Goal: Task Accomplishment & Management: Manage account settings

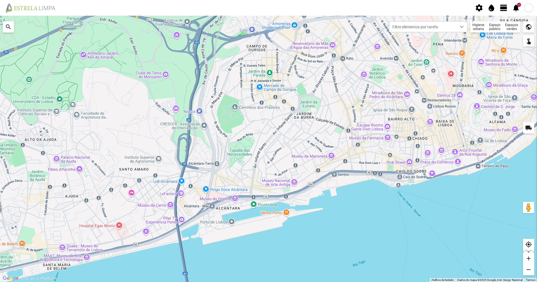
click at [505, 6] on span "view_day" at bounding box center [504, 8] width 8 height 8
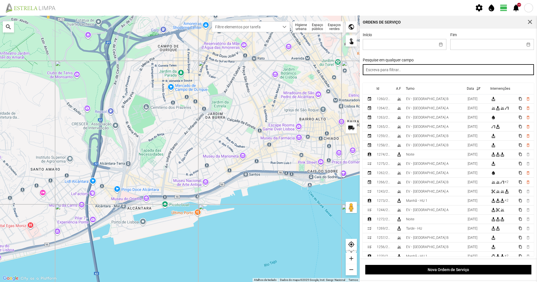
click at [458, 70] on input "text" at bounding box center [449, 69] width 172 height 11
type input "noite"
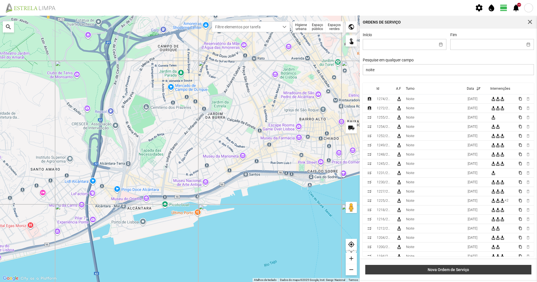
click at [424, 271] on span "Nova Ordem de Serviço" at bounding box center [449, 269] width 160 height 4
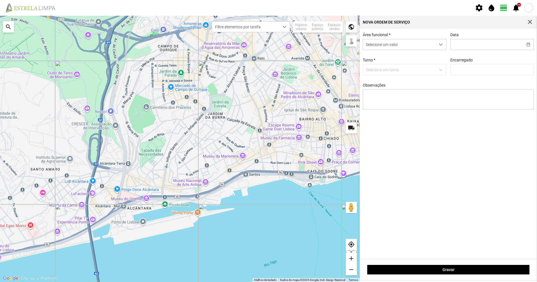
click at [466, 53] on div "Área funcional * Selecione um valor Data Turno * Selecione um turno Encarregado…" at bounding box center [448, 75] width 175 height 86
click at [467, 41] on input "text" at bounding box center [487, 44] width 72 height 10
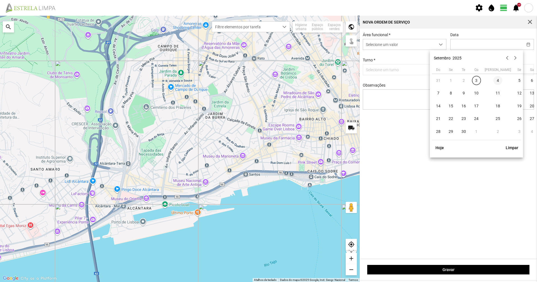
click at [494, 81] on span "4" at bounding box center [498, 80] width 9 height 9
type input "[DATE]"
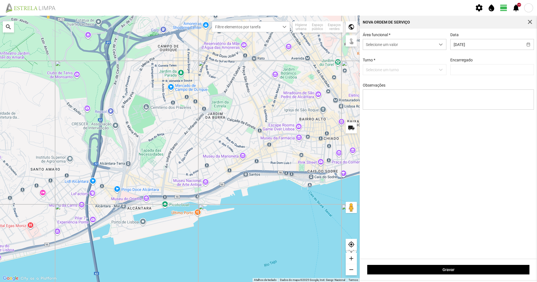
click at [421, 67] on p-dropdown "Selecione um turno" at bounding box center [405, 69] width 84 height 11
click at [388, 51] on div "Área funcional * Selecione um valor Data [DATE] Turno * Selecione um turno Enca…" at bounding box center [448, 75] width 175 height 86
click at [386, 49] on span "Selecione um valor" at bounding box center [399, 44] width 72 height 10
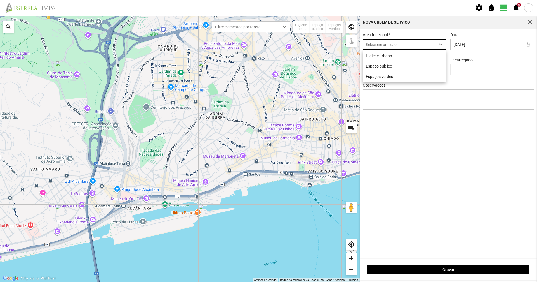
scroll to position [3, 25]
click at [382, 50] on span "Selecione um valor" at bounding box center [399, 44] width 72 height 10
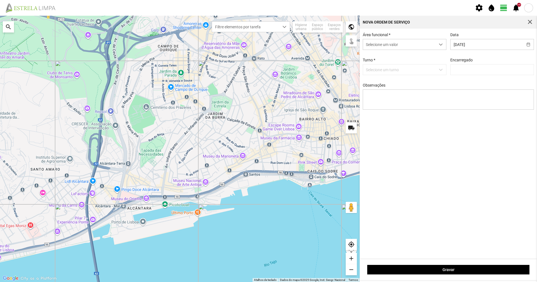
click at [380, 56] on div "Área funcional * Selecione um valor Data [DATE] Turno * Selecione um turno Enca…" at bounding box center [448, 75] width 175 height 86
click at [379, 51] on div "Área funcional * Selecione um valor Data [DATE] Turno * Selecione um turno Enca…" at bounding box center [448, 75] width 175 height 86
drag, startPoint x: 379, startPoint y: 51, endPoint x: 384, endPoint y: 42, distance: 10.4
click at [379, 50] on div "Área funcional * Selecione um valor Data [DATE] Turno * Selecione um turno Enca…" at bounding box center [448, 75] width 175 height 86
click at [386, 40] on span "Selecione um valor" at bounding box center [399, 44] width 72 height 10
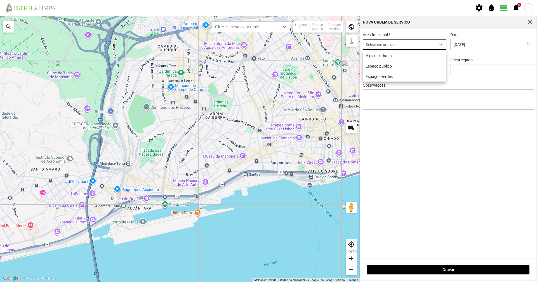
click at [386, 50] on span "Selecione um valor" at bounding box center [399, 44] width 72 height 10
click at [396, 44] on span "Selecione um valor" at bounding box center [399, 44] width 72 height 10
drag, startPoint x: 391, startPoint y: 56, endPoint x: 398, endPoint y: 51, distance: 8.0
click at [391, 56] on li "Higiene urbana" at bounding box center [404, 55] width 83 height 10
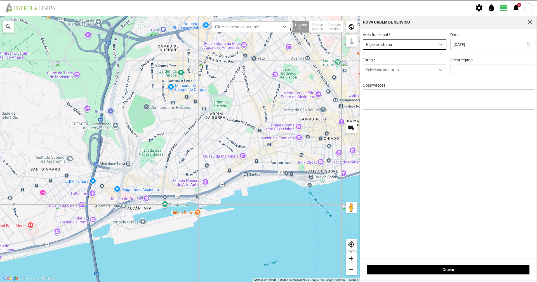
click at [412, 37] on div "Área funcional * Higiene urbana" at bounding box center [405, 40] width 88 height 17
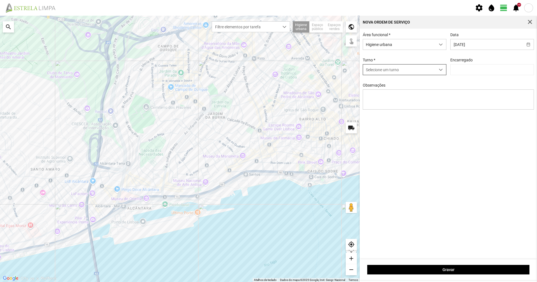
click at [390, 71] on span "Selecione um turno" at bounding box center [399, 69] width 72 height 10
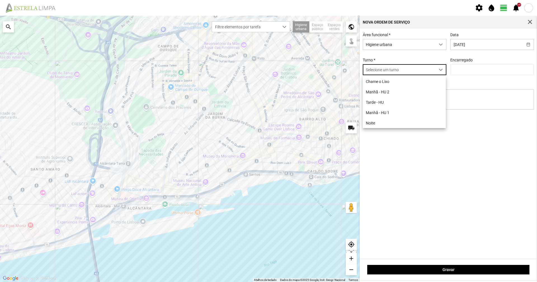
scroll to position [3, 25]
click at [381, 124] on li "Noite" at bounding box center [404, 123] width 83 height 10
type input "[PERSON_NAME]"
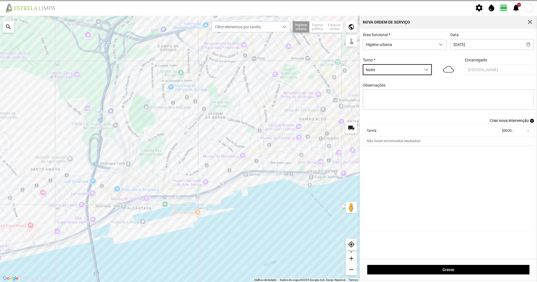
click at [503, 123] on span "Criar nova intervenção" at bounding box center [509, 120] width 39 height 4
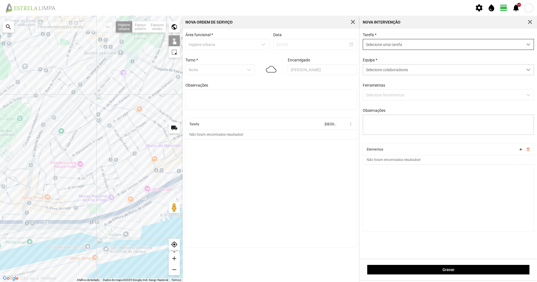
click at [398, 45] on span "Selecione uma tarefa" at bounding box center [443, 44] width 160 height 10
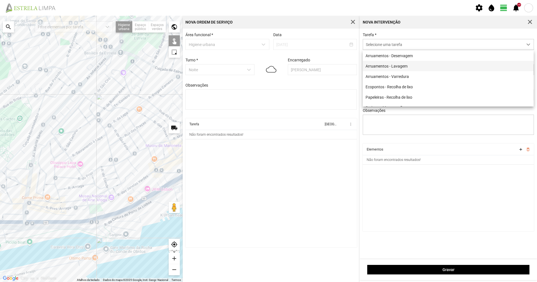
click at [398, 65] on li "Arruamentos - Lavagem" at bounding box center [448, 66] width 171 height 10
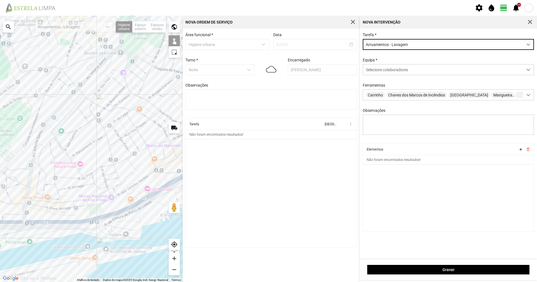
click at [77, 153] on div at bounding box center [91, 149] width 183 height 266
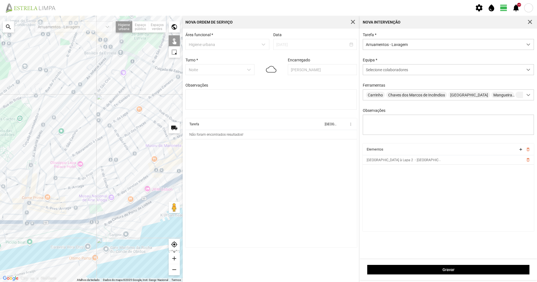
click at [66, 159] on div at bounding box center [91, 149] width 183 height 266
click at [148, 111] on div at bounding box center [91, 149] width 183 height 266
click at [174, 209] on button "Arraste o Pegman para o mapa para abrir o Street View" at bounding box center [174, 206] width 11 height 11
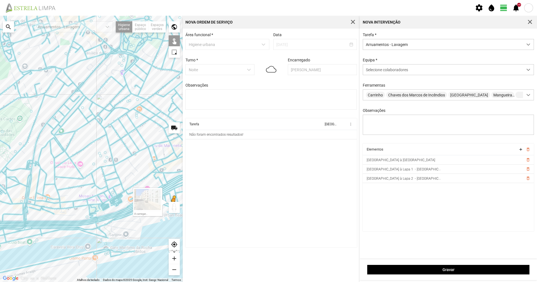
click at [173, 209] on button "Arraste o Pegman para o mapa para abrir o Street View" at bounding box center [174, 206] width 11 height 11
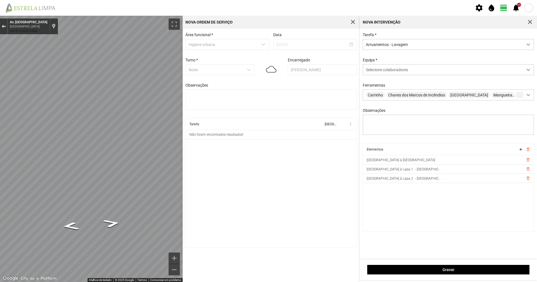
click at [5, 27] on div "Sair do Street View" at bounding box center [4, 26] width 4 height 3
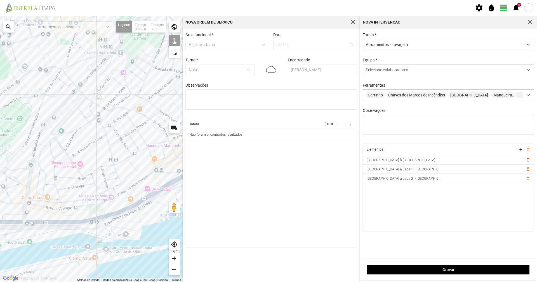
click at [148, 110] on div "A carregar..." at bounding box center [91, 149] width 183 height 266
click at [172, 208] on button "Arraste o Pegman para o mapa para abrir o Street View" at bounding box center [174, 206] width 11 height 11
drag, startPoint x: 172, startPoint y: 208, endPoint x: 162, endPoint y: 245, distance: 38.8
click at [162, 245] on div "A carregar... Atalhos de teclado Dados do mapa Dados do mapa ©2025 Google, Inst…" at bounding box center [91, 149] width 183 height 266
drag, startPoint x: 173, startPoint y: 208, endPoint x: 170, endPoint y: 208, distance: 3.6
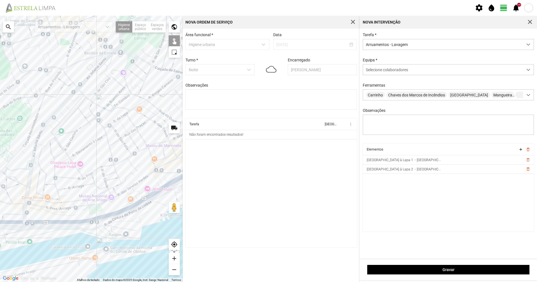
click at [168, 205] on div "A carregar... Atalhos de teclado Dados do mapa Dados do mapa ©2025 Google, Inst…" at bounding box center [91, 149] width 183 height 266
drag, startPoint x: 173, startPoint y: 208, endPoint x: 142, endPoint y: 166, distance: 52.2
click at [142, 166] on div "A carregar... Atalhos de teclado Dados do mapa Dados do mapa ©2025 Google, Inst…" at bounding box center [91, 149] width 183 height 266
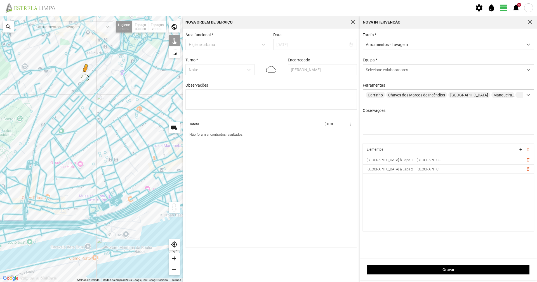
drag, startPoint x: 173, startPoint y: 207, endPoint x: 85, endPoint y: 77, distance: 156.8
click at [85, 77] on div "Para ativar a funcionalidade de arrastar com o teclado, prima Alt + Enter. Quan…" at bounding box center [91, 149] width 183 height 266
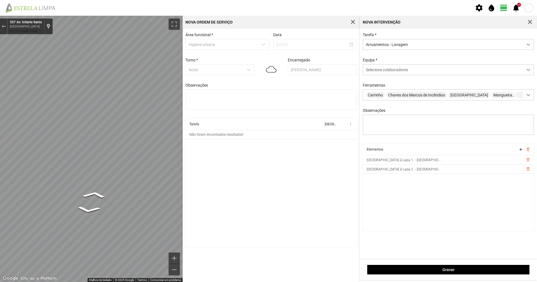
click at [238, 148] on div "Para navegar no mapa com gestos de toque, toque duas vezes sem soltar no mapa e…" at bounding box center [268, 149] width 537 height 266
click at [224, 156] on div "Para navegar no mapa com gestos de toque, toque duas vezes sem soltar no mapa e…" at bounding box center [268, 149] width 537 height 266
click at [202, 167] on div "Para navegar no mapa com gestos de toque, toque duas vezes sem soltar no mapa e…" at bounding box center [268, 149] width 537 height 266
click at [229, 190] on div "Para navegar no mapa com gestos de toque, toque duas vezes sem soltar no mapa e…" at bounding box center [268, 149] width 537 height 266
click at [0, 24] on button "Sair do Street View" at bounding box center [3, 27] width 7 height 8
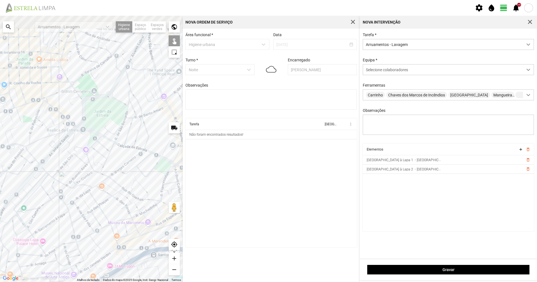
drag, startPoint x: 100, startPoint y: 82, endPoint x: 58, endPoint y: 166, distance: 94.2
click at [58, 166] on div "A carregar..." at bounding box center [91, 149] width 183 height 266
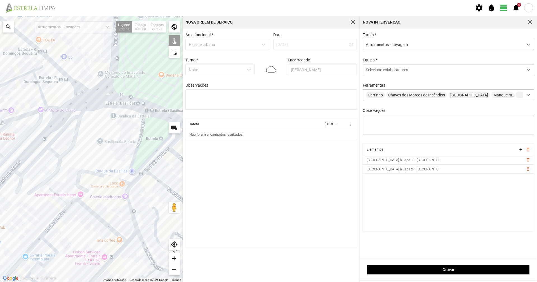
drag, startPoint x: 59, startPoint y: 162, endPoint x: 58, endPoint y: 175, distance: 13.0
click at [58, 175] on div "A carregar..." at bounding box center [91, 149] width 183 height 266
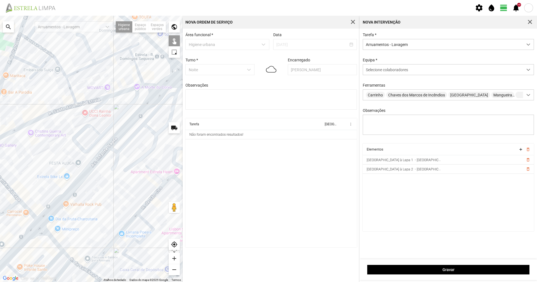
drag, startPoint x: 73, startPoint y: 139, endPoint x: 172, endPoint y: 116, distance: 101.1
click at [172, 116] on div "A carregar..." at bounding box center [91, 149] width 183 height 266
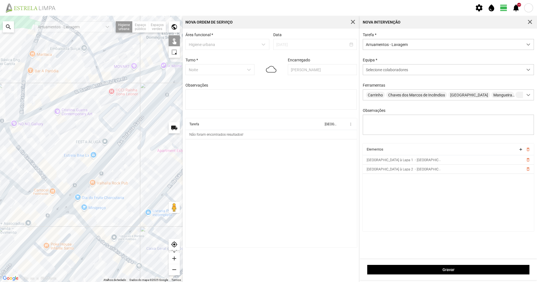
drag, startPoint x: 142, startPoint y: 137, endPoint x: 175, endPoint y: 111, distance: 42.3
click at [175, 111] on div "A carregar..." at bounding box center [91, 149] width 183 height 266
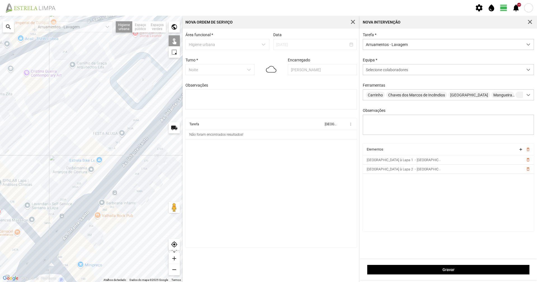
click at [106, 180] on div "A carregar..." at bounding box center [91, 149] width 183 height 266
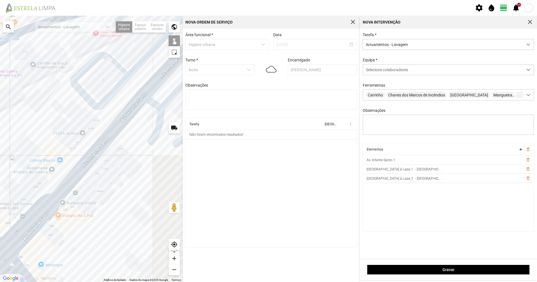
drag, startPoint x: 148, startPoint y: 157, endPoint x: 30, endPoint y: 152, distance: 118.2
click at [30, 153] on div "A carregar..." at bounding box center [91, 149] width 183 height 266
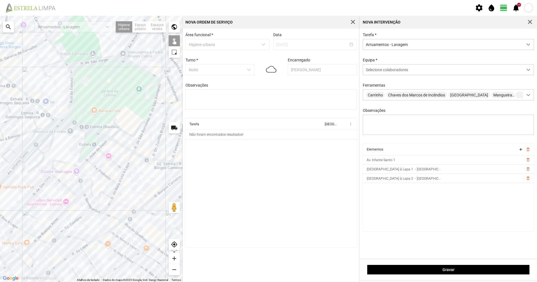
drag, startPoint x: 77, startPoint y: 119, endPoint x: 70, endPoint y: 149, distance: 31.4
click at [70, 149] on div "A carregar..." at bounding box center [91, 149] width 183 height 266
click at [53, 127] on div "A carregar..." at bounding box center [91, 149] width 183 height 266
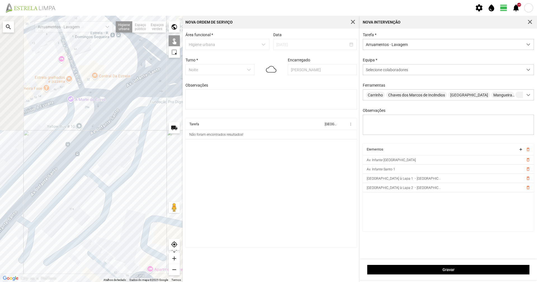
drag, startPoint x: 44, startPoint y: 144, endPoint x: 154, endPoint y: 91, distance: 122.2
click at [154, 91] on div "A carregar..." at bounding box center [91, 149] width 183 height 266
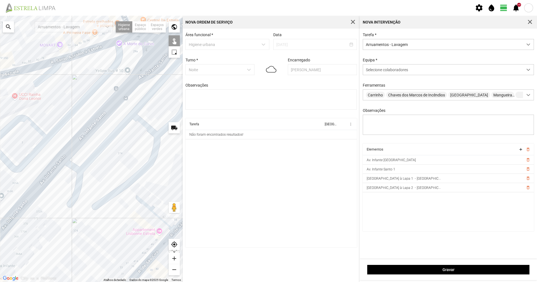
drag, startPoint x: 117, startPoint y: 147, endPoint x: 153, endPoint y: 79, distance: 77.5
click at [150, 83] on div "A carregar..." at bounding box center [91, 149] width 183 height 266
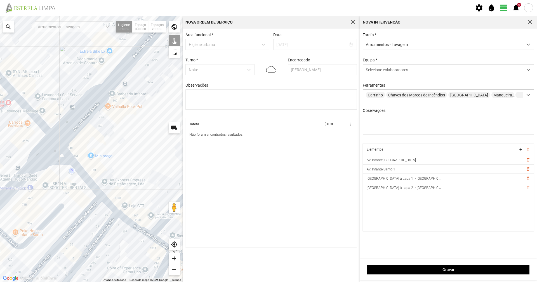
drag, startPoint x: 121, startPoint y: 127, endPoint x: 179, endPoint y: 76, distance: 77.9
click at [179, 76] on div "A carregar..." at bounding box center [91, 149] width 183 height 266
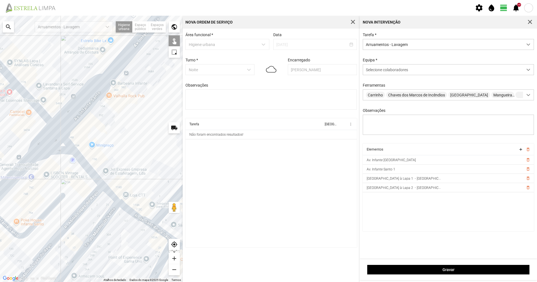
drag, startPoint x: 121, startPoint y: 112, endPoint x: 109, endPoint y: 114, distance: 11.8
click at [113, 112] on div "A carregar..." at bounding box center [91, 149] width 183 height 266
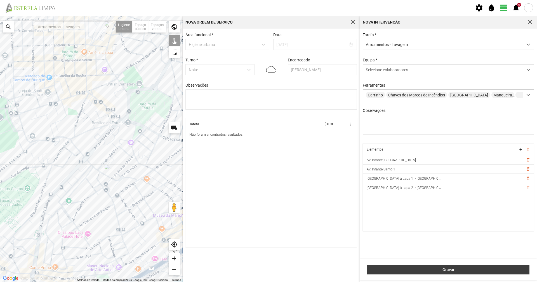
click at [430, 267] on span "Gravar" at bounding box center [449, 269] width 156 height 4
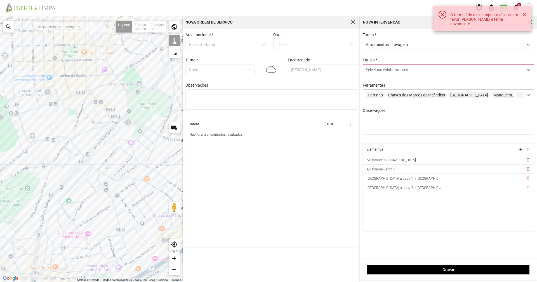
click at [471, 74] on div "Selecione colaboradores" at bounding box center [443, 69] width 160 height 10
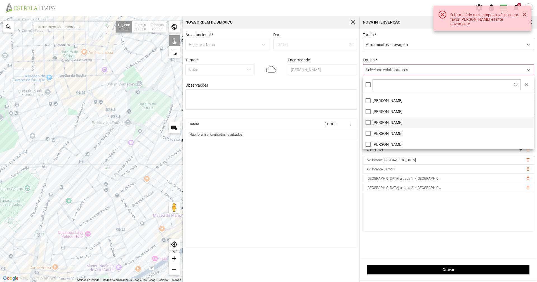
scroll to position [31, 0]
click at [392, 145] on li "[PERSON_NAME]" at bounding box center [448, 143] width 171 height 11
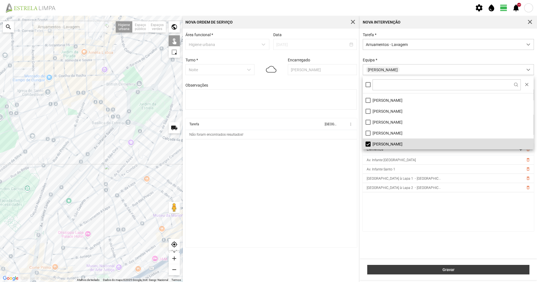
click at [434, 267] on button "Gravar" at bounding box center [448, 269] width 162 height 10
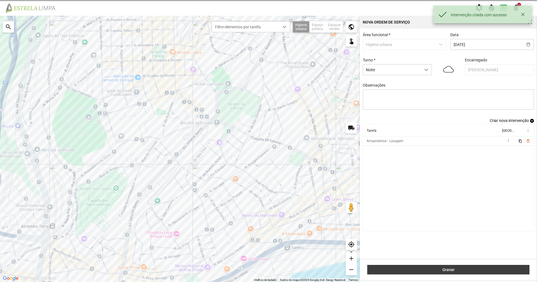
click at [434, 267] on button "Gravar" at bounding box center [448, 269] width 162 height 10
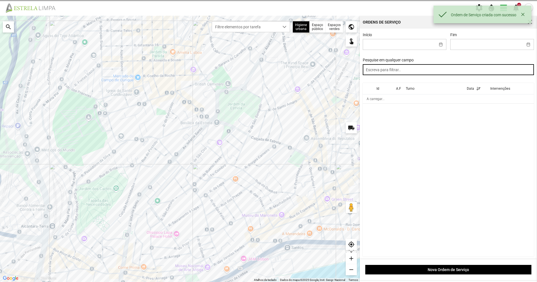
click at [377, 74] on input "text" at bounding box center [449, 69] width 172 height 11
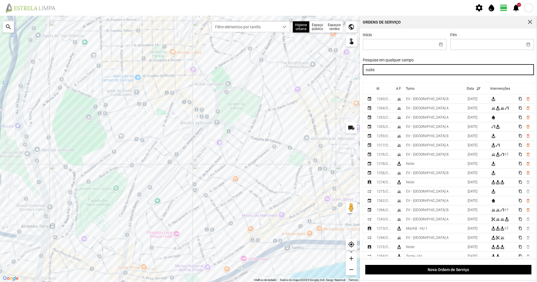
type input "noite"
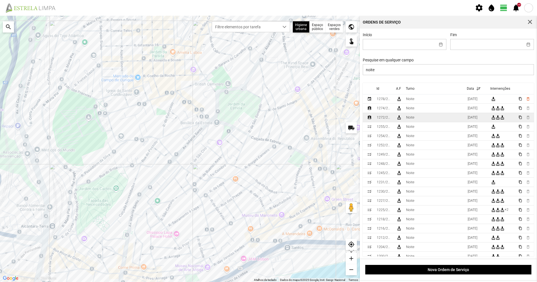
click at [432, 114] on td "Noite" at bounding box center [435, 117] width 62 height 9
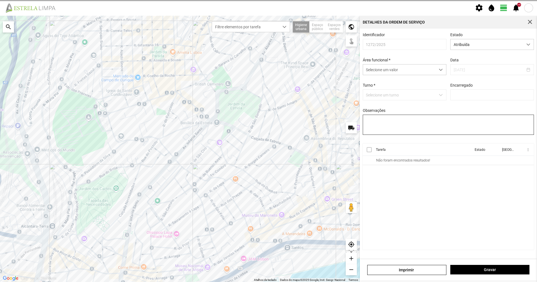
type input "[PERSON_NAME]"
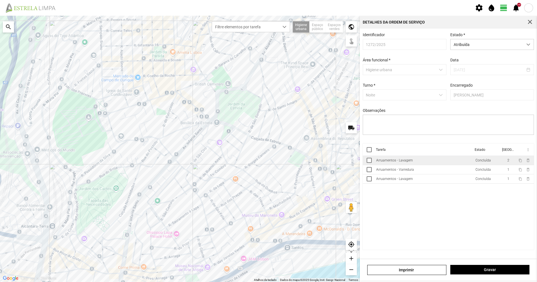
click at [405, 162] on div "Arruamentos - Lavagem" at bounding box center [394, 160] width 37 height 4
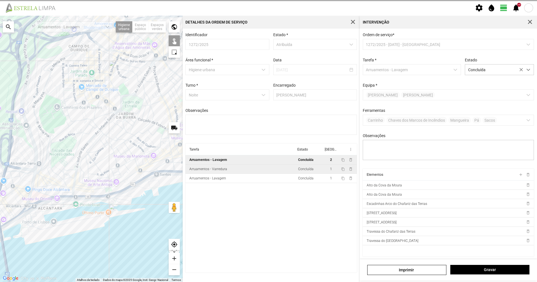
click at [230, 170] on td "Arruamentos - Varredura" at bounding box center [241, 168] width 111 height 9
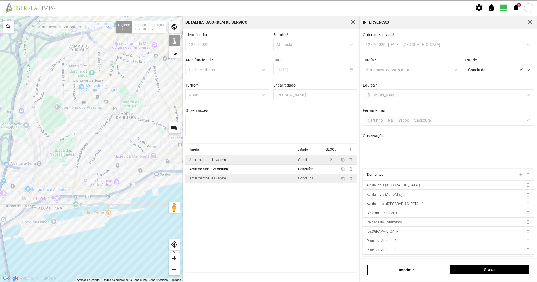
click at [226, 179] on td "Arruamentos - Lavagem" at bounding box center [241, 177] width 111 height 9
type textarea "Turé"
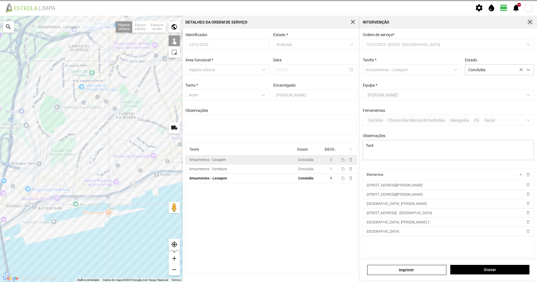
click at [527, 23] on button "button" at bounding box center [530, 22] width 8 height 8
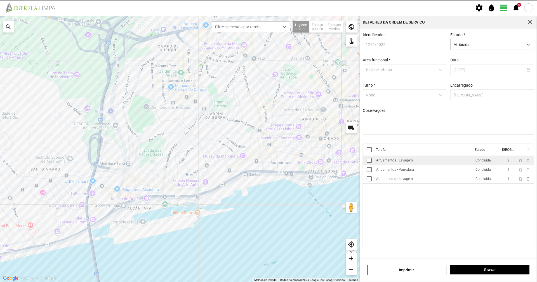
click at [496, 56] on div "Identificador 1272/2025 Estado * Atribuída Área funcional * Higiene urbana Data…" at bounding box center [448, 87] width 175 height 111
click at [494, 50] on div "Atribuída" at bounding box center [493, 44] width 84 height 11
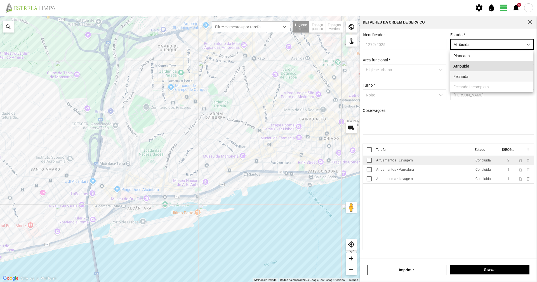
click at [468, 78] on li "Fechada" at bounding box center [492, 76] width 83 height 10
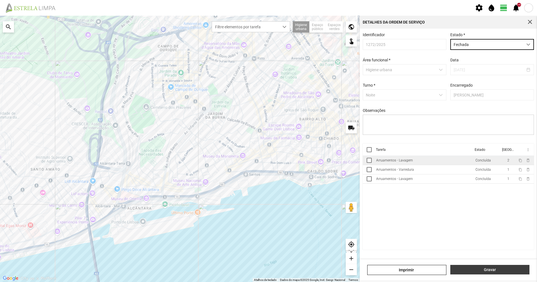
click at [471, 268] on span "Gravar" at bounding box center [490, 269] width 73 height 4
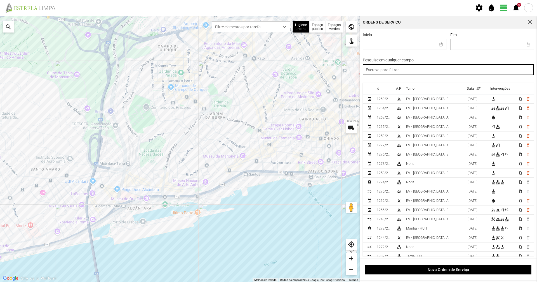
click at [410, 70] on input "text" at bounding box center [449, 69] width 172 height 11
type input "noite"
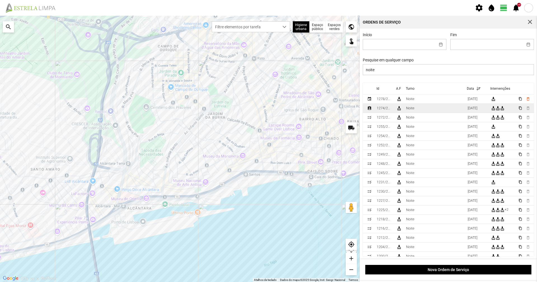
drag, startPoint x: 376, startPoint y: 109, endPoint x: 375, endPoint y: 113, distance: 4.0
click at [375, 113] on td "1274/2025" at bounding box center [385, 108] width 20 height 9
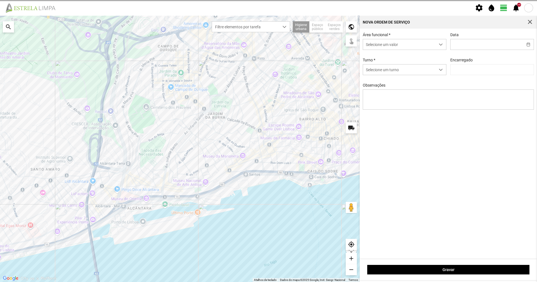
type input "[DATE]"
type input "[PERSON_NAME]"
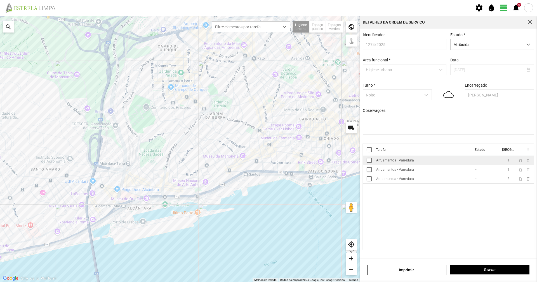
click at [395, 165] on td "Arruamentos - Varredura" at bounding box center [423, 160] width 99 height 9
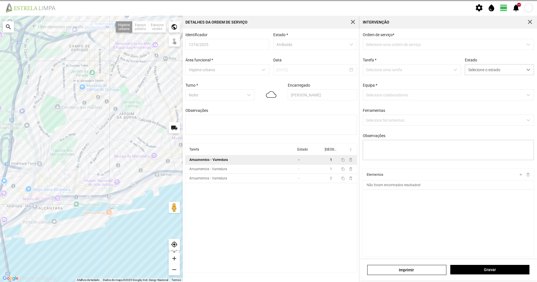
type textarea "Turé (C8)"
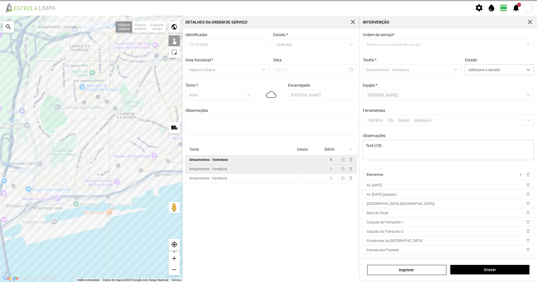
click at [272, 169] on td "Arruamentos - Varredura" at bounding box center [241, 168] width 111 height 9
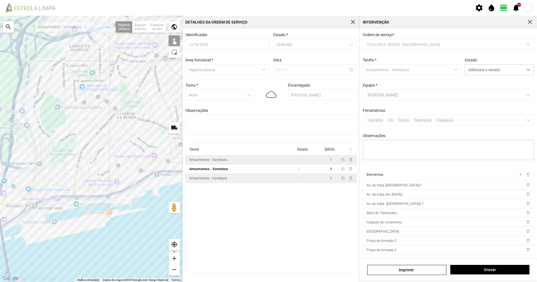
click at [257, 181] on td "Arruamentos - Varredura" at bounding box center [241, 177] width 111 height 9
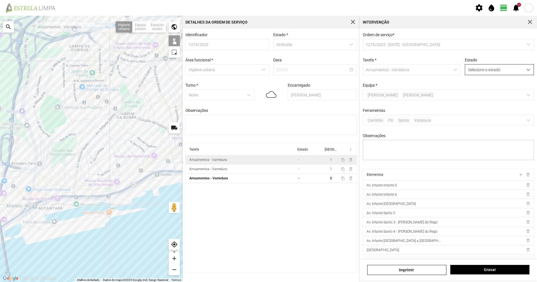
click at [480, 70] on span "Selecione o estado" at bounding box center [494, 69] width 58 height 10
click at [479, 94] on li "Concluída" at bounding box center [496, 91] width 67 height 10
click at [493, 269] on span "Gravar" at bounding box center [490, 269] width 73 height 4
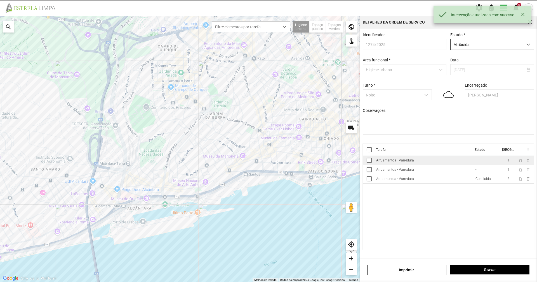
click at [506, 48] on span "Atribuída" at bounding box center [487, 44] width 72 height 10
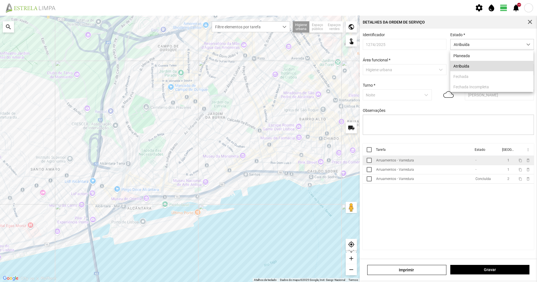
click at [396, 88] on div "Turno * Noite" at bounding box center [397, 91] width 73 height 17
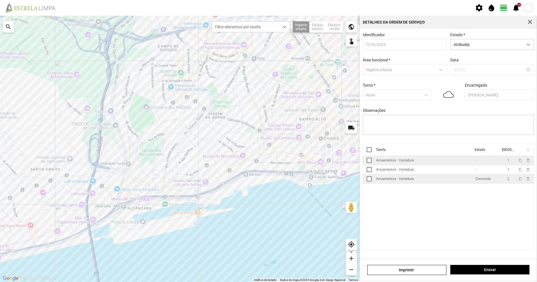
click at [463, 182] on td "Arruamentos - Varredura" at bounding box center [423, 178] width 99 height 9
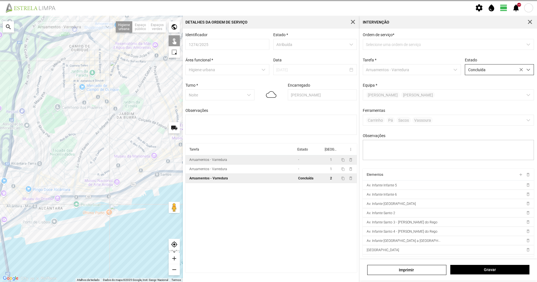
click at [482, 73] on span "Concluída" at bounding box center [494, 69] width 58 height 10
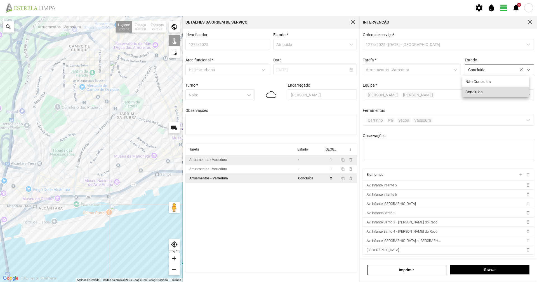
click at [519, 70] on icon at bounding box center [521, 70] width 4 height 4
click at [534, 23] on div at bounding box center [530, 22] width 8 height 8
click at [532, 22] on span "button" at bounding box center [530, 22] width 5 height 5
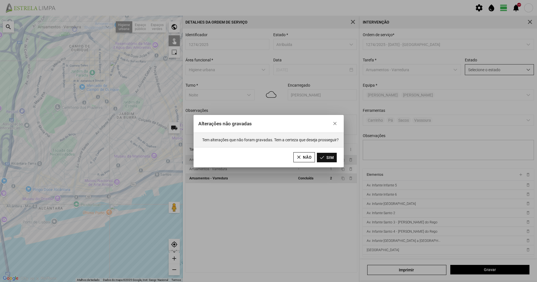
click at [330, 156] on button "Sim" at bounding box center [327, 158] width 20 height 10
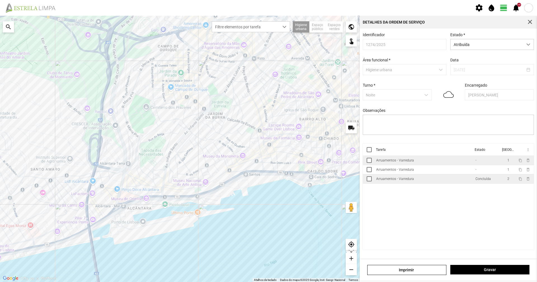
click at [450, 183] on td "Arruamentos - Varredura" at bounding box center [423, 178] width 99 height 9
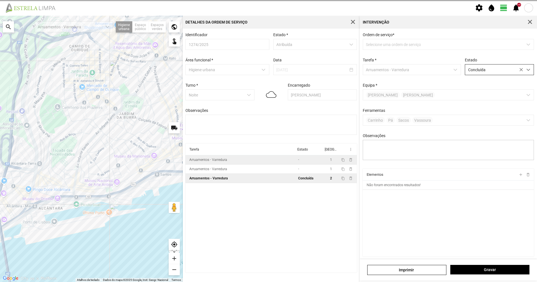
click at [489, 71] on span "Concluída" at bounding box center [494, 69] width 58 height 10
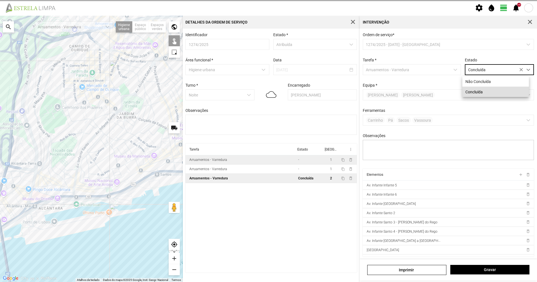
scroll to position [3, 25]
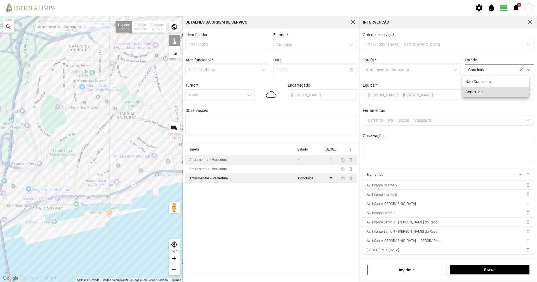
click at [519, 71] on icon at bounding box center [521, 70] width 4 height 4
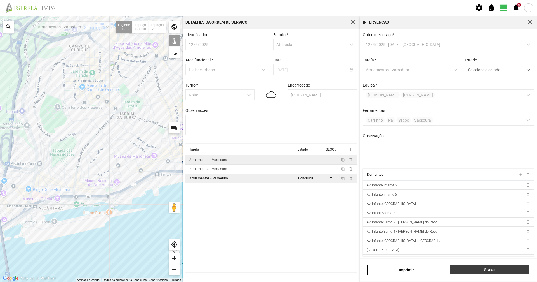
click at [482, 266] on button "Gravar" at bounding box center [490, 269] width 79 height 10
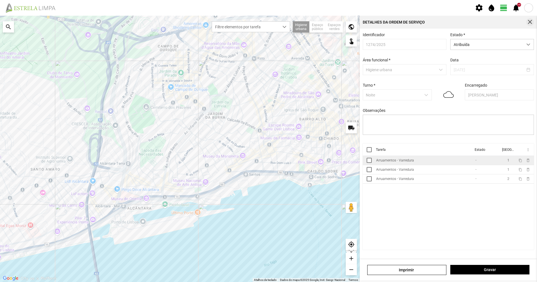
click at [529, 20] on span "button" at bounding box center [530, 22] width 5 height 5
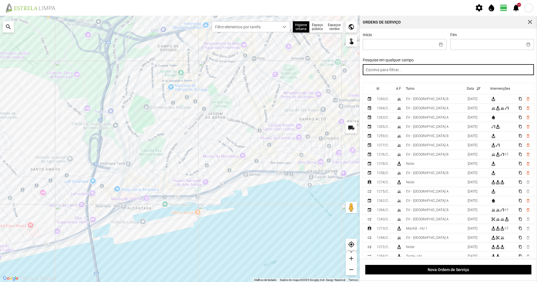
click at [444, 72] on input "text" at bounding box center [449, 69] width 172 height 11
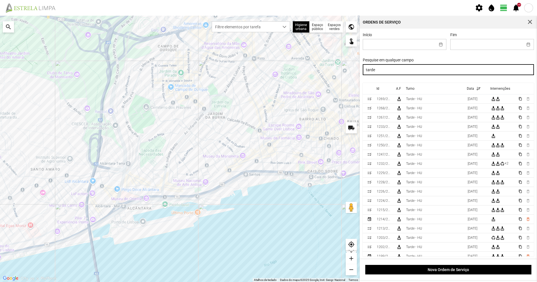
click at [448, 70] on input "tarde" at bounding box center [449, 69] width 172 height 11
type input "t"
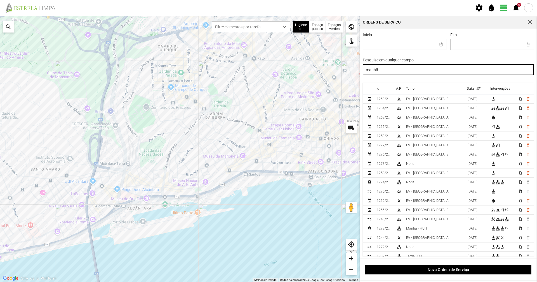
type input "manhã"
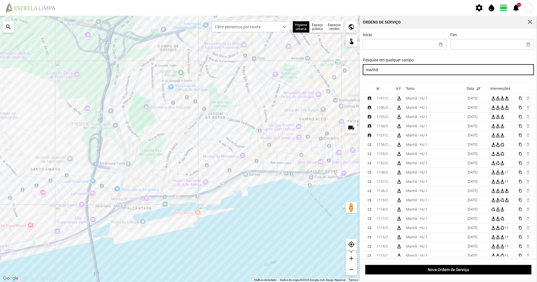
scroll to position [112, 0]
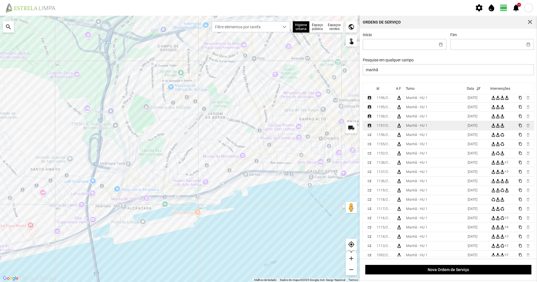
click at [465, 126] on td "[DATE]" at bounding box center [477, 125] width 24 height 9
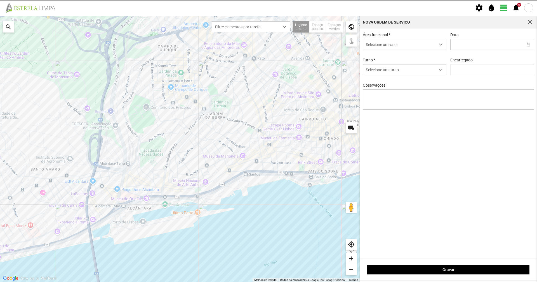
type input "[DATE]"
type textarea "6-10-44-45-49-Eo38-descanso Ao serviço-17-22-25-36-39-47-50"
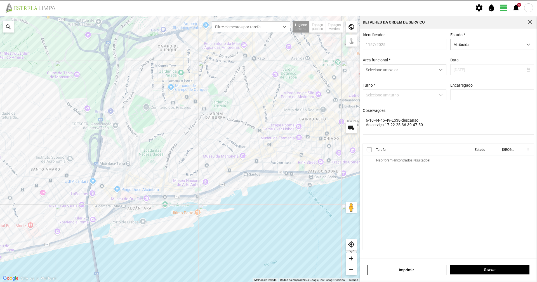
type input "[PERSON_NAME]"
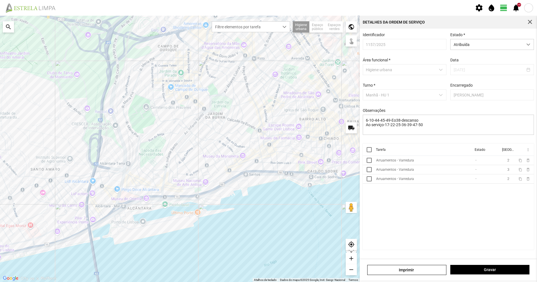
click at [409, 162] on div "Arruamentos - Varredura" at bounding box center [395, 160] width 38 height 4
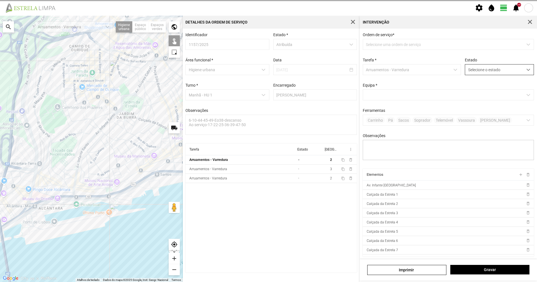
click at [472, 74] on span "Selecione o estado" at bounding box center [494, 69] width 58 height 10
drag, startPoint x: 472, startPoint y: 92, endPoint x: 472, endPoint y: 123, distance: 31.3
click at [472, 92] on li "Concluída" at bounding box center [496, 91] width 67 height 10
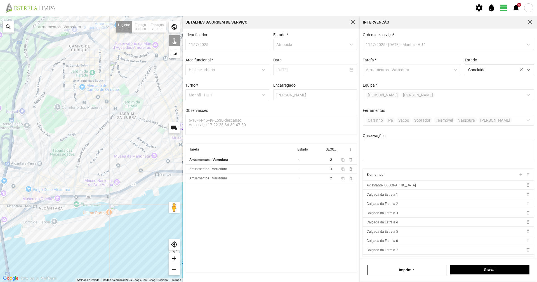
click at [490, 274] on div "Gravar" at bounding box center [490, 269] width 83 height 10
click at [491, 270] on span "Gravar" at bounding box center [490, 269] width 73 height 4
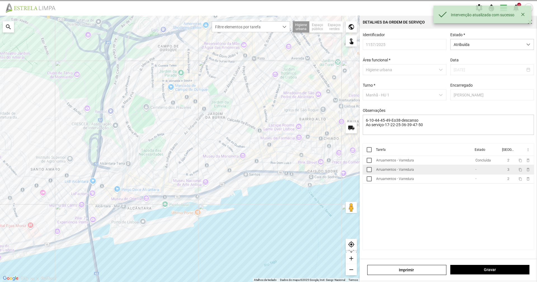
click at [433, 173] on td "Arruamentos - Varredura" at bounding box center [423, 169] width 99 height 9
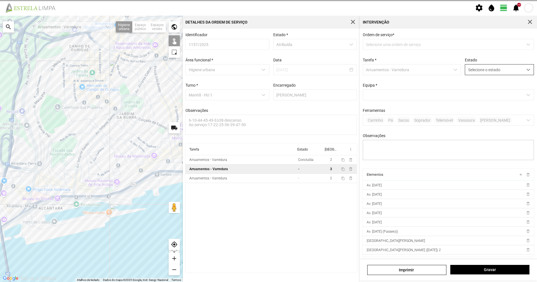
click at [477, 66] on span "Selecione o estado" at bounding box center [494, 69] width 58 height 10
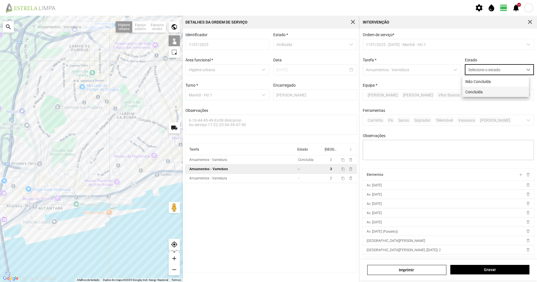
click at [477, 89] on li "Concluída" at bounding box center [496, 91] width 67 height 10
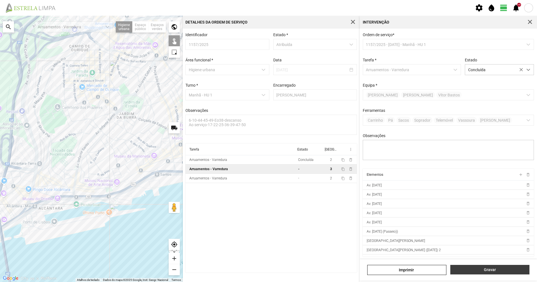
click at [493, 271] on span "Gravar" at bounding box center [490, 269] width 73 height 4
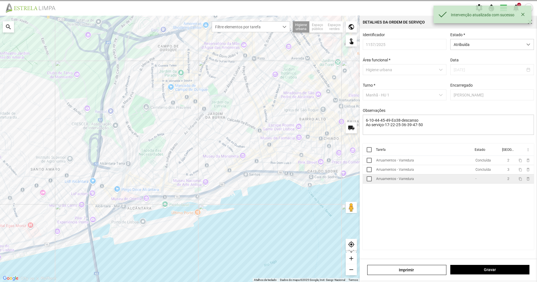
click at [475, 179] on div "-" at bounding box center [475, 179] width 1 height 4
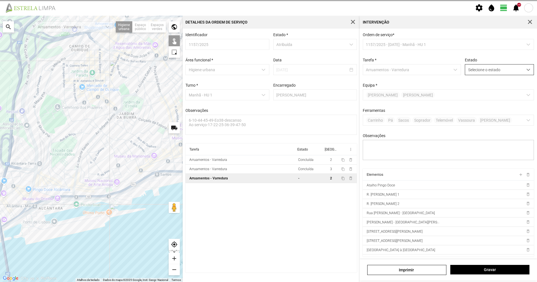
click at [488, 71] on span "Selecione o estado" at bounding box center [494, 69] width 58 height 10
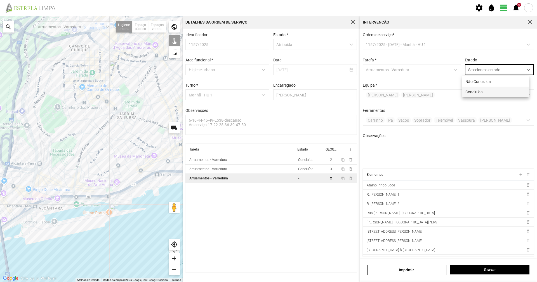
click at [491, 90] on li "Concluída" at bounding box center [496, 91] width 67 height 10
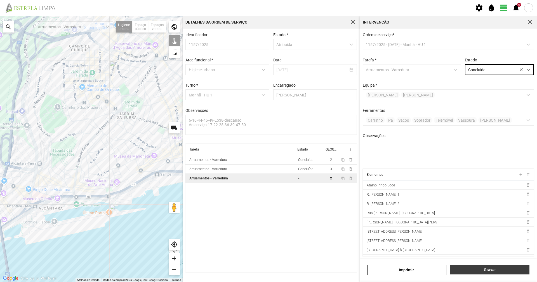
click at [475, 268] on span "Gravar" at bounding box center [490, 269] width 73 height 4
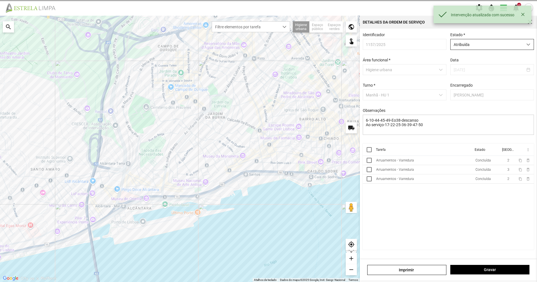
click at [488, 46] on span "Atribuída" at bounding box center [487, 44] width 72 height 10
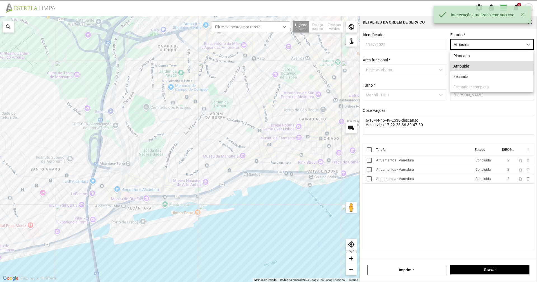
scroll to position [3, 25]
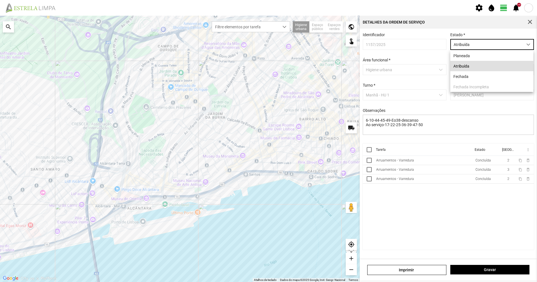
click at [471, 70] on li "Atribuída" at bounding box center [492, 66] width 83 height 10
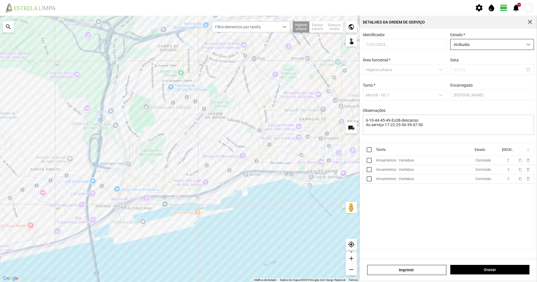
click at [475, 47] on span "Atribuída" at bounding box center [487, 44] width 72 height 10
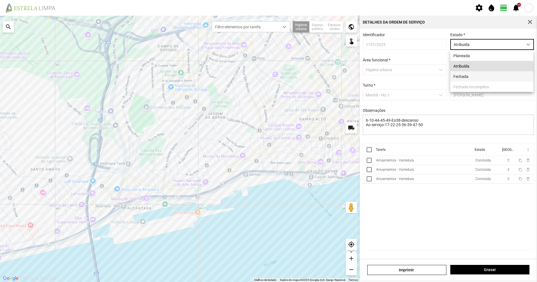
click at [470, 77] on li "Fechada" at bounding box center [492, 76] width 83 height 10
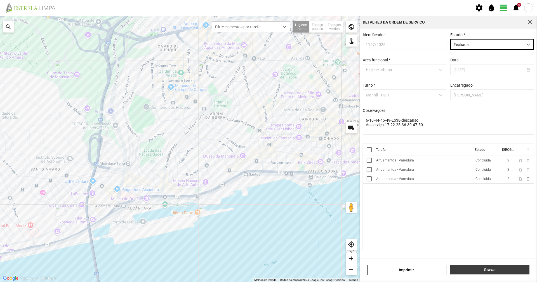
click at [465, 272] on button "Gravar" at bounding box center [490, 269] width 79 height 10
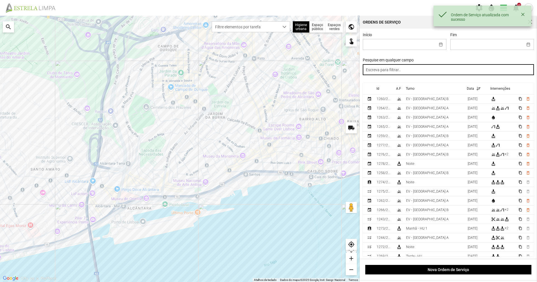
click at [419, 66] on input "text" at bounding box center [449, 69] width 172 height 11
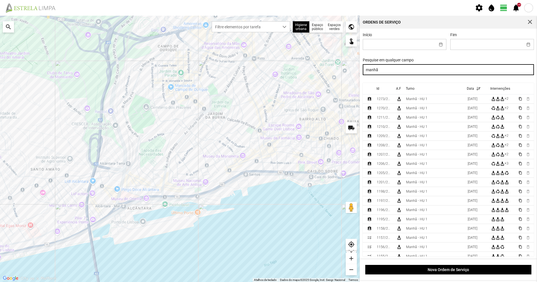
drag, startPoint x: 393, startPoint y: 76, endPoint x: 323, endPoint y: 77, distance: 69.4
click at [323, 77] on div "Para navegar no mapa com gestos de toque, toque duas vezes sem soltar no mapa e…" at bounding box center [268, 149] width 537 height 266
type input "manhã"
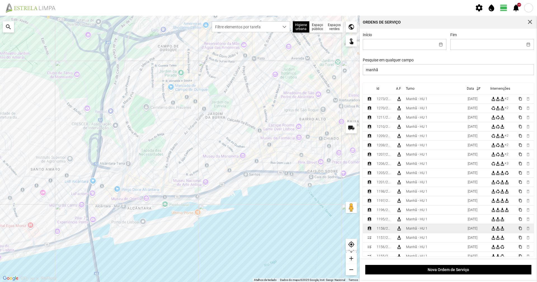
click at [405, 227] on td "Manhã - HU 1" at bounding box center [435, 228] width 62 height 9
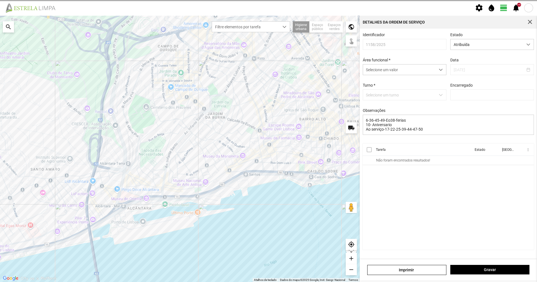
type input "[PERSON_NAME]"
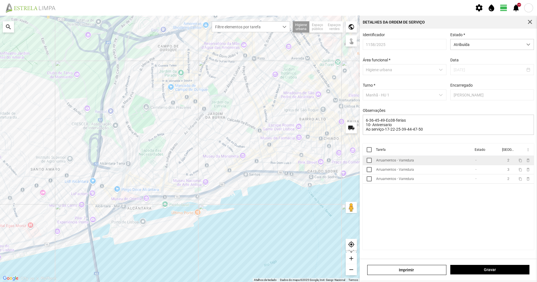
click at [416, 163] on td "Arruamentos - Varredura" at bounding box center [423, 160] width 99 height 9
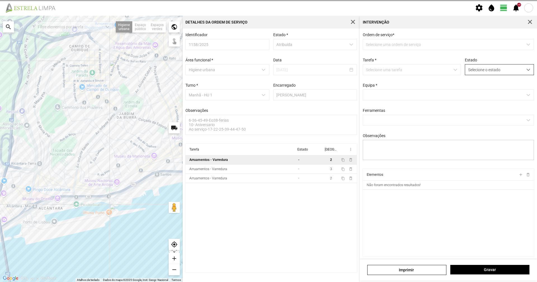
click at [483, 70] on span "Selecione o estado" at bounding box center [494, 69] width 58 height 10
click at [480, 87] on li "Concluída" at bounding box center [496, 91] width 67 height 10
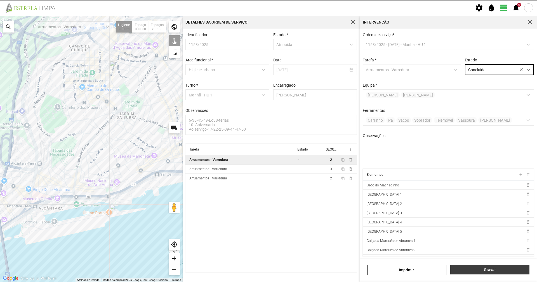
click at [497, 271] on span "Gravar" at bounding box center [490, 269] width 73 height 4
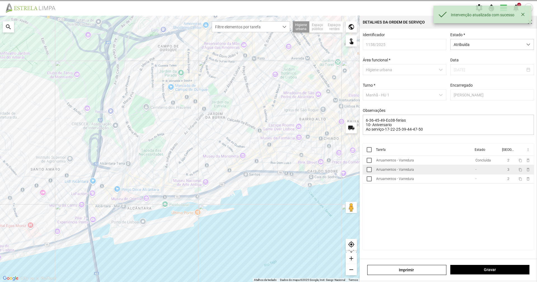
click at [400, 170] on div "Arruamentos - Varredura" at bounding box center [395, 169] width 38 height 4
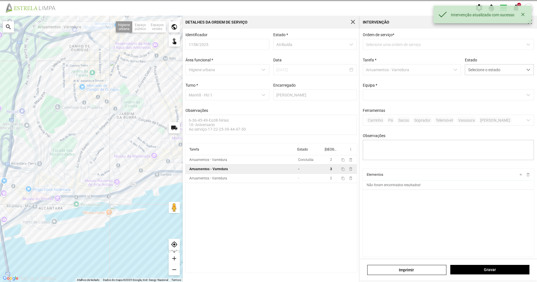
click at [486, 64] on div "Estado Selecione o estado" at bounding box center [499, 66] width 73 height 17
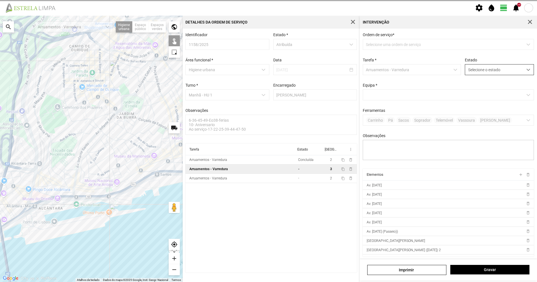
click at [486, 70] on span "Selecione o estado" at bounding box center [494, 69] width 58 height 10
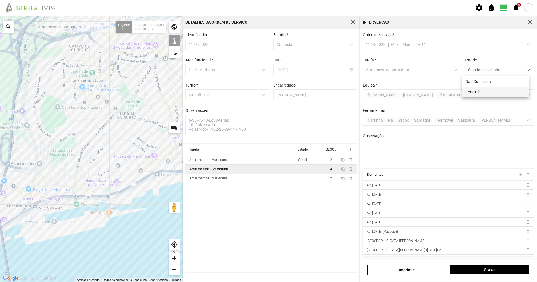
click at [484, 91] on li "Concluída" at bounding box center [496, 91] width 67 height 10
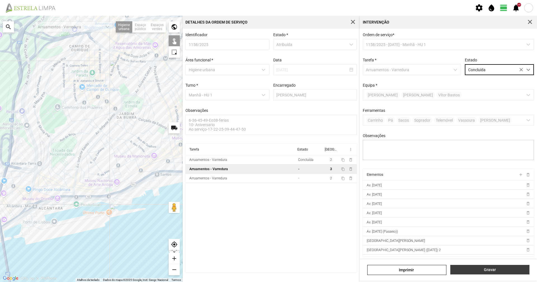
click at [488, 268] on span "Gravar" at bounding box center [490, 269] width 73 height 4
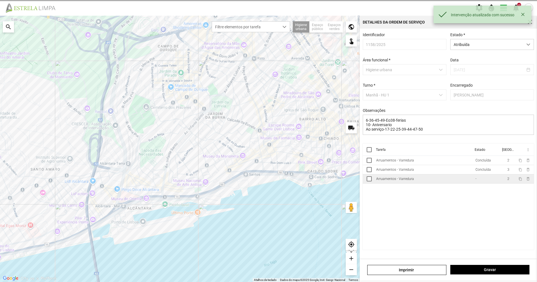
click at [461, 180] on td "Arruamentos - Varredura" at bounding box center [423, 178] width 99 height 9
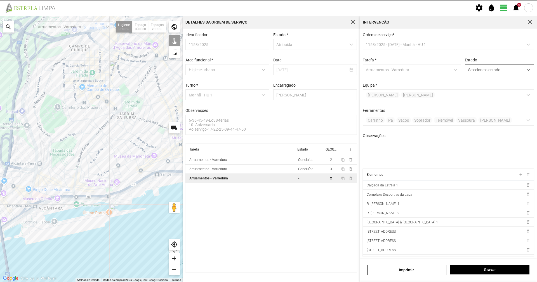
click at [480, 69] on span "Selecione o estado" at bounding box center [494, 69] width 58 height 10
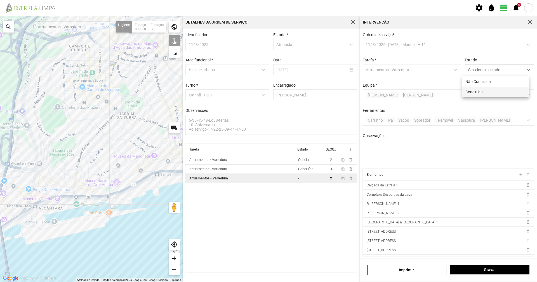
click at [479, 92] on li "Concluída" at bounding box center [496, 91] width 67 height 10
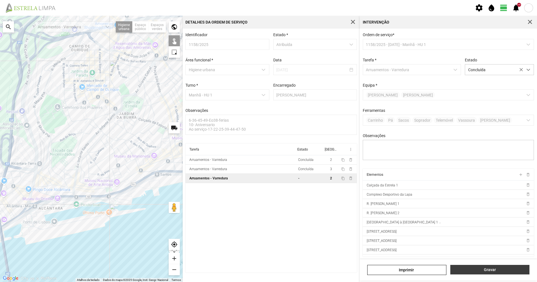
click at [476, 267] on span "Gravar" at bounding box center [490, 269] width 73 height 4
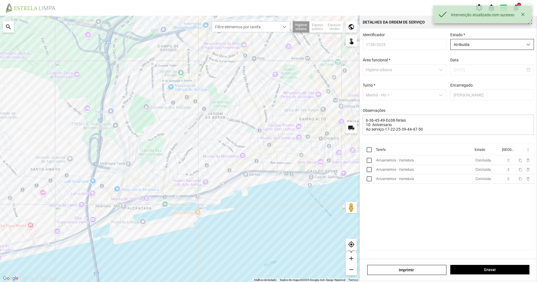
click at [489, 47] on span "Atribuída" at bounding box center [487, 44] width 72 height 10
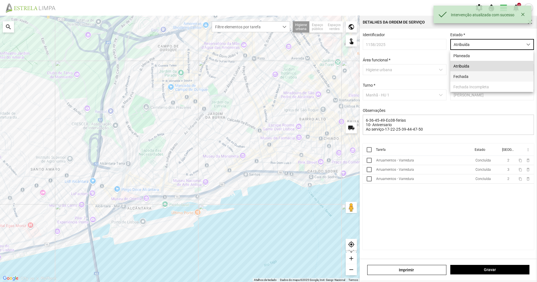
scroll to position [3, 25]
click at [488, 74] on li "Fechada" at bounding box center [492, 76] width 83 height 10
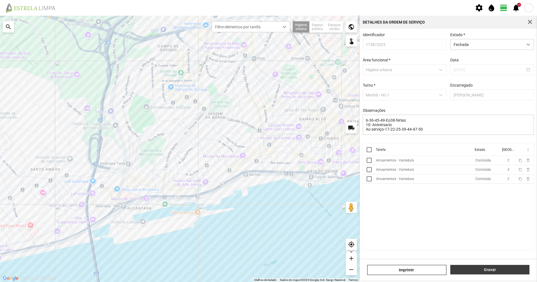
click at [492, 266] on button "Gravar" at bounding box center [490, 269] width 79 height 10
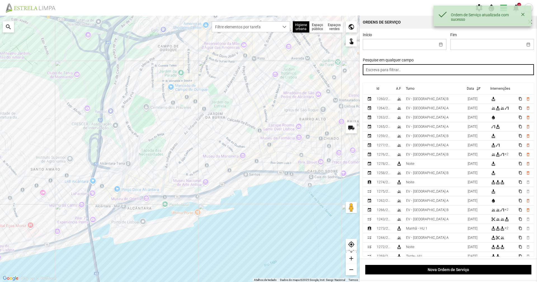
click at [412, 69] on input "text" at bounding box center [449, 69] width 172 height 11
paste input "manhã"
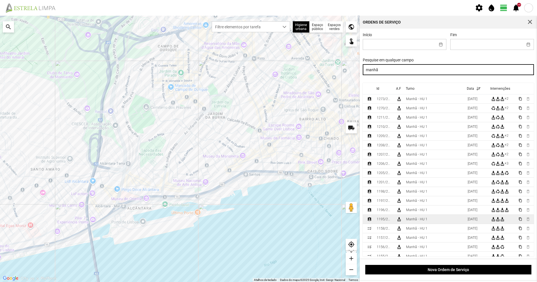
type input "manhã"
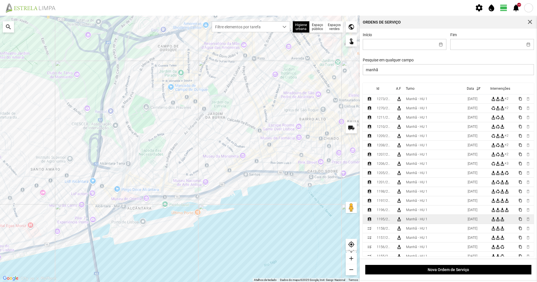
click at [393, 221] on td "1195/2025" at bounding box center [385, 218] width 20 height 9
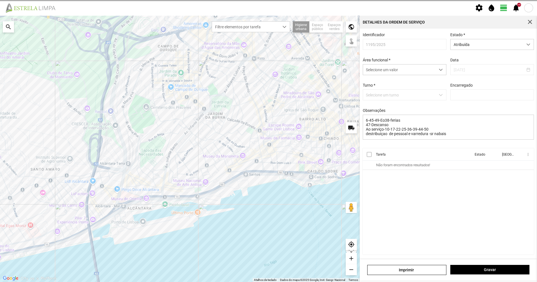
type input "[PERSON_NAME]"
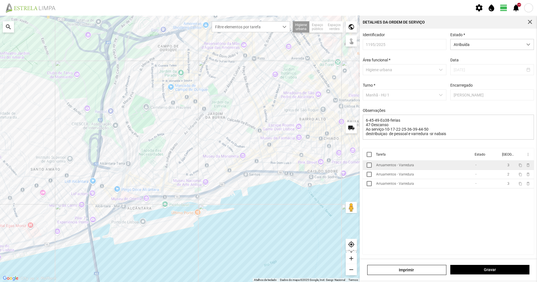
click at [398, 167] on div "Arruamentos - Varredura" at bounding box center [395, 165] width 38 height 4
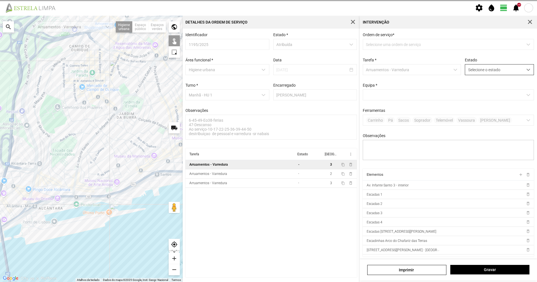
click at [492, 73] on span "Selecione o estado" at bounding box center [494, 69] width 58 height 10
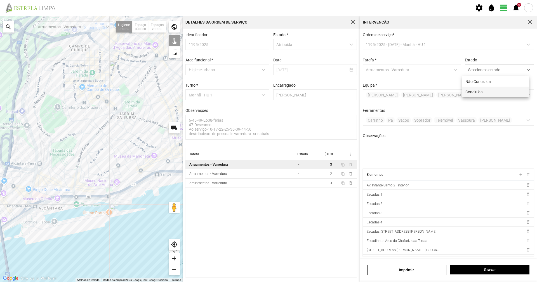
click at [490, 90] on li "Concluída" at bounding box center [496, 91] width 67 height 10
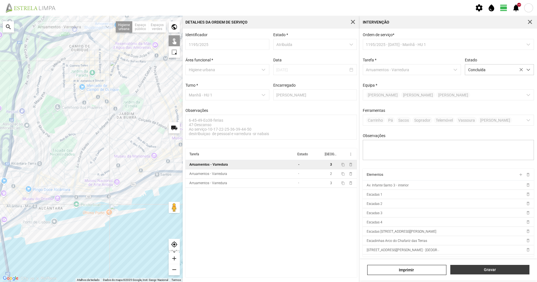
click at [469, 270] on span "Gravar" at bounding box center [490, 269] width 73 height 4
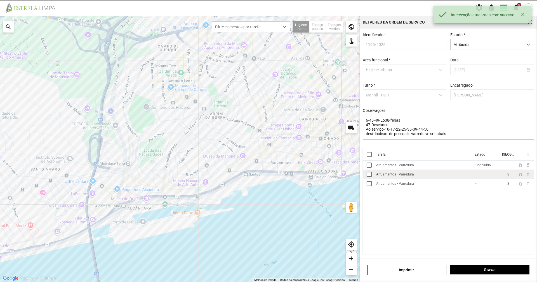
click at [401, 176] on div "Arruamentos - Varredura" at bounding box center [395, 174] width 38 height 4
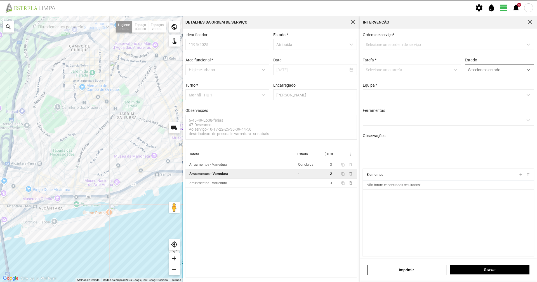
click at [480, 71] on span "Selecione o estado" at bounding box center [494, 69] width 58 height 10
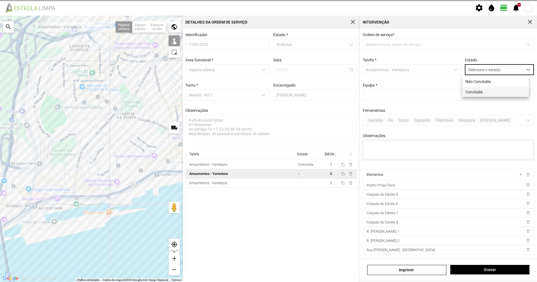
click at [471, 91] on li "Concluída" at bounding box center [496, 91] width 67 height 10
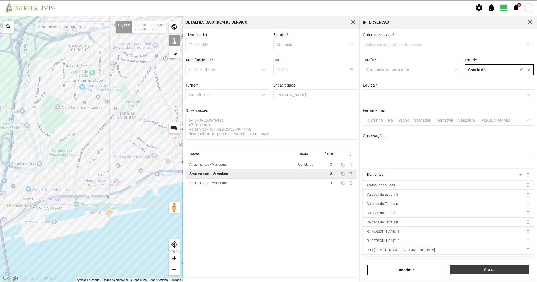
click at [478, 270] on span "Gravar" at bounding box center [490, 269] width 73 height 4
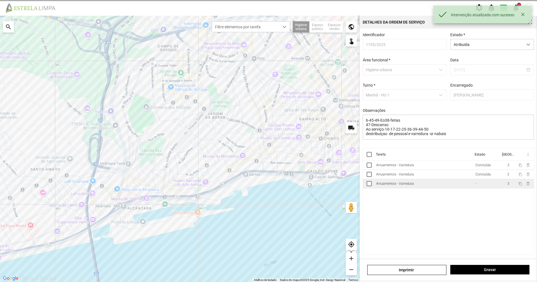
click at [409, 184] on div "Arruamentos - Varredura" at bounding box center [395, 183] width 38 height 4
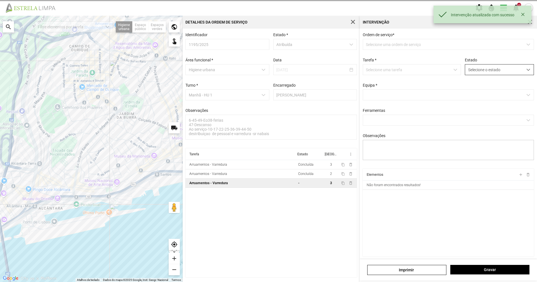
click at [480, 70] on span "Selecione o estado" at bounding box center [494, 69] width 58 height 10
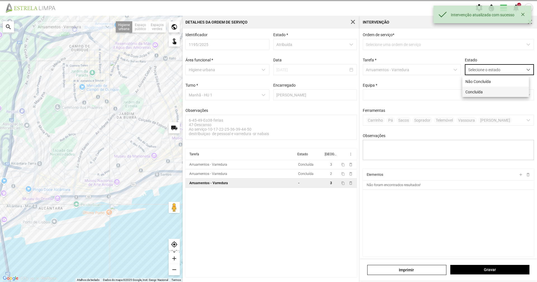
click at [475, 93] on li "Concluída" at bounding box center [496, 91] width 67 height 10
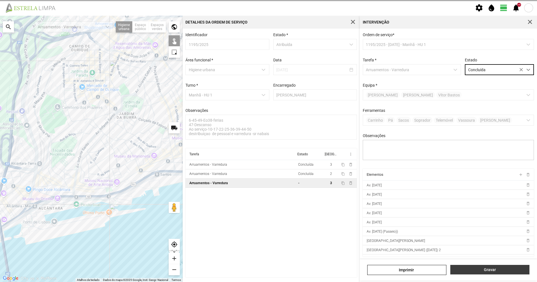
click at [487, 269] on span "Gravar" at bounding box center [490, 269] width 73 height 4
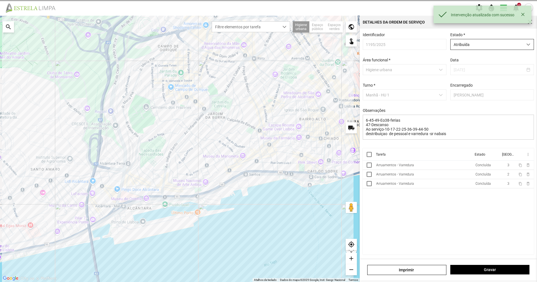
click at [516, 43] on span "Atribuída" at bounding box center [487, 44] width 72 height 10
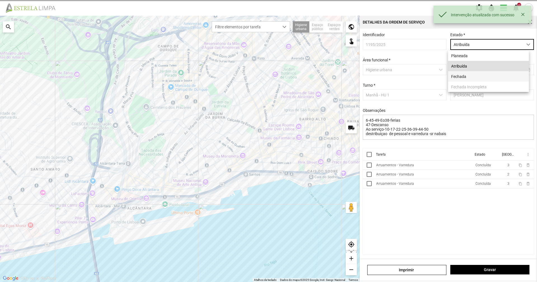
scroll to position [3, 25]
click at [496, 77] on li "Fechada" at bounding box center [488, 76] width 81 height 10
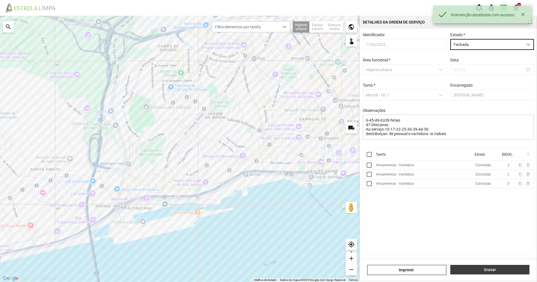
click at [478, 272] on button "Gravar" at bounding box center [490, 269] width 79 height 10
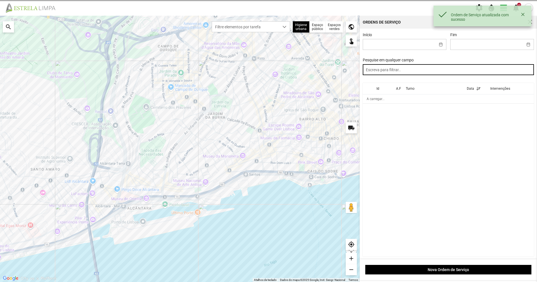
click at [425, 65] on input "text" at bounding box center [449, 69] width 172 height 11
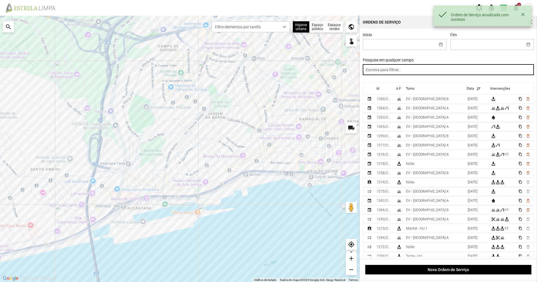
paste input "manhã"
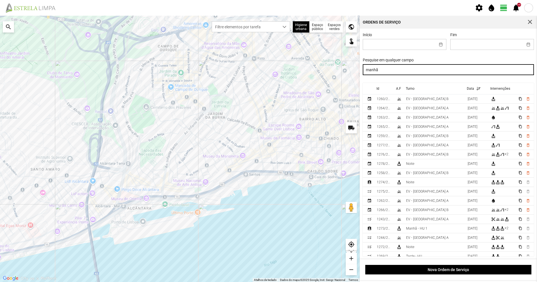
type input "manhã"
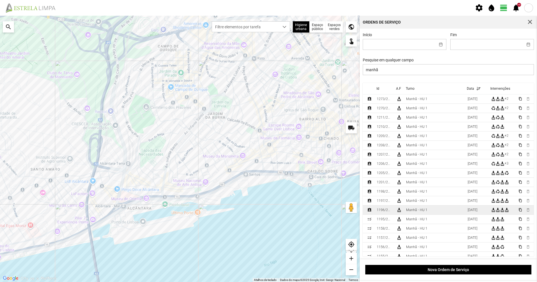
click at [465, 208] on td "[DATE]" at bounding box center [477, 209] width 24 height 9
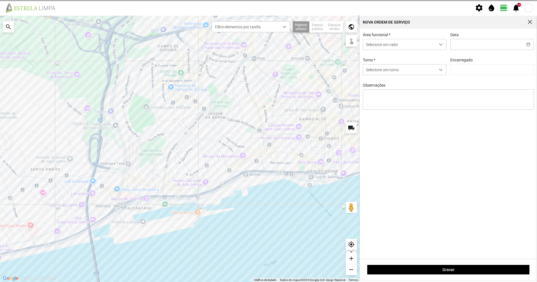
type input "[DATE]"
type input "[PERSON_NAME]"
type textarea "6-45-49-Eo38-ferias Ao serviço-10-17-22-25-36-39-44-47-50 destribuiçao de pesso…"
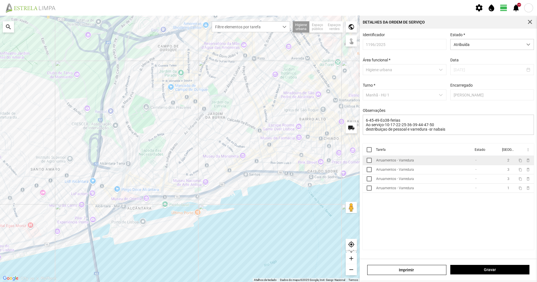
click at [416, 165] on td "Arruamentos - Varredura" at bounding box center [423, 160] width 99 height 9
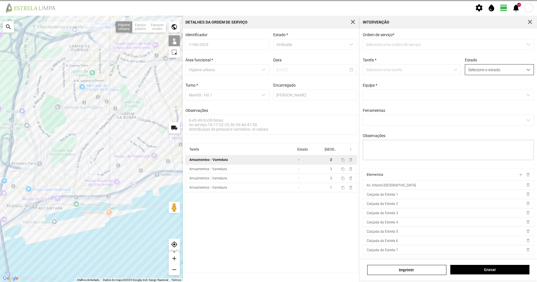
click at [473, 69] on span "Selecione o estado" at bounding box center [494, 69] width 58 height 10
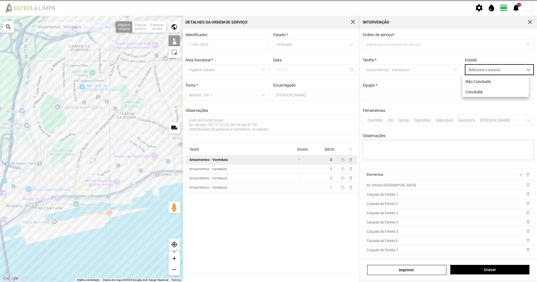
scroll to position [3, 25]
click at [477, 87] on li "Concluída" at bounding box center [496, 91] width 67 height 10
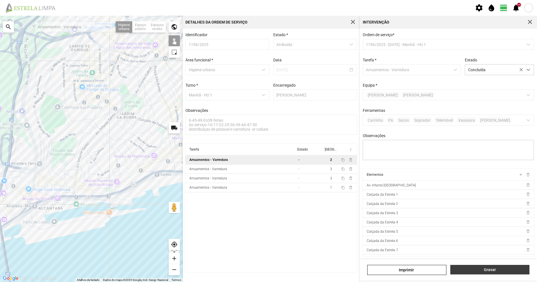
click at [489, 268] on span "Gravar" at bounding box center [490, 269] width 73 height 4
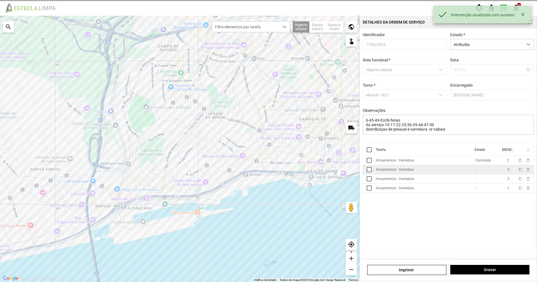
click at [451, 174] on td "Arruamentos - Varredura" at bounding box center [423, 169] width 99 height 9
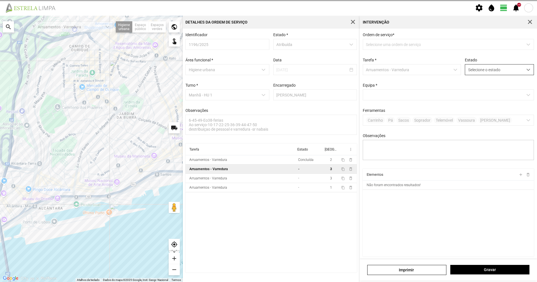
click at [484, 75] on span "Selecione o estado" at bounding box center [494, 69] width 58 height 10
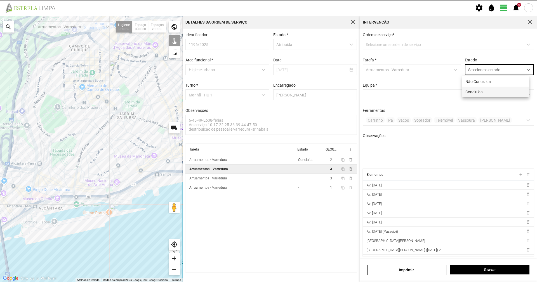
click at [480, 95] on li "Concluída" at bounding box center [496, 91] width 67 height 10
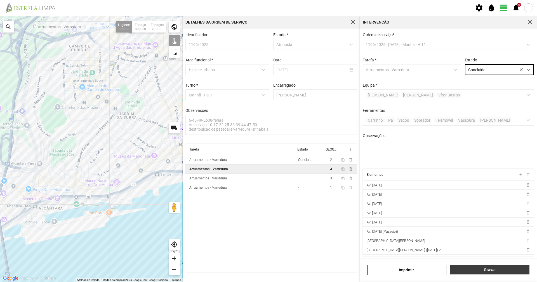
click at [511, 269] on span "Gravar" at bounding box center [490, 269] width 73 height 4
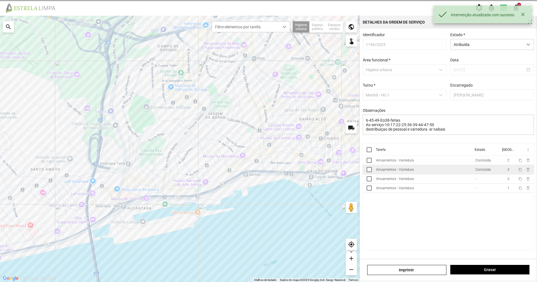
click at [449, 174] on td "Arruamentos - Varredura" at bounding box center [423, 169] width 99 height 9
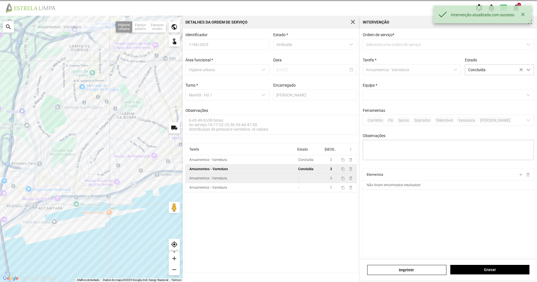
click at [300, 183] on td "-" at bounding box center [309, 177] width 27 height 9
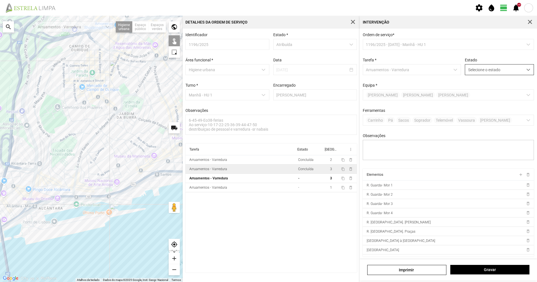
click at [476, 70] on span "Selecione o estado" at bounding box center [494, 69] width 58 height 10
click at [478, 90] on li "Concluída" at bounding box center [496, 91] width 67 height 10
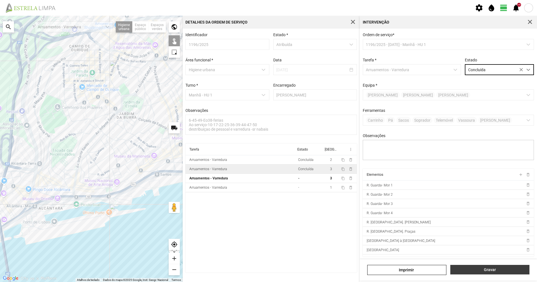
click at [478, 265] on button "Gravar" at bounding box center [490, 269] width 79 height 10
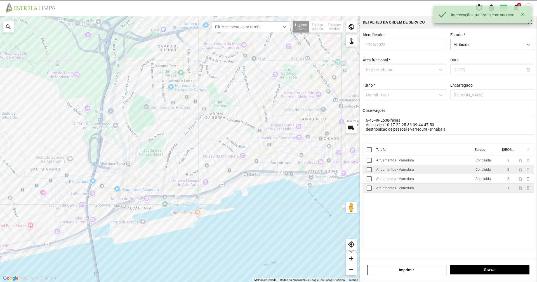
click at [447, 186] on td "Arruamentos - Varredura" at bounding box center [423, 187] width 99 height 9
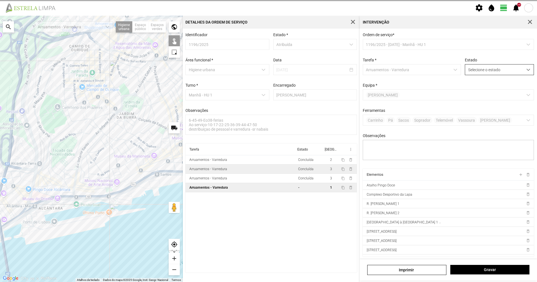
click at [489, 70] on span "Selecione o estado" at bounding box center [494, 69] width 58 height 10
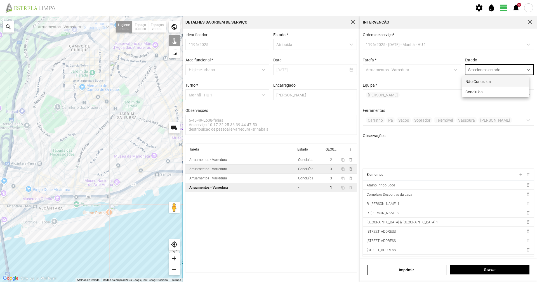
scroll to position [3, 25]
click at [481, 90] on li "Concluída" at bounding box center [496, 91] width 67 height 10
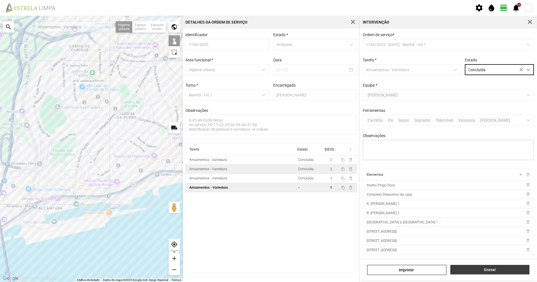
click at [467, 270] on span "Gravar" at bounding box center [490, 269] width 73 height 4
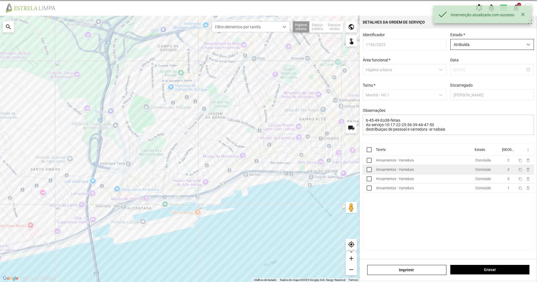
click at [486, 46] on span "Atribuída" at bounding box center [487, 44] width 72 height 10
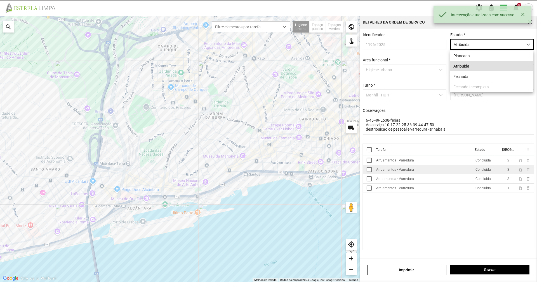
scroll to position [3, 25]
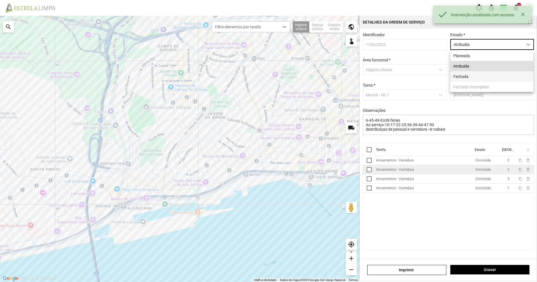
click at [485, 75] on li "Fechada" at bounding box center [492, 76] width 83 height 10
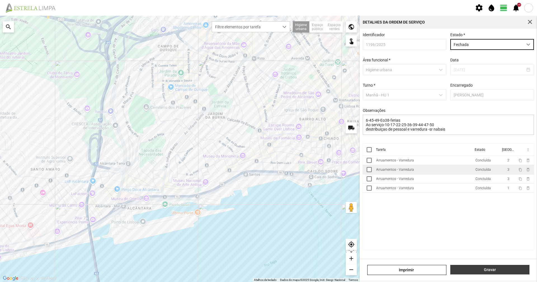
click at [487, 269] on span "Gravar" at bounding box center [490, 269] width 73 height 4
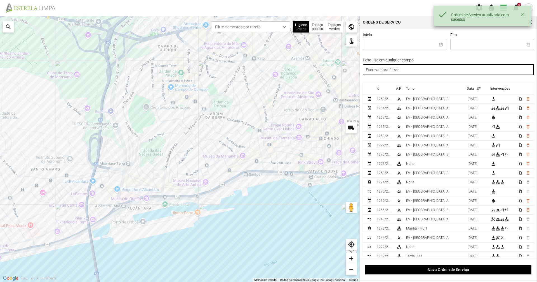
click at [443, 74] on input "text" at bounding box center [449, 69] width 172 height 11
paste input "manhã"
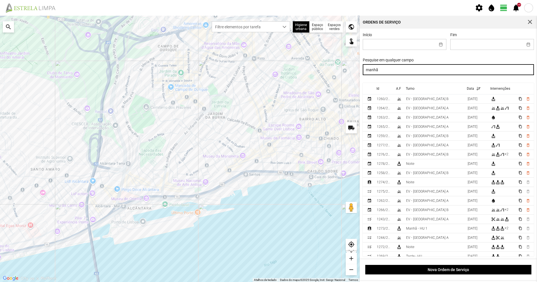
type input "manhã"
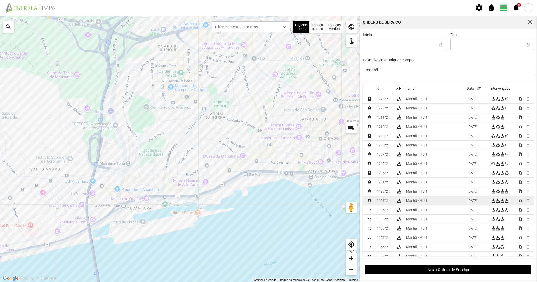
click at [419, 201] on div "Manhã - HU 1" at bounding box center [416, 200] width 21 height 4
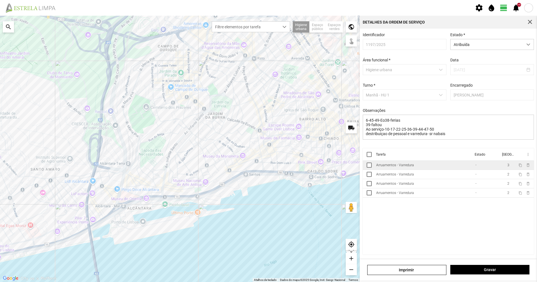
click at [417, 167] on td "Arruamentos - Varredura" at bounding box center [423, 164] width 99 height 9
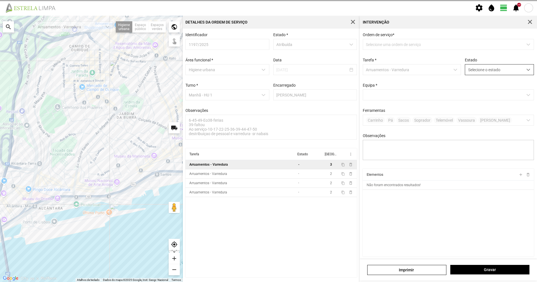
click at [480, 72] on span "Selecione o estado" at bounding box center [494, 69] width 58 height 10
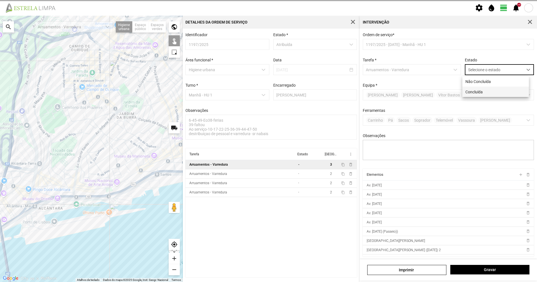
scroll to position [3, 25]
click at [477, 90] on li "Concluída" at bounding box center [496, 91] width 67 height 10
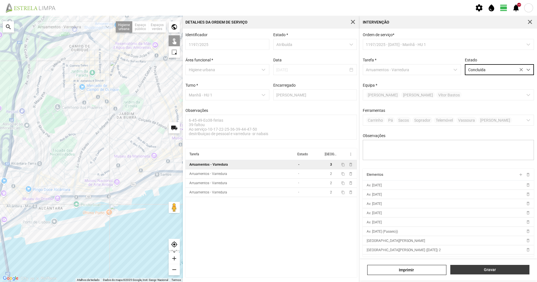
click at [490, 269] on span "Gravar" at bounding box center [490, 269] width 73 height 4
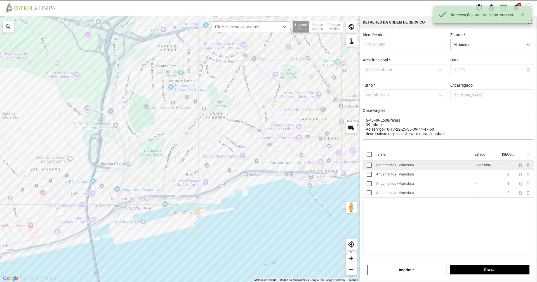
click at [437, 170] on td "Arruamentos - Varredura" at bounding box center [423, 164] width 99 height 9
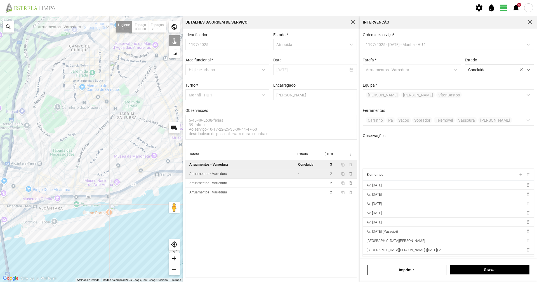
click at [306, 178] on td "-" at bounding box center [309, 173] width 27 height 9
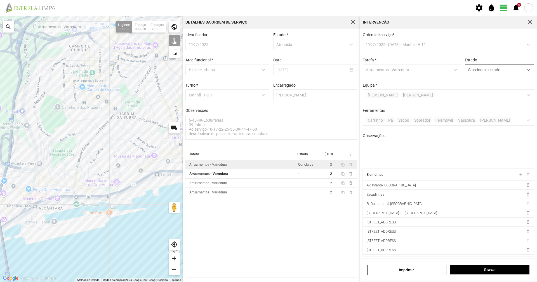
click at [527, 71] on span "dropdown trigger" at bounding box center [529, 70] width 4 height 4
click at [512, 88] on li "Concluída" at bounding box center [496, 91] width 67 height 10
click at [487, 269] on span "Gravar" at bounding box center [490, 269] width 73 height 4
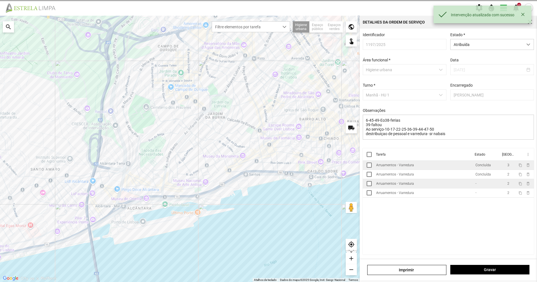
click at [418, 186] on td "Arruamentos - Varredura" at bounding box center [423, 183] width 99 height 9
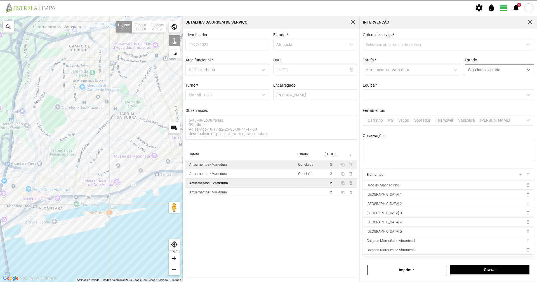
click at [494, 67] on span "Selecione o estado" at bounding box center [494, 69] width 58 height 10
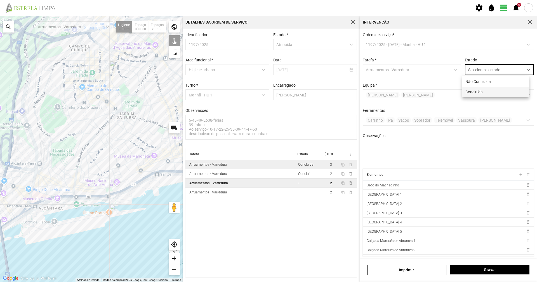
click at [495, 92] on li "Concluída" at bounding box center [496, 91] width 67 height 10
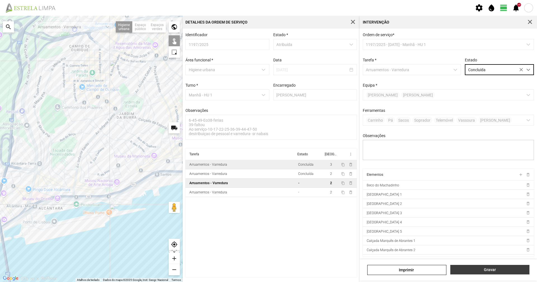
click at [495, 267] on span "Gravar" at bounding box center [490, 269] width 73 height 4
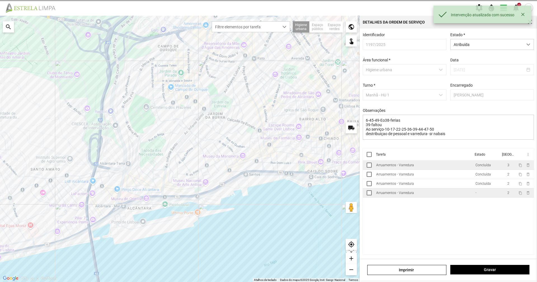
click at [457, 192] on td "Arruamentos - Varredura" at bounding box center [423, 192] width 99 height 9
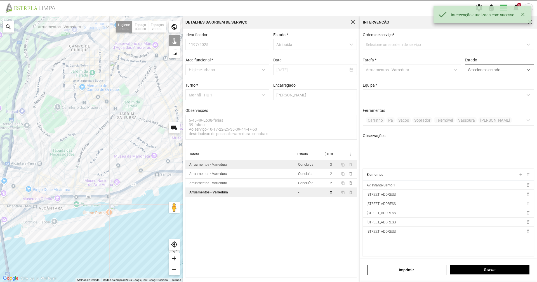
click at [483, 73] on span "Selecione o estado" at bounding box center [494, 69] width 58 height 10
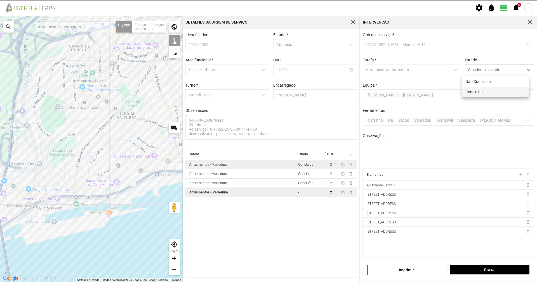
click at [481, 90] on li "Concluída" at bounding box center [496, 91] width 67 height 10
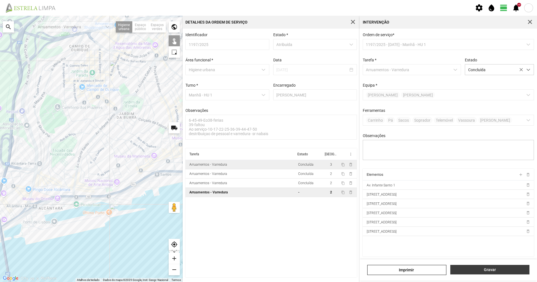
click at [495, 268] on span "Gravar" at bounding box center [490, 269] width 73 height 4
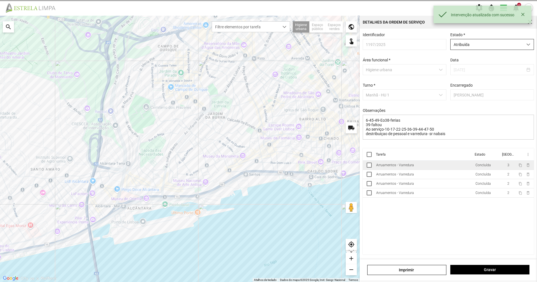
click at [513, 42] on span "Atribuída" at bounding box center [487, 44] width 72 height 10
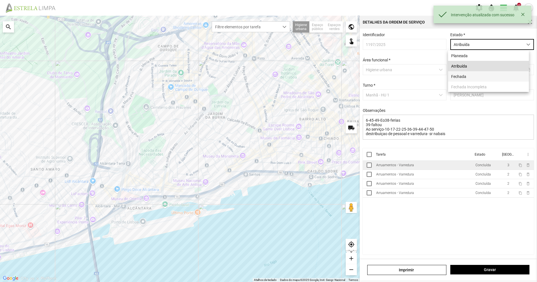
click at [519, 74] on li "Fechada" at bounding box center [488, 76] width 81 height 10
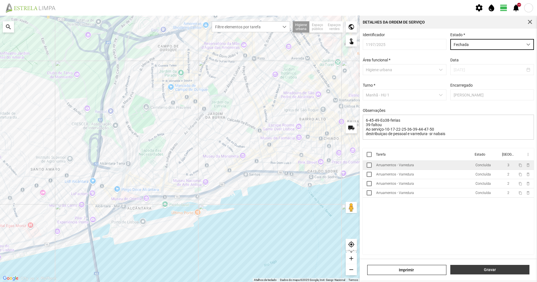
click at [505, 270] on span "Gravar" at bounding box center [490, 269] width 73 height 4
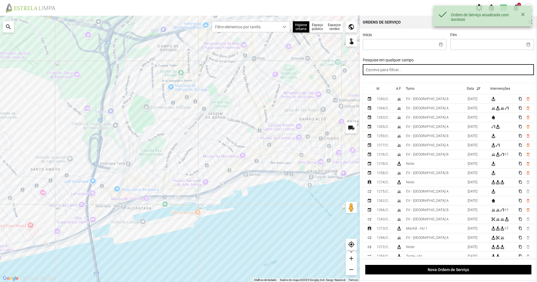
click at [417, 75] on input "text" at bounding box center [449, 69] width 172 height 11
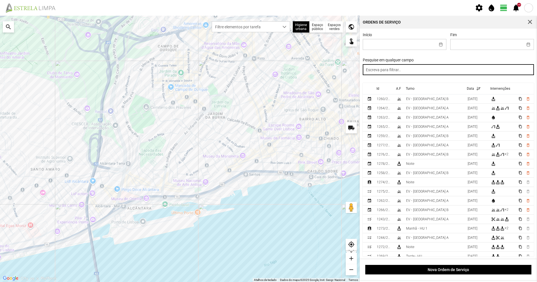
paste input "manhã"
type input "manhã"
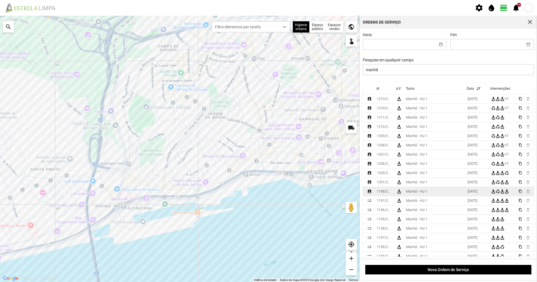
click at [411, 191] on div "Manhã - HU 1" at bounding box center [416, 191] width 21 height 4
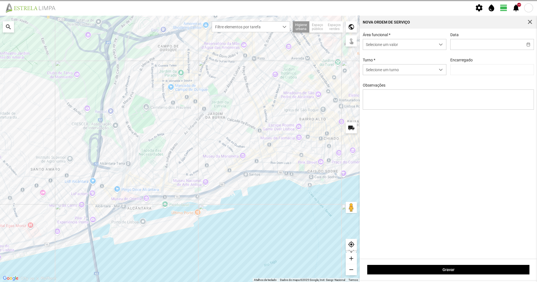
type input "[DATE]"
type input "[PERSON_NAME]"
type textarea "6-22-36-39-45-47-Eo38-descanso Ao serviço-10-17-25-44-49-50 carro electrico-con…"
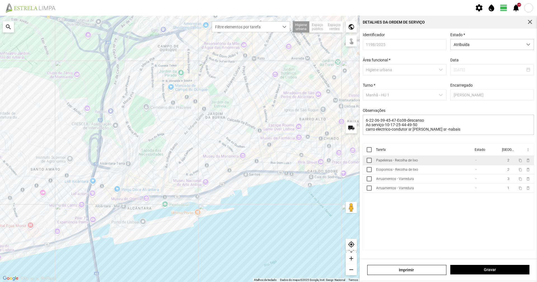
click at [413, 159] on td "Papeleiras - Recolha de lixo" at bounding box center [423, 160] width 99 height 9
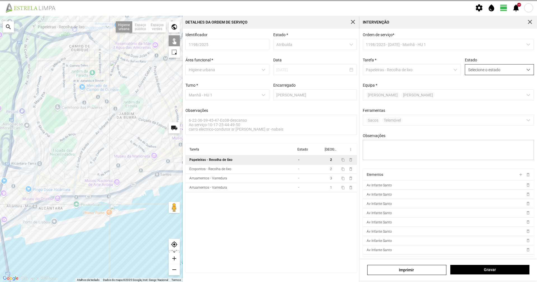
click at [508, 69] on span "Selecione o estado" at bounding box center [494, 69] width 58 height 10
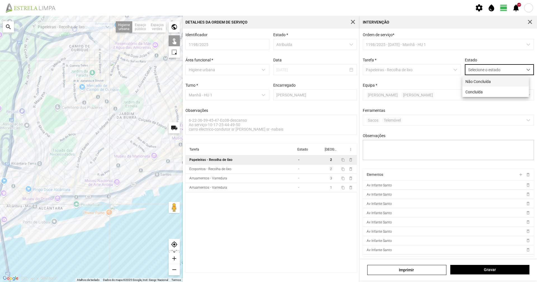
scroll to position [3, 25]
click at [501, 90] on li "Concluída" at bounding box center [496, 91] width 67 height 10
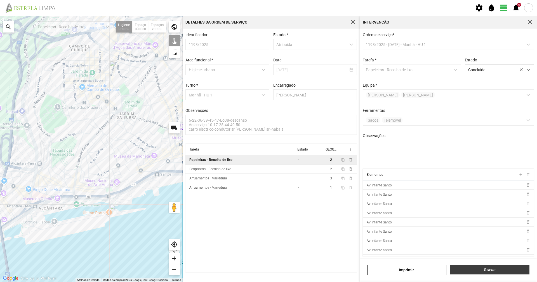
click at [469, 270] on span "Gravar" at bounding box center [490, 269] width 73 height 4
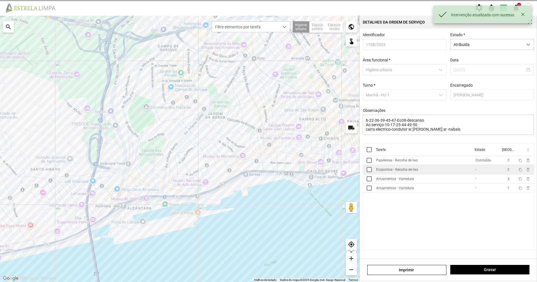
click at [455, 173] on td "Ecopontos - Recolha de lixo" at bounding box center [423, 169] width 99 height 9
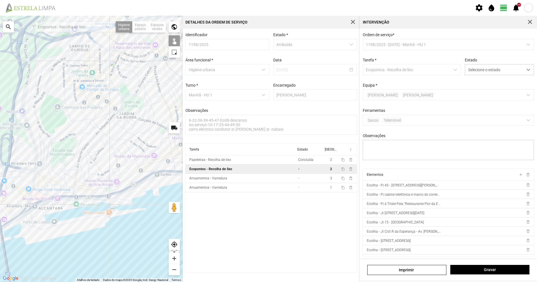
click at [148, 181] on div "A carregar..." at bounding box center [91, 149] width 183 height 266
click at [175, 176] on div "A carregar..." at bounding box center [91, 149] width 183 height 266
click at [144, 183] on div "A carregar..." at bounding box center [91, 149] width 183 height 266
click at [487, 73] on span "Selecione o estado" at bounding box center [494, 69] width 58 height 10
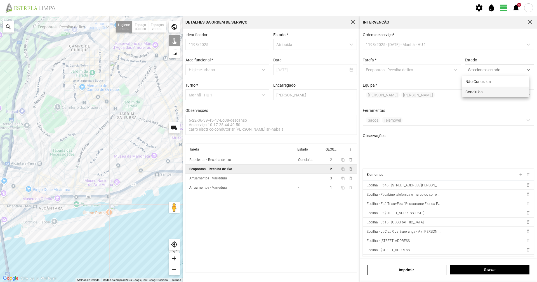
click at [489, 90] on li "Concluída" at bounding box center [496, 91] width 67 height 10
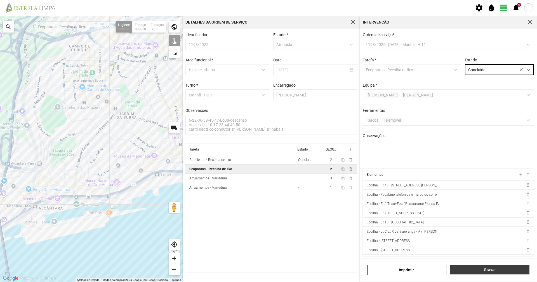
click at [505, 268] on span "Gravar" at bounding box center [490, 269] width 73 height 4
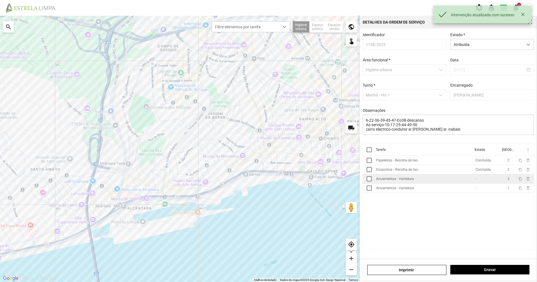
click at [442, 179] on td "Arruamentos - Varredura" at bounding box center [423, 178] width 99 height 9
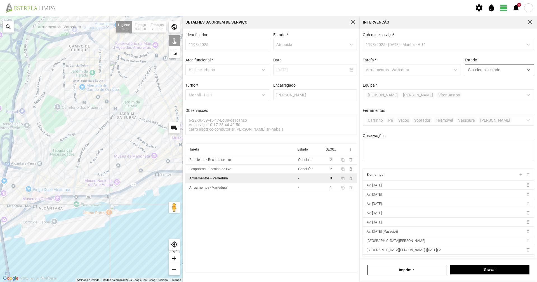
click at [473, 71] on span "Selecione o estado" at bounding box center [494, 69] width 58 height 10
click at [474, 93] on li "Concluída" at bounding box center [496, 91] width 67 height 10
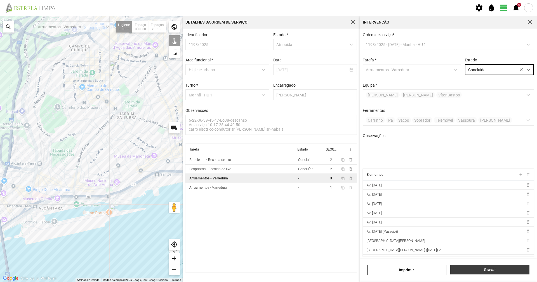
click at [493, 270] on span "Gravar" at bounding box center [490, 269] width 73 height 4
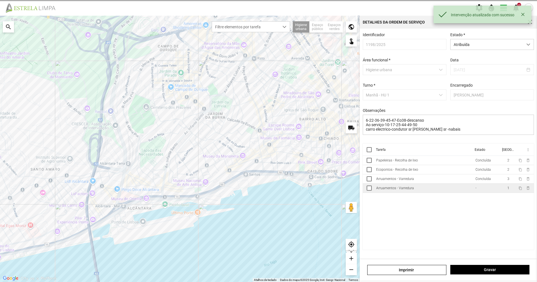
click at [433, 189] on td "Arruamentos - Varredura" at bounding box center [423, 187] width 99 height 9
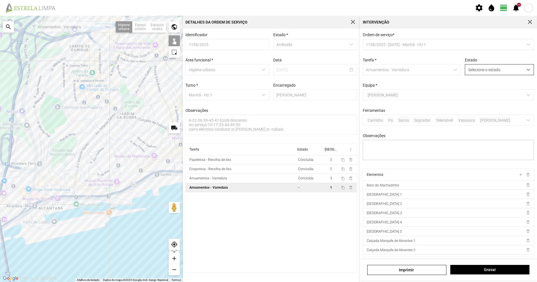
click at [481, 65] on div "Selecione o estado" at bounding box center [499, 69] width 69 height 11
click at [483, 71] on span "Selecione o estado" at bounding box center [494, 69] width 58 height 10
click at [488, 70] on span "Selecione o estado" at bounding box center [494, 69] width 58 height 10
click at [485, 92] on li "Concluída" at bounding box center [496, 91] width 67 height 10
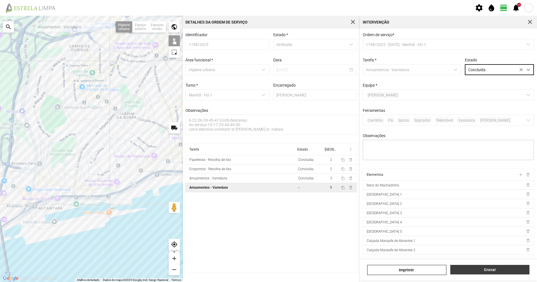
click at [478, 273] on button "Gravar" at bounding box center [490, 269] width 79 height 10
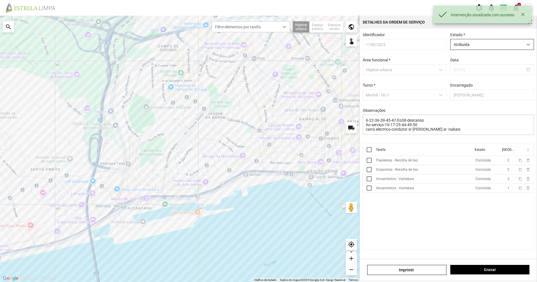
click at [485, 43] on span "Atribuída" at bounding box center [487, 44] width 72 height 10
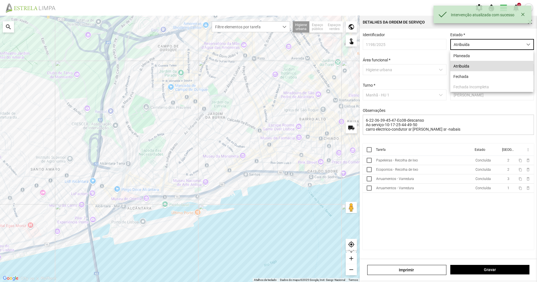
scroll to position [3, 25]
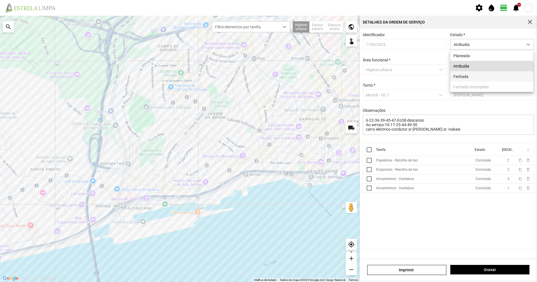
click at [481, 79] on li "Fechada" at bounding box center [492, 76] width 83 height 10
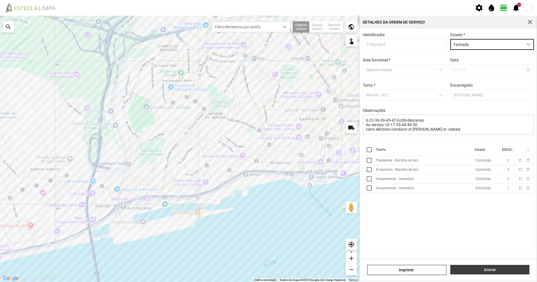
click at [482, 268] on span "Gravar" at bounding box center [490, 269] width 73 height 4
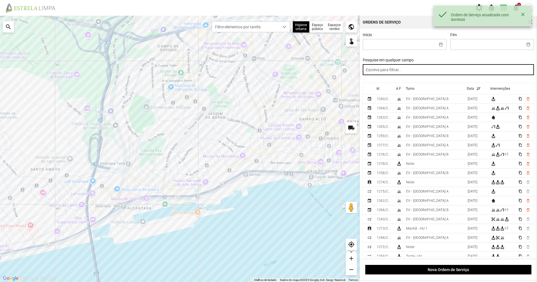
click at [437, 72] on input "text" at bounding box center [449, 69] width 172 height 11
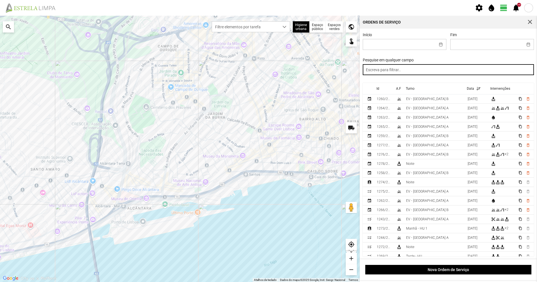
click at [434, 75] on input "text" at bounding box center [449, 69] width 172 height 11
paste input "manhã"
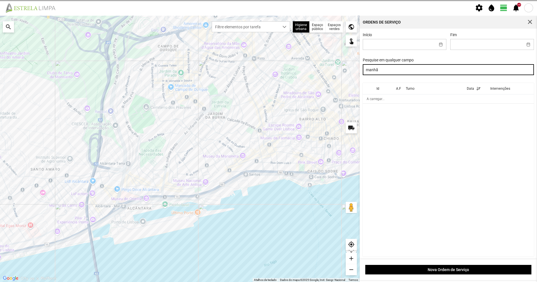
type input "manhã"
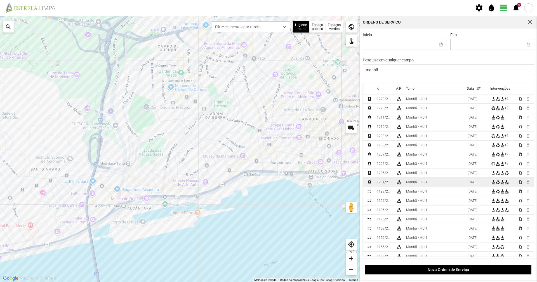
click at [412, 184] on div "Manhã - HU 1" at bounding box center [416, 182] width 21 height 4
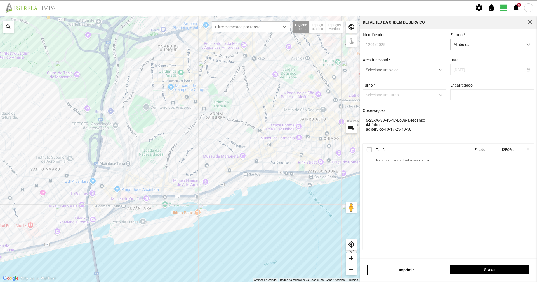
type input "[PERSON_NAME]"
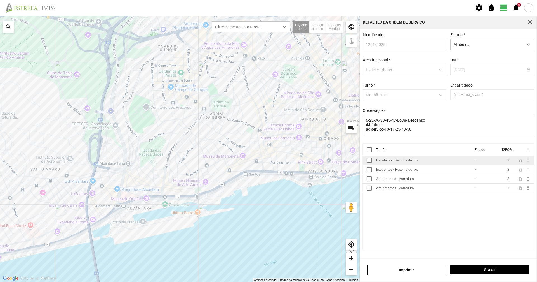
click at [409, 159] on td "Papeleiras - Recolha de lixo" at bounding box center [423, 160] width 99 height 9
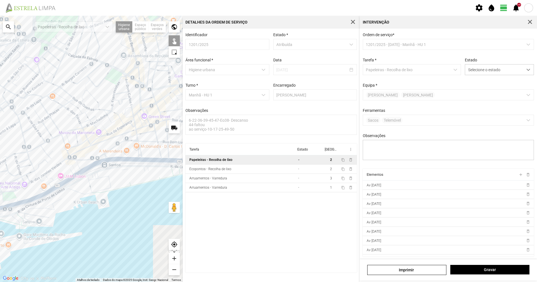
drag, startPoint x: 167, startPoint y: 163, endPoint x: 128, endPoint y: 174, distance: 40.4
click at [128, 174] on div "A carregar..." at bounding box center [91, 149] width 183 height 266
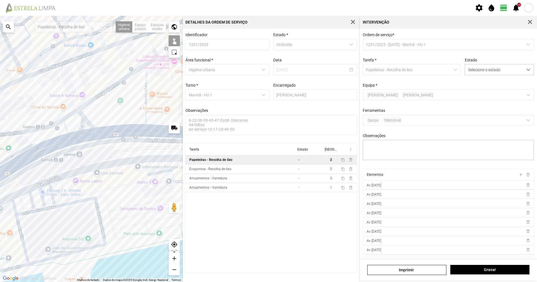
drag, startPoint x: 103, startPoint y: 199, endPoint x: 110, endPoint y: 208, distance: 11.4
click at [110, 208] on div "A carregar..." at bounding box center [91, 149] width 183 height 266
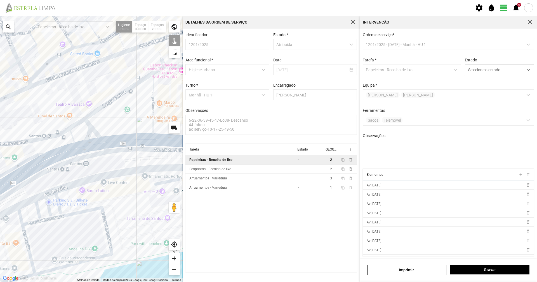
click at [64, 172] on div "A carregar..." at bounding box center [91, 149] width 183 height 266
click at [71, 170] on div "A carregar..." at bounding box center [91, 149] width 183 height 266
click at [74, 169] on div "A carregar..." at bounding box center [91, 149] width 183 height 266
click at [83, 167] on div "A carregar..." at bounding box center [91, 149] width 183 height 266
click at [86, 159] on div "A carregar..." at bounding box center [91, 149] width 183 height 266
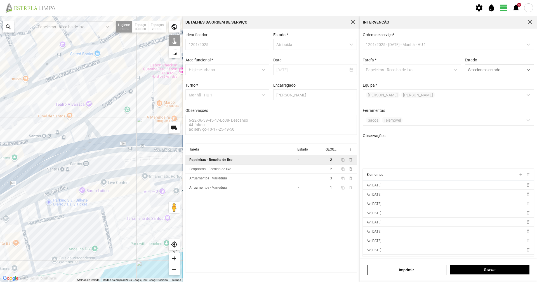
click at [89, 165] on div "A carregar..." at bounding box center [91, 149] width 183 height 266
click at [90, 160] on div "A carregar..." at bounding box center [91, 149] width 183 height 266
click at [88, 173] on div "A carregar..." at bounding box center [91, 149] width 183 height 266
click at [97, 162] on div "A carregar..." at bounding box center [91, 149] width 183 height 266
click at [116, 159] on div "A carregar..." at bounding box center [91, 149] width 183 height 266
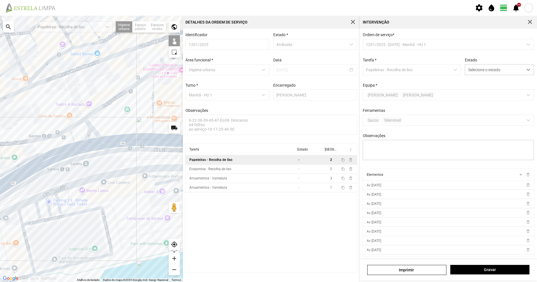
click at [125, 165] on div "A carregar..." at bounding box center [91, 149] width 183 height 266
click at [143, 154] on div "A carregar..." at bounding box center [91, 149] width 183 height 266
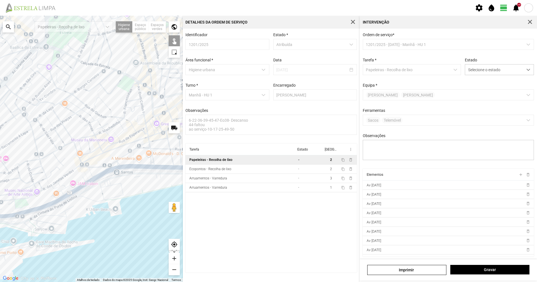
click at [132, 169] on div "A carregar..." at bounding box center [91, 149] width 183 height 266
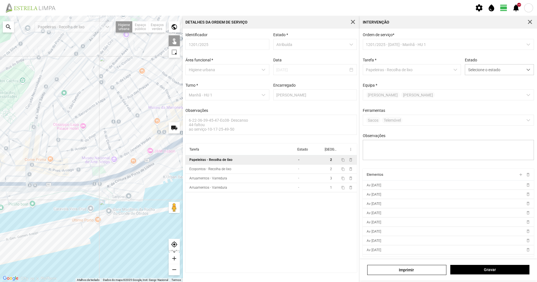
drag, startPoint x: 115, startPoint y: 179, endPoint x: 193, endPoint y: 146, distance: 84.0
click at [193, 146] on div "Para navegar no mapa com gestos de toque, toque duas vezes sem soltar no mapa e…" at bounding box center [268, 149] width 537 height 266
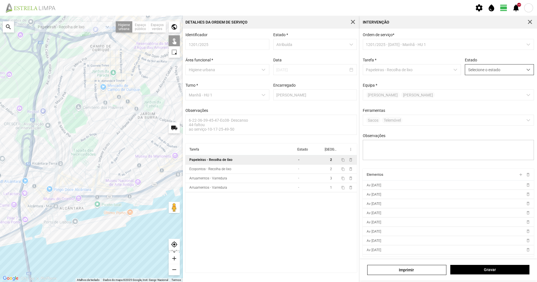
click at [471, 71] on span "Selecione o estado" at bounding box center [494, 69] width 58 height 10
click at [468, 90] on li "Concluída" at bounding box center [496, 91] width 67 height 10
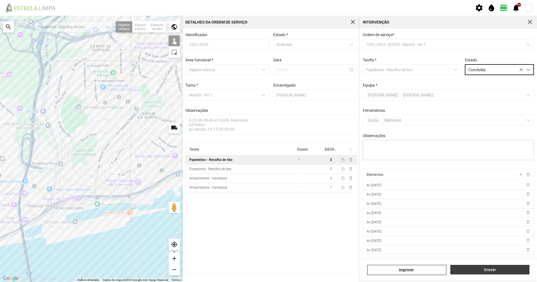
click at [517, 268] on span "Gravar" at bounding box center [490, 269] width 73 height 4
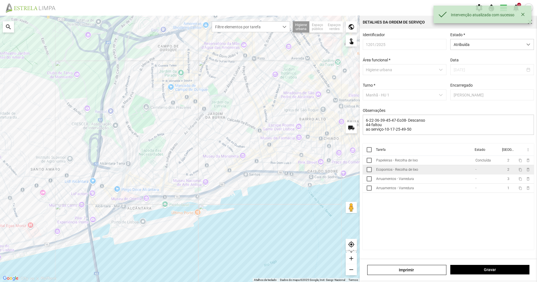
click at [473, 174] on td "Ecopontos - Recolha de lixo" at bounding box center [423, 169] width 99 height 9
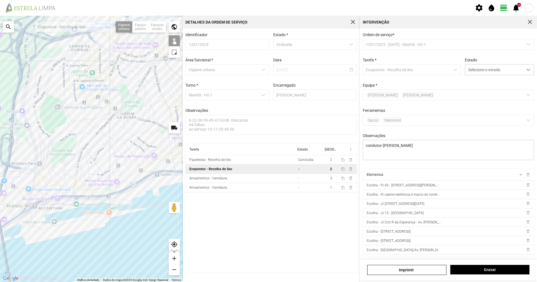
click at [146, 182] on div "A carregar..." at bounding box center [91, 149] width 183 height 266
click at [159, 176] on div "A carregar..." at bounding box center [91, 149] width 183 height 266
click at [505, 61] on div "Estado Selecione o estado" at bounding box center [499, 66] width 73 height 17
click at [500, 67] on span "Selecione o estado" at bounding box center [494, 69] width 58 height 10
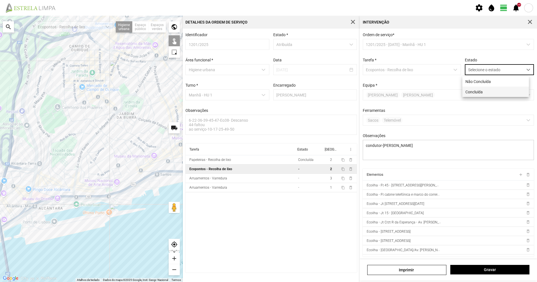
click at [486, 88] on li "Concluída" at bounding box center [496, 91] width 67 height 10
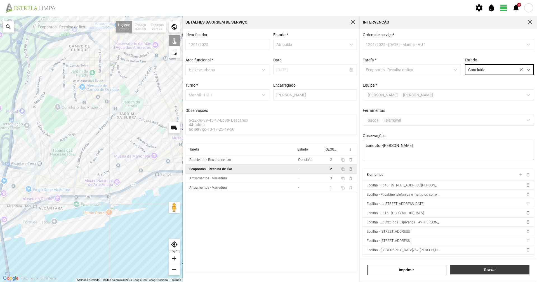
click at [484, 268] on span "Gravar" at bounding box center [490, 269] width 73 height 4
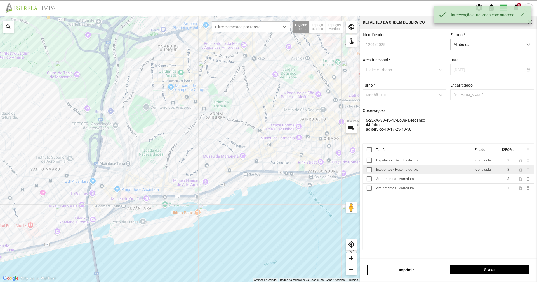
click at [436, 174] on td "Ecopontos - Recolha de lixo" at bounding box center [423, 169] width 99 height 9
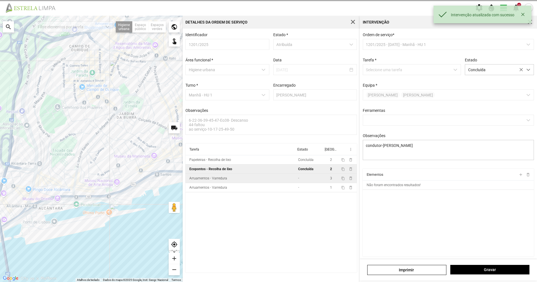
click at [247, 180] on td "Arruamentos - Varredura" at bounding box center [241, 177] width 111 height 9
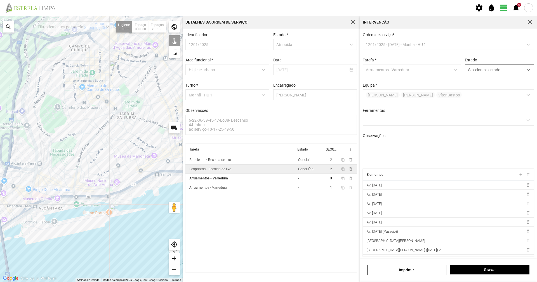
click at [523, 72] on div "dropdown trigger" at bounding box center [528, 69] width 11 height 10
click at [514, 91] on li "Concluída" at bounding box center [496, 91] width 67 height 10
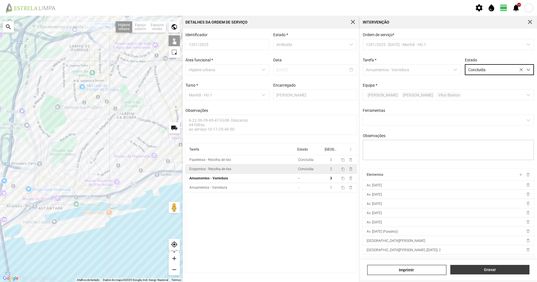
click at [502, 265] on button "Gravar" at bounding box center [490, 269] width 79 height 10
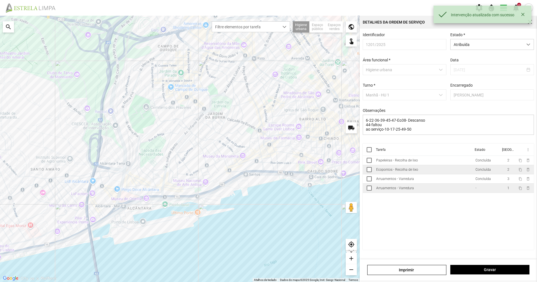
click at [454, 193] on td "Arruamentos - Varredura" at bounding box center [423, 187] width 99 height 9
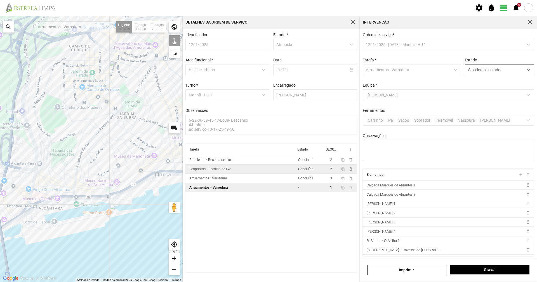
click at [488, 71] on span "Selecione o estado" at bounding box center [494, 69] width 58 height 10
click at [483, 93] on li "Concluída" at bounding box center [496, 91] width 67 height 10
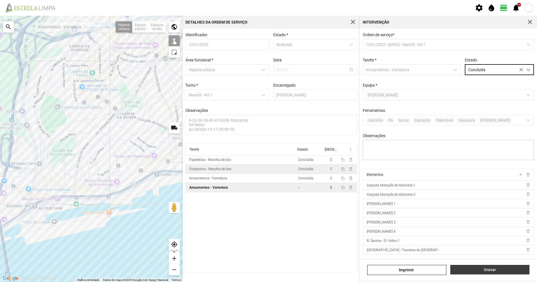
click at [502, 270] on span "Gravar" at bounding box center [490, 269] width 73 height 4
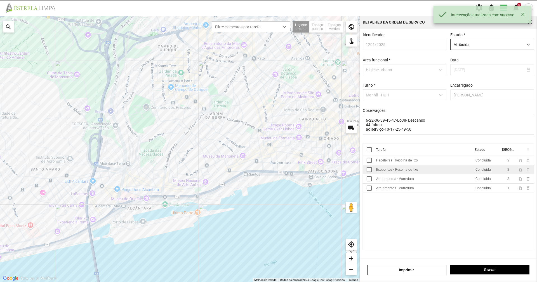
click at [495, 42] on span "Atribuída" at bounding box center [487, 44] width 72 height 10
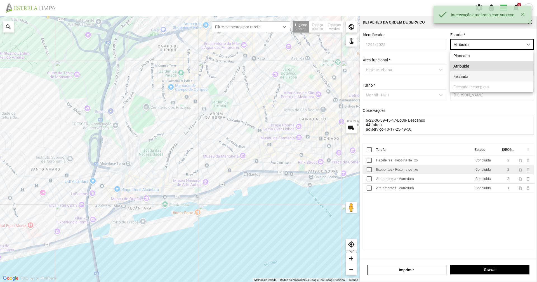
click at [478, 73] on li "Fechada" at bounding box center [492, 76] width 83 height 10
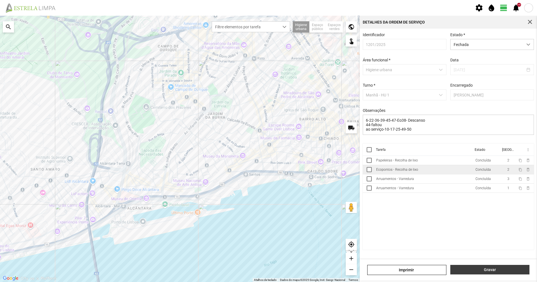
click at [478, 266] on button "Gravar" at bounding box center [490, 269] width 79 height 10
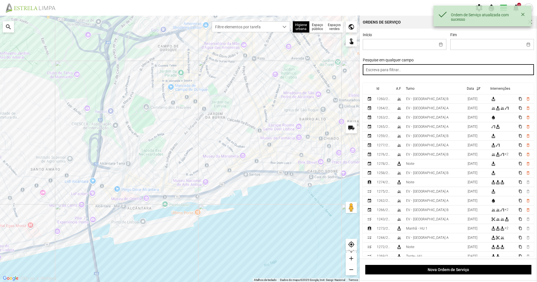
click at [439, 72] on input "text" at bounding box center [449, 69] width 172 height 11
paste input "manhã"
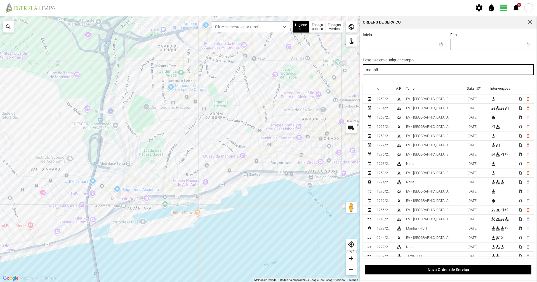
type input "manhã"
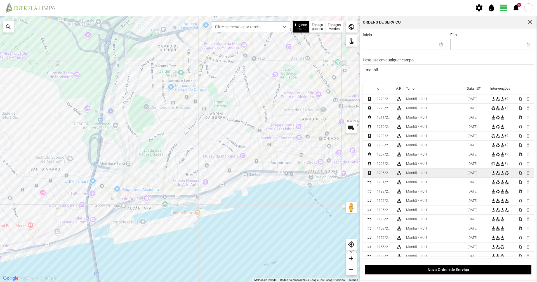
click at [409, 175] on div "Manhã - HU 1" at bounding box center [416, 173] width 21 height 4
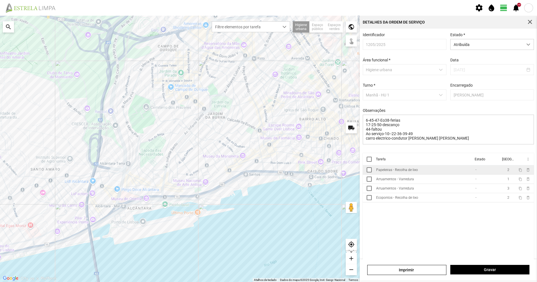
click at [401, 170] on div "Papeleiras - Recolha de lixo" at bounding box center [397, 170] width 42 height 4
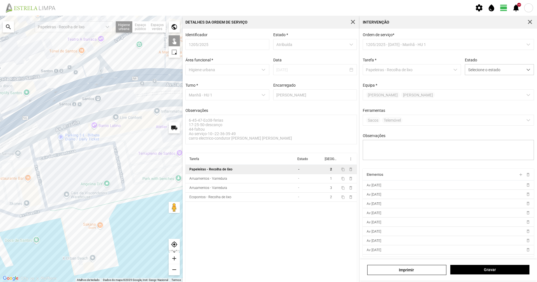
click at [100, 108] on div "A carregar..." at bounding box center [91, 149] width 183 height 266
click at [140, 102] on div "A carregar..." at bounding box center [91, 149] width 183 height 266
click at [138, 101] on div "A carregar..." at bounding box center [91, 149] width 183 height 266
click at [124, 95] on div "A carregar..." at bounding box center [91, 149] width 183 height 266
click at [110, 97] on div "A carregar..." at bounding box center [91, 149] width 183 height 266
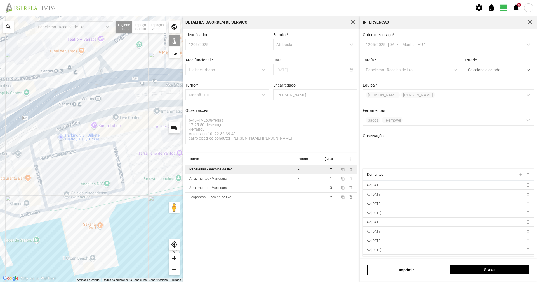
click at [102, 100] on div "A carregar..." at bounding box center [91, 149] width 183 height 266
click at [103, 97] on div "A carregar..." at bounding box center [91, 149] width 183 height 266
click at [99, 95] on div "A carregar..." at bounding box center [91, 149] width 183 height 266
click at [95, 100] on div "A carregar..." at bounding box center [91, 149] width 183 height 266
click at [95, 101] on div "A carregar..." at bounding box center [91, 149] width 183 height 266
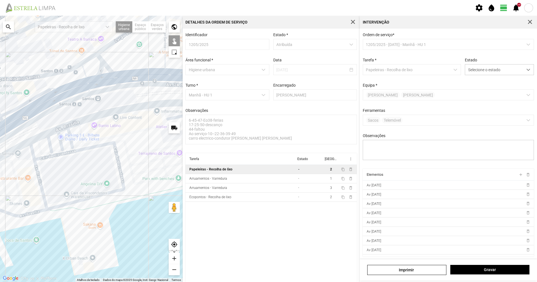
click at [85, 103] on div "A carregar..." at bounding box center [91, 149] width 183 height 266
click at [84, 105] on div "A carregar..." at bounding box center [91, 149] width 183 height 266
click at [77, 107] on div "A carregar..." at bounding box center [91, 149] width 183 height 266
click at [154, 87] on div "A carregar..." at bounding box center [91, 149] width 183 height 266
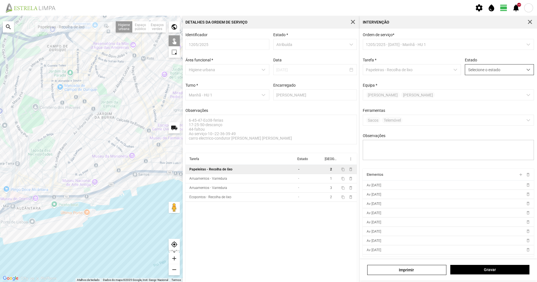
click at [480, 69] on span "Selecione o estado" at bounding box center [494, 69] width 58 height 10
click at [474, 88] on li "Concluída" at bounding box center [496, 91] width 67 height 10
click at [493, 269] on span "Gravar" at bounding box center [490, 269] width 73 height 4
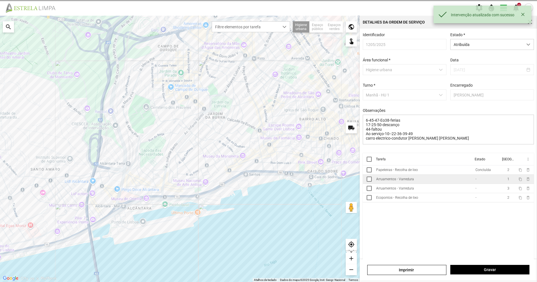
click at [433, 182] on td "Arruamentos - Varredura" at bounding box center [423, 178] width 99 height 9
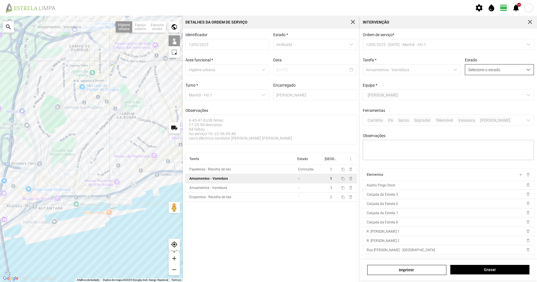
click at [479, 68] on span "Selecione o estado" at bounding box center [494, 69] width 58 height 10
click at [474, 93] on li "Concluída" at bounding box center [496, 91] width 67 height 10
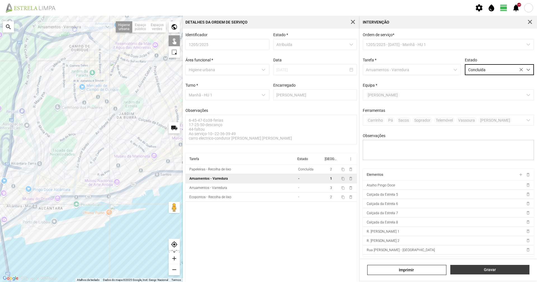
click at [504, 274] on button "Gravar" at bounding box center [490, 269] width 79 height 10
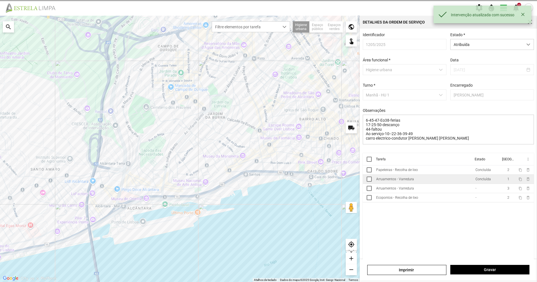
click at [440, 184] on td "Arruamentos - Varredura" at bounding box center [423, 178] width 99 height 9
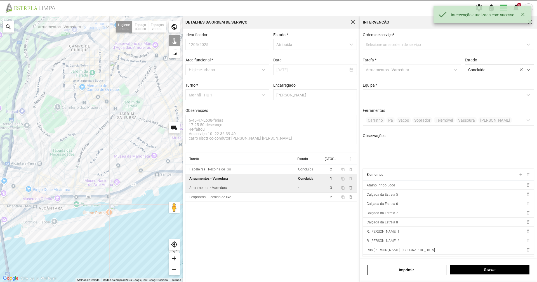
click at [305, 189] on td "-" at bounding box center [309, 187] width 27 height 9
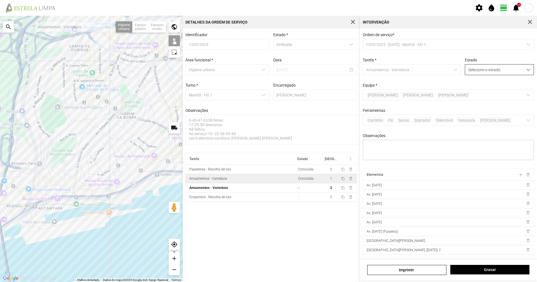
click at [488, 71] on span "Selecione o estado" at bounding box center [494, 69] width 58 height 10
click at [487, 87] on li "Concluída" at bounding box center [496, 91] width 67 height 10
click at [489, 269] on span "Gravar" at bounding box center [490, 269] width 73 height 4
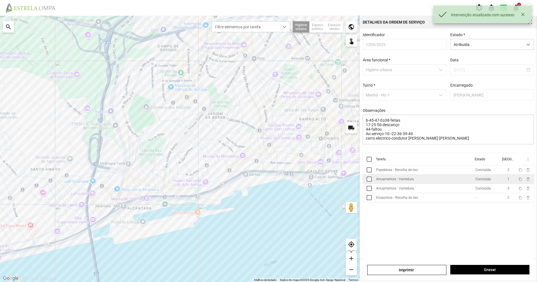
click at [461, 205] on cdk-virtual-scroll-viewport "Tarefa Estado [GEOGRAPHIC_DATA] more_vert Papeleiras - Recolha de lixo Concluíd…" at bounding box center [449, 206] width 172 height 106
click at [461, 200] on td "Ecopontos - Recolha de lixo" at bounding box center [423, 197] width 99 height 9
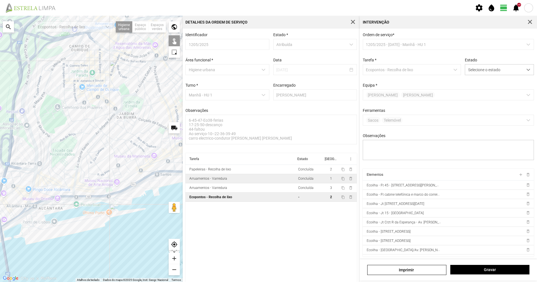
click at [147, 180] on div "A carregar..." at bounding box center [91, 149] width 183 height 266
click at [156, 176] on div "A carregar..." at bounding box center [91, 149] width 183 height 266
click at [174, 177] on div "A carregar..." at bounding box center [91, 149] width 183 height 266
click at [65, 203] on div "A carregar..." at bounding box center [91, 149] width 183 height 266
click at [493, 74] on span "Selecione o estado" at bounding box center [494, 69] width 58 height 10
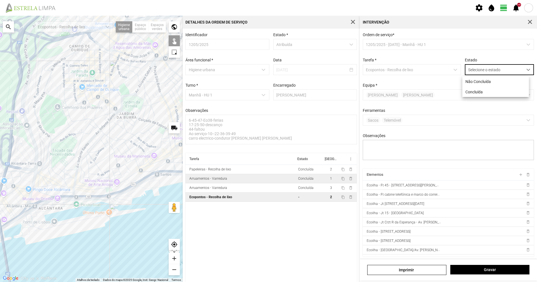
scroll to position [3, 25]
click at [485, 92] on li "Concluída" at bounding box center [496, 91] width 67 height 10
click at [487, 264] on div "[PERSON_NAME]" at bounding box center [448, 269] width 177 height 21
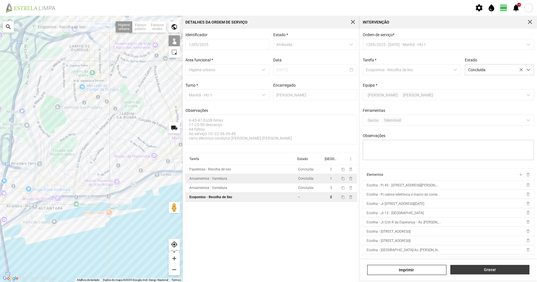
click at [485, 268] on span "Gravar" at bounding box center [490, 269] width 73 height 4
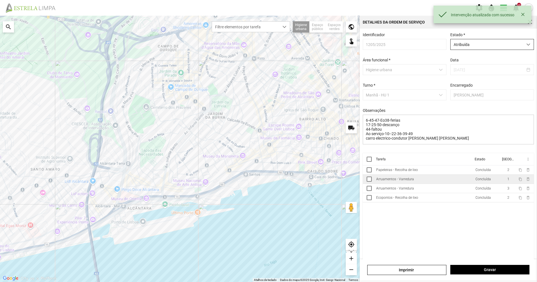
drag, startPoint x: 475, startPoint y: 41, endPoint x: 476, endPoint y: 45, distance: 3.9
click at [476, 41] on span "Atribuída" at bounding box center [487, 44] width 72 height 10
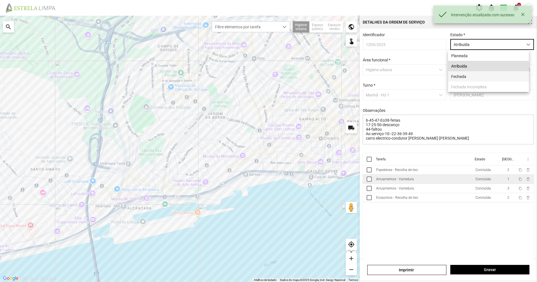
click at [461, 79] on li "Fechada" at bounding box center [488, 76] width 81 height 10
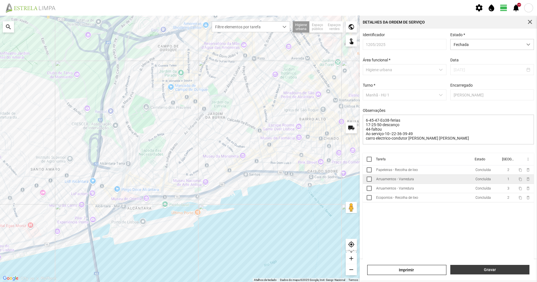
click at [493, 271] on span "Gravar" at bounding box center [490, 269] width 73 height 4
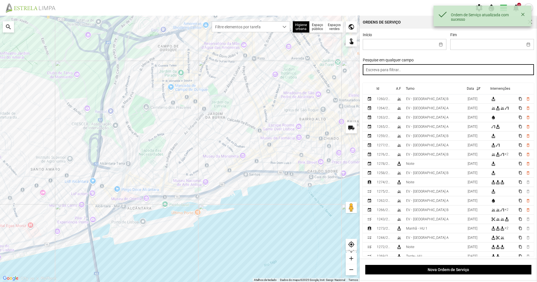
click at [426, 75] on input "text" at bounding box center [449, 69] width 172 height 11
paste input "manhã"
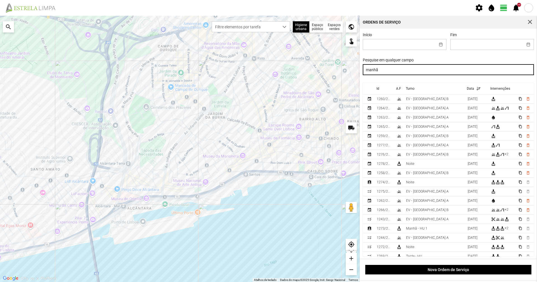
type input "manhã"
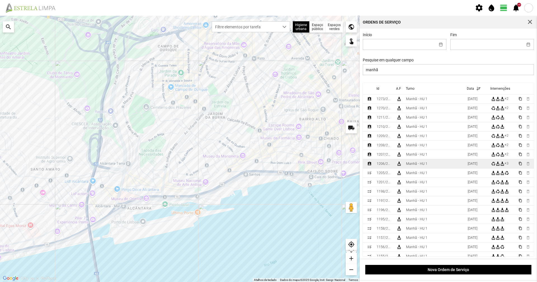
click at [434, 167] on td "Manhã - HU 1" at bounding box center [435, 163] width 62 height 9
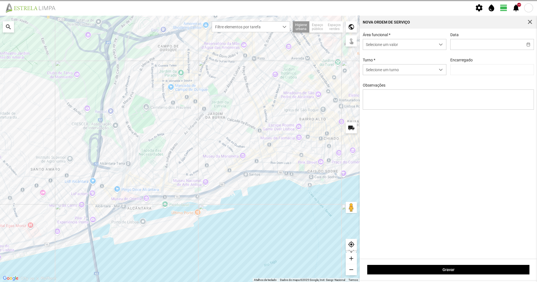
type input "[DATE]"
type input "[PERSON_NAME]"
type textarea "6-47-Eo38-ferias ao serviço-10-17-22-25-36-39-44-45--49-50"
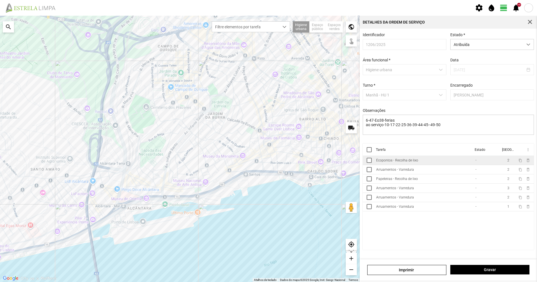
click at [419, 163] on td "Ecopontos - Recolha de lixo" at bounding box center [423, 160] width 99 height 9
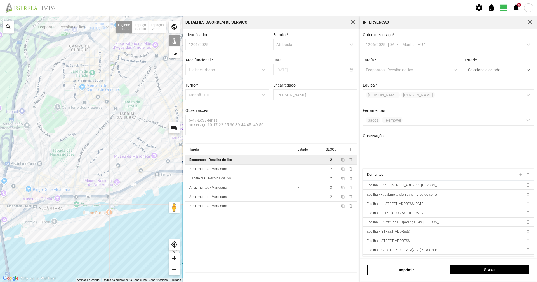
click at [145, 182] on div "A carregar..." at bounding box center [91, 149] width 183 height 266
click at [176, 175] on div "A carregar..." at bounding box center [91, 149] width 183 height 266
click at [158, 177] on div "A carregar..." at bounding box center [91, 149] width 183 height 266
click at [495, 66] on span "Selecione o estado" at bounding box center [494, 69] width 58 height 10
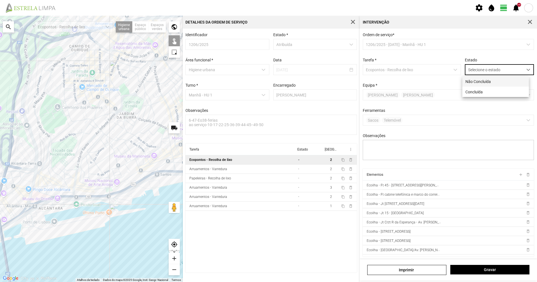
scroll to position [3, 25]
click at [485, 90] on li "Concluída" at bounding box center [496, 91] width 67 height 10
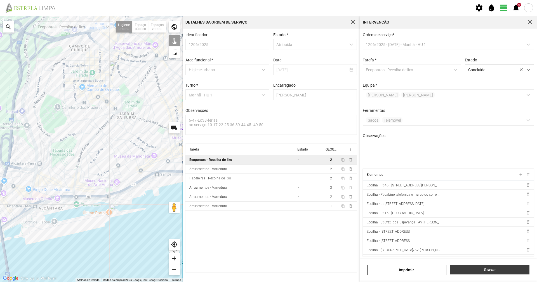
click at [482, 269] on span "Gravar" at bounding box center [490, 269] width 73 height 4
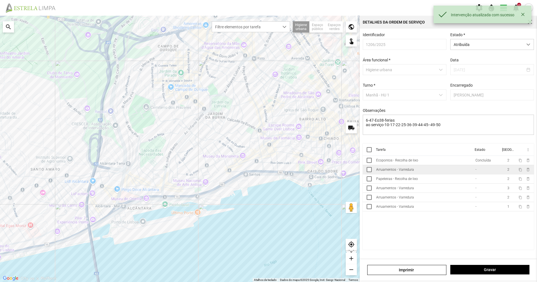
click at [448, 168] on td "Arruamentos - Varredura" at bounding box center [423, 169] width 99 height 9
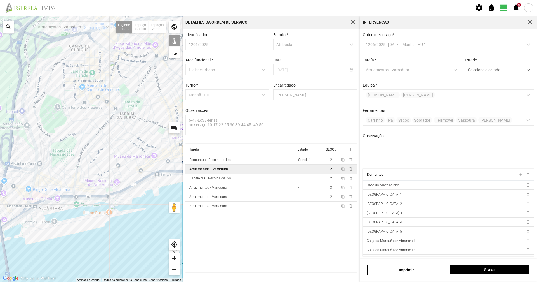
click at [490, 74] on span "Selecione o estado" at bounding box center [494, 69] width 58 height 10
click at [491, 89] on li "Concluída" at bounding box center [496, 91] width 67 height 10
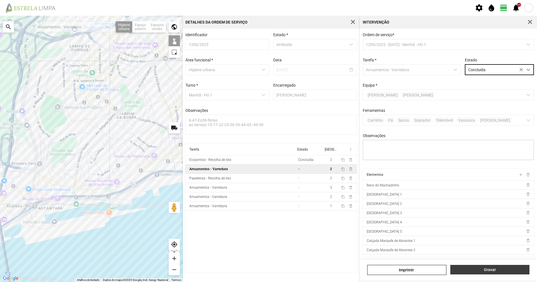
click at [473, 272] on button "Gravar" at bounding box center [490, 269] width 79 height 10
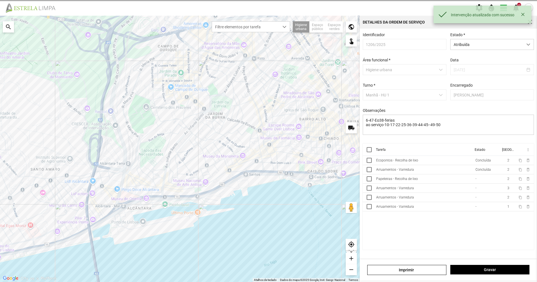
click at [408, 177] on td "Papeleiras - Recolha de lixo" at bounding box center [423, 178] width 99 height 9
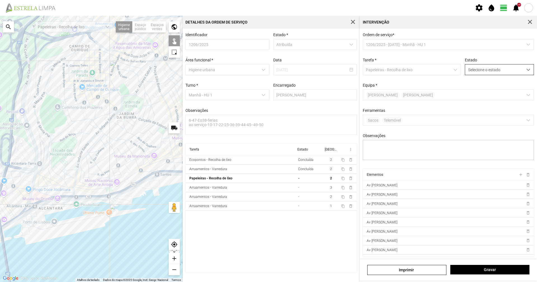
click at [469, 70] on span "Selecione o estado" at bounding box center [494, 69] width 58 height 10
click at [476, 91] on li "Concluída" at bounding box center [496, 91] width 67 height 10
click at [475, 270] on span "Gravar" at bounding box center [490, 269] width 73 height 4
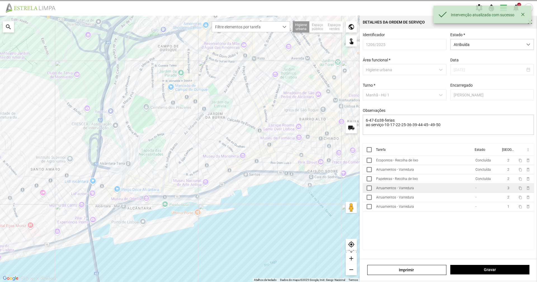
click at [459, 192] on td "Arruamentos - Varredura" at bounding box center [423, 187] width 99 height 9
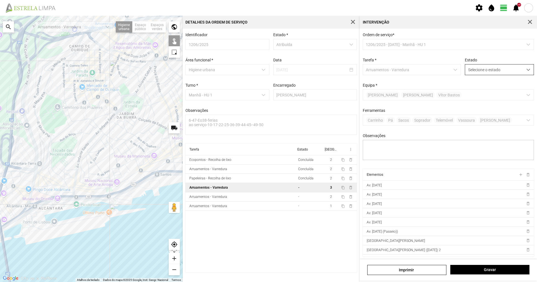
click at [509, 73] on span "Selecione o estado" at bounding box center [494, 69] width 58 height 10
click at [507, 95] on li "Concluída" at bounding box center [496, 91] width 67 height 10
click at [494, 269] on span "Gravar" at bounding box center [490, 269] width 73 height 4
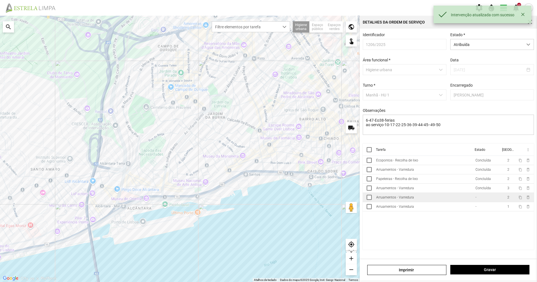
click at [458, 201] on td "Arruamentos - Varredura" at bounding box center [423, 197] width 99 height 9
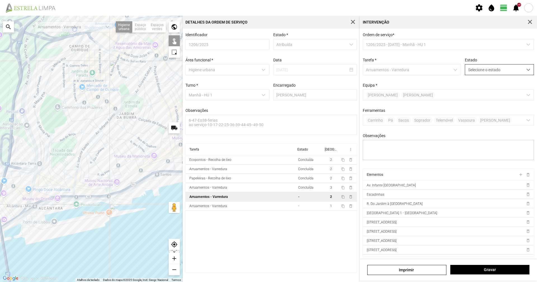
click at [519, 69] on div "Selecione o estado" at bounding box center [499, 69] width 69 height 11
click at [511, 92] on li "Concluída" at bounding box center [496, 91] width 67 height 10
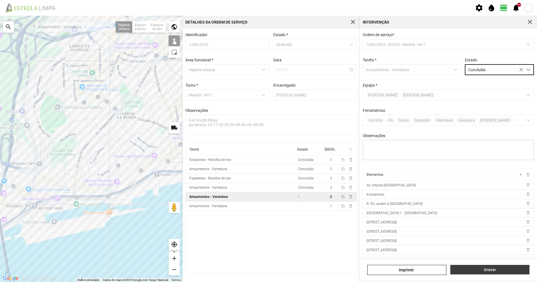
click at [482, 272] on button "Gravar" at bounding box center [490, 269] width 79 height 10
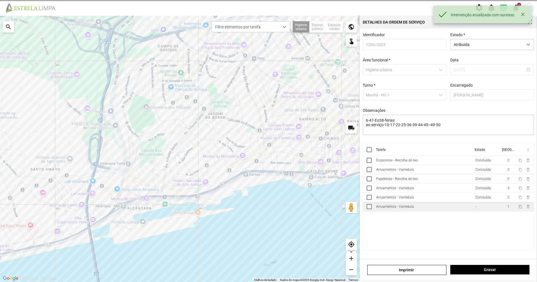
click at [464, 208] on td "Arruamentos - Varredura" at bounding box center [423, 206] width 99 height 9
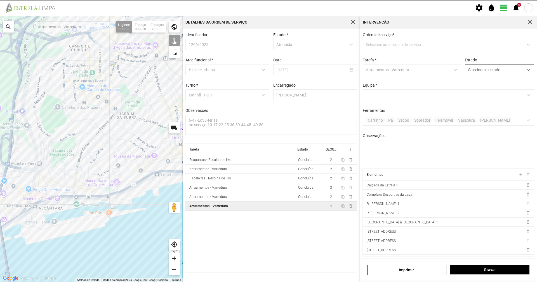
drag, startPoint x: 490, startPoint y: 73, endPoint x: 489, endPoint y: 76, distance: 3.0
click at [490, 75] on span "Selecione o estado" at bounding box center [494, 69] width 58 height 10
click at [486, 94] on li "Concluída" at bounding box center [496, 91] width 67 height 10
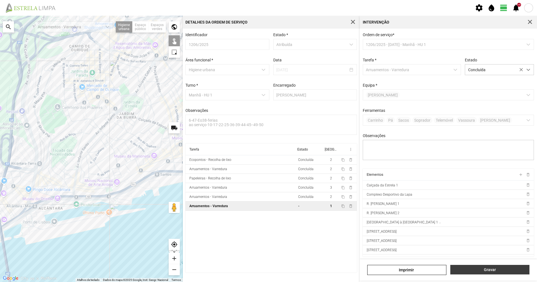
click at [493, 265] on button "Gravar" at bounding box center [490, 269] width 79 height 10
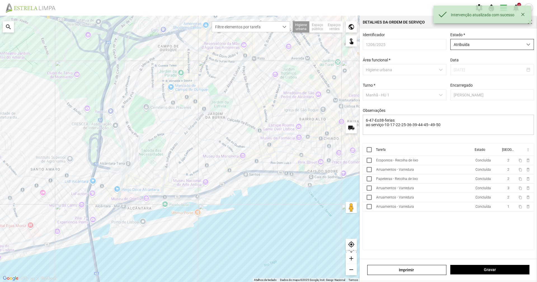
click at [508, 44] on span "Atribuída" at bounding box center [487, 44] width 72 height 10
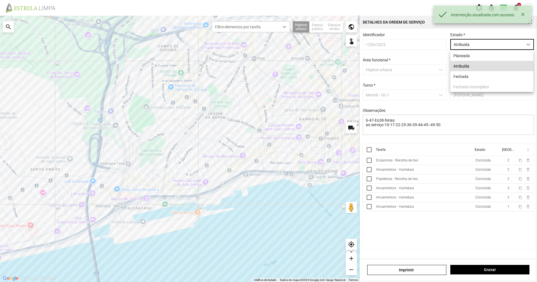
scroll to position [3, 25]
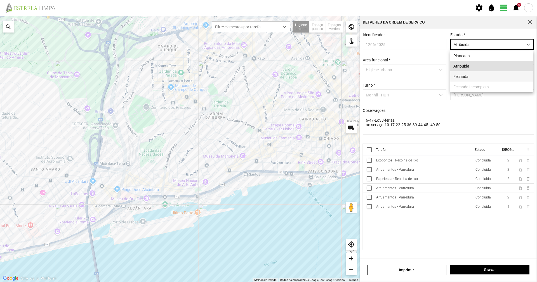
click at [500, 80] on li "Fechada" at bounding box center [492, 76] width 83 height 10
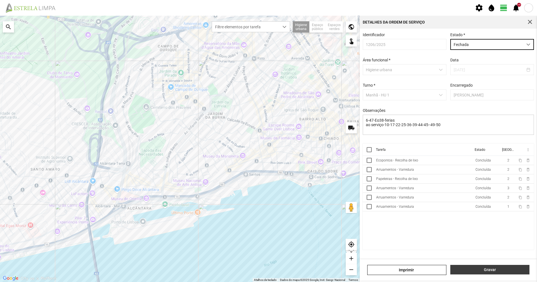
click at [470, 273] on button "Gravar" at bounding box center [490, 269] width 79 height 10
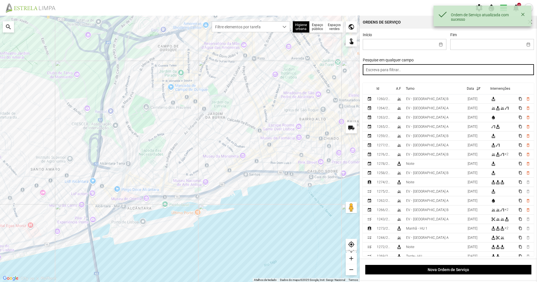
click at [412, 68] on input "text" at bounding box center [449, 69] width 172 height 11
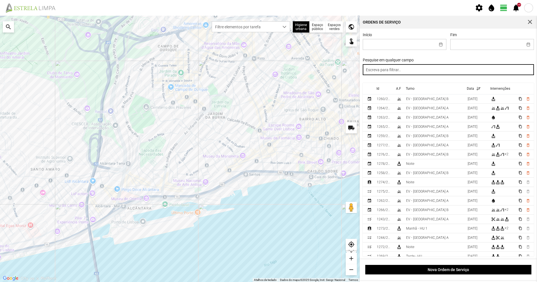
paste input "manhã"
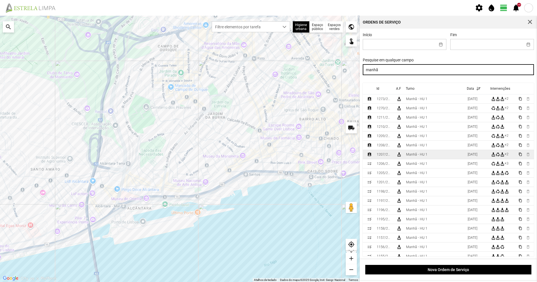
type input "manhã"
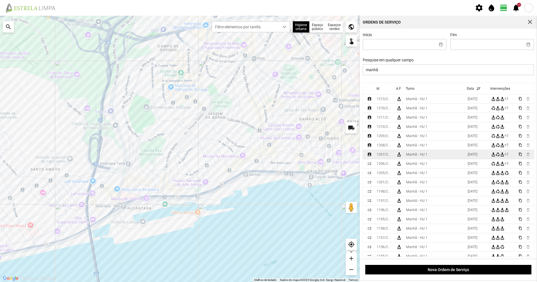
click at [437, 154] on td "Manhã - HU 1" at bounding box center [435, 154] width 62 height 9
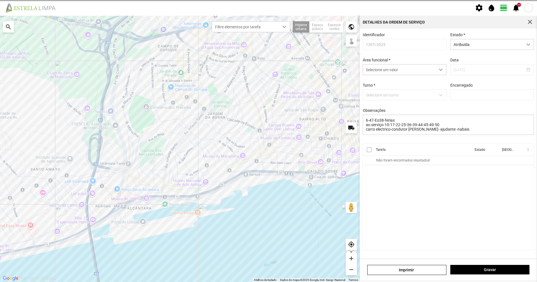
type input "[PERSON_NAME]"
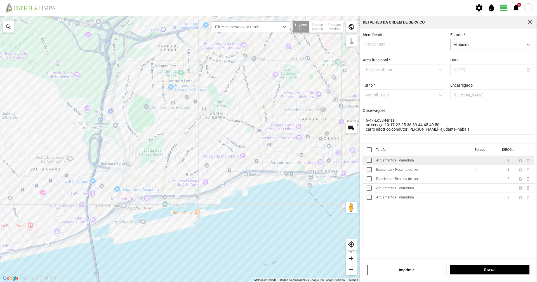
click at [431, 160] on td "Arruamentos - Varredura" at bounding box center [423, 160] width 99 height 9
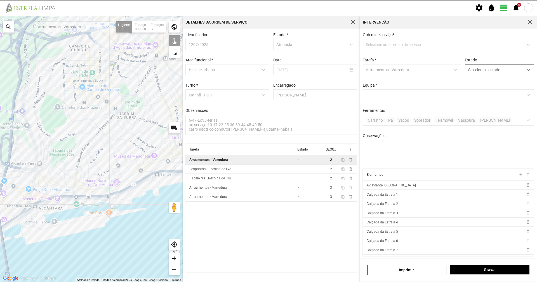
click at [484, 74] on span "Selecione o estado" at bounding box center [494, 69] width 58 height 10
click at [481, 93] on li "Concluída" at bounding box center [496, 91] width 67 height 10
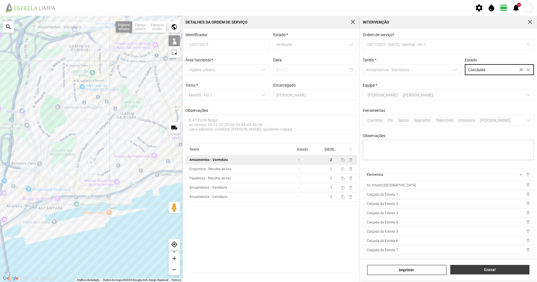
click at [462, 269] on span "Gravar" at bounding box center [490, 269] width 73 height 4
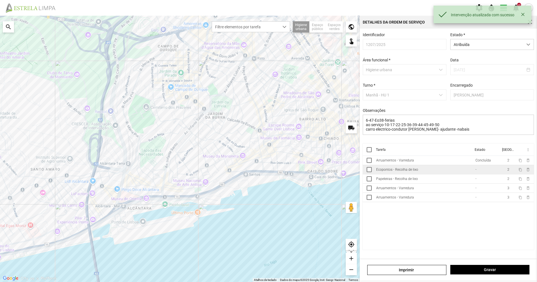
click at [439, 169] on td "Ecopontos - Recolha de lixo" at bounding box center [423, 169] width 99 height 9
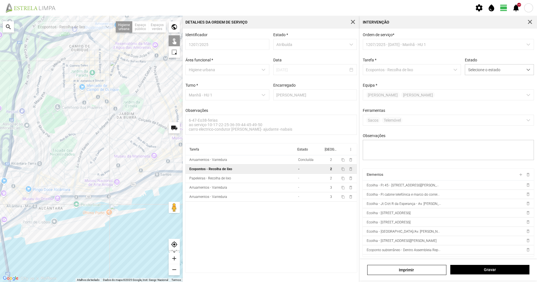
click at [145, 181] on div "A carregar..." at bounding box center [91, 149] width 183 height 266
click at [159, 177] on div "A carregar..." at bounding box center [91, 149] width 183 height 266
click at [174, 177] on div "A carregar..." at bounding box center [91, 149] width 183 height 266
click at [493, 75] on span "Selecione o estado" at bounding box center [494, 69] width 58 height 10
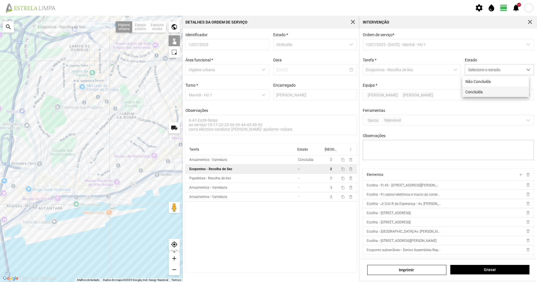
click at [487, 91] on li "Concluída" at bounding box center [496, 91] width 67 height 10
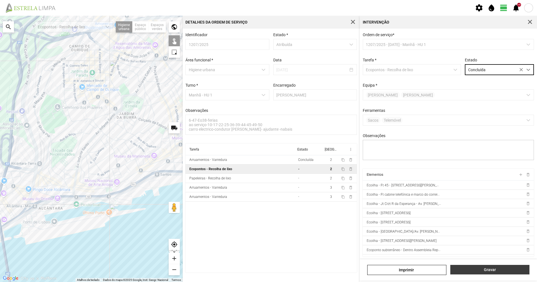
click at [497, 271] on span "Gravar" at bounding box center [490, 269] width 73 height 4
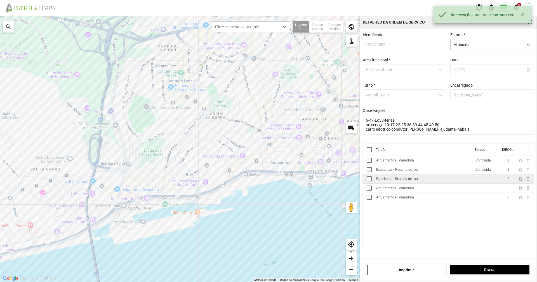
click at [453, 180] on td "Papeleiras - Recolha de lixo" at bounding box center [423, 178] width 99 height 9
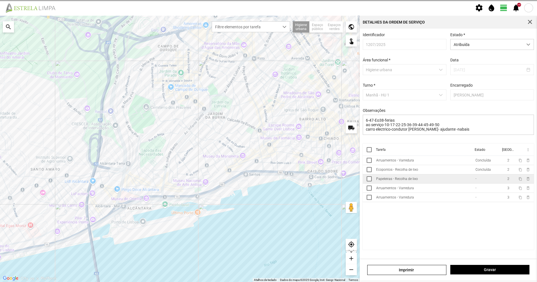
click at [444, 182] on td "Papeleiras - Recolha de lixo" at bounding box center [423, 178] width 99 height 9
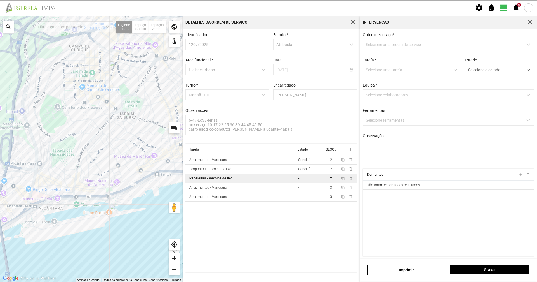
type textarea "atribuiçao das papeleiras - quem manda e DT-mariana"
click at [487, 70] on span "Selecione o estado" at bounding box center [494, 69] width 58 height 10
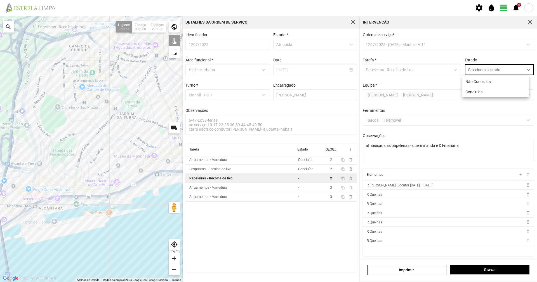
scroll to position [3, 25]
click at [475, 93] on li "Concluída" at bounding box center [496, 91] width 67 height 10
click at [487, 272] on button "Gravar" at bounding box center [490, 269] width 79 height 10
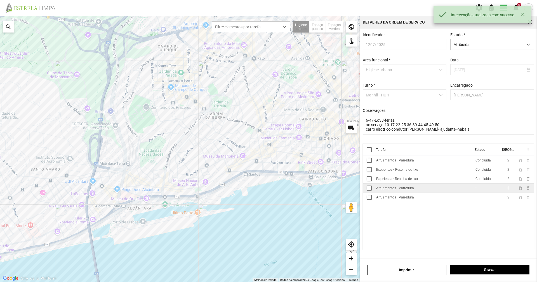
click at [444, 190] on td "Arruamentos - Varredura" at bounding box center [423, 187] width 99 height 9
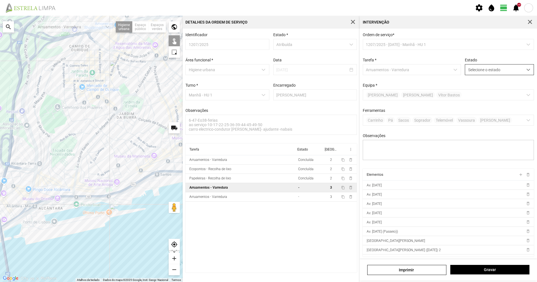
click at [478, 71] on span "Selecione o estado" at bounding box center [494, 69] width 58 height 10
click at [479, 91] on li "Concluída" at bounding box center [496, 91] width 67 height 10
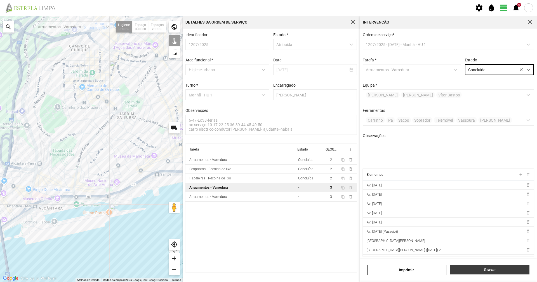
click at [507, 268] on span "Gravar" at bounding box center [490, 269] width 73 height 4
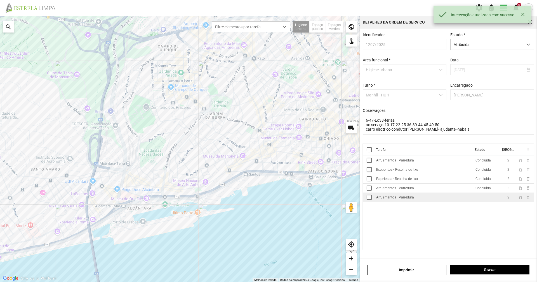
click at [486, 199] on td "-" at bounding box center [486, 197] width 27 height 9
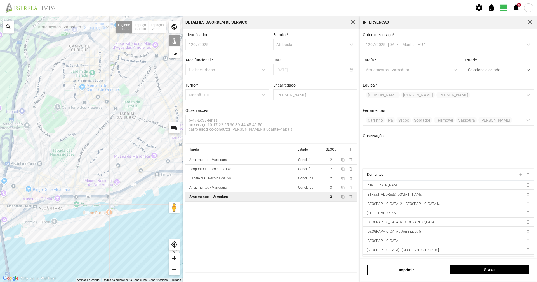
click at [501, 72] on span "Selecione o estado" at bounding box center [494, 69] width 58 height 10
click at [492, 91] on li "Concluída" at bounding box center [496, 91] width 67 height 10
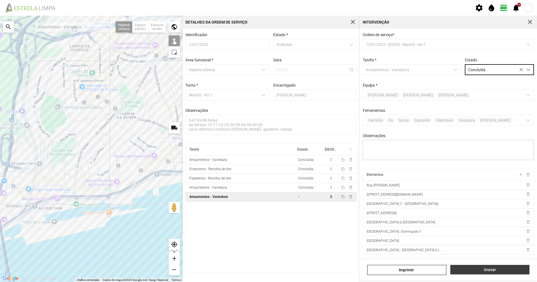
click at [477, 268] on span "Gravar" at bounding box center [490, 269] width 73 height 4
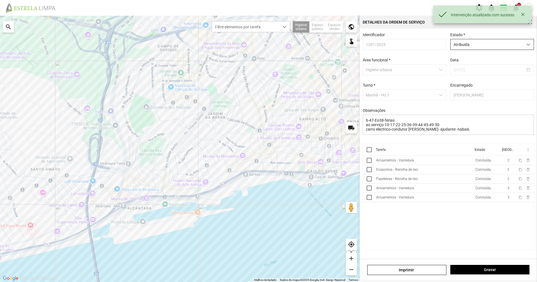
click at [516, 47] on span "Atribuída" at bounding box center [487, 44] width 72 height 10
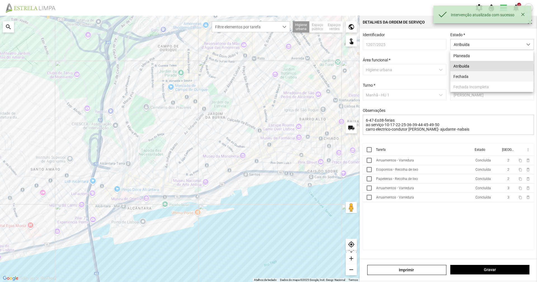
click at [509, 80] on li "Fechada" at bounding box center [492, 76] width 83 height 10
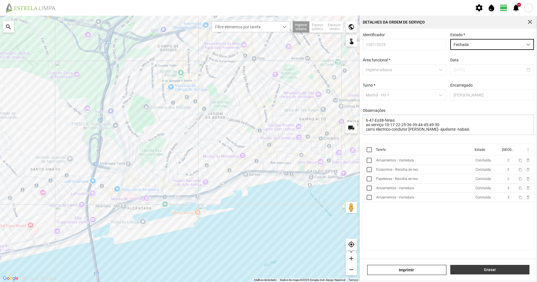
click at [482, 269] on span "Gravar" at bounding box center [490, 269] width 73 height 4
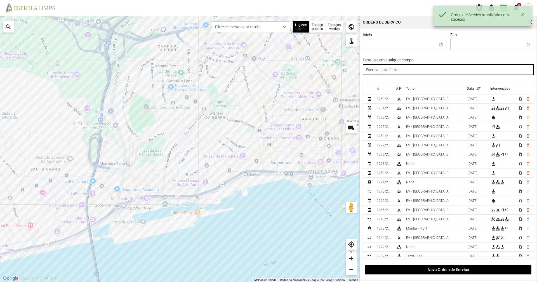
click at [447, 68] on input "text" at bounding box center [449, 69] width 172 height 11
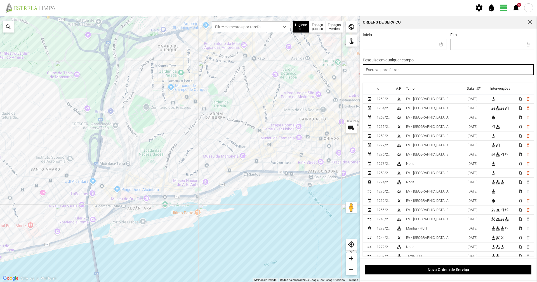
paste input "manhã"
type input "manhã"
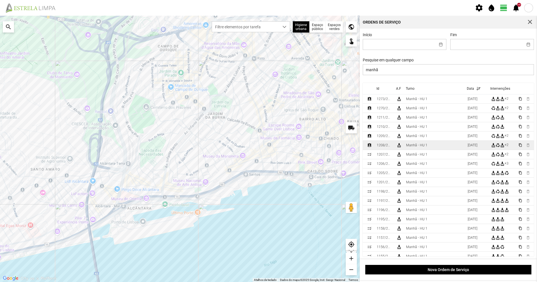
click at [416, 150] on td "Manhã - HU 1" at bounding box center [435, 144] width 62 height 9
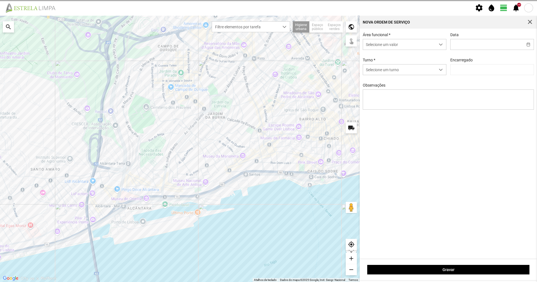
type input "[DATE]"
type input "[PERSON_NAME]"
type textarea "6-47-Eo38-ferias Ao serviço-10-17-22-25-36-39-44-45-49-50 condutor-[PERSON_NAME…"
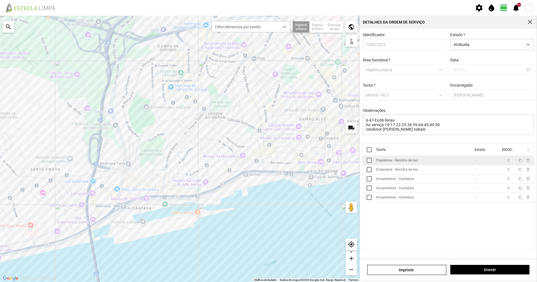
click at [421, 161] on td "Papeleiras - Recolha de lixo" at bounding box center [423, 160] width 99 height 9
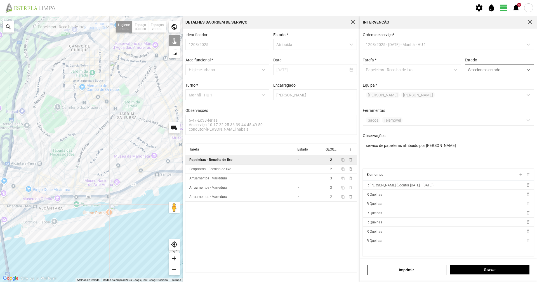
click at [482, 65] on span "Selecione o estado" at bounding box center [494, 69] width 58 height 10
click at [485, 93] on li "Concluída" at bounding box center [496, 91] width 67 height 10
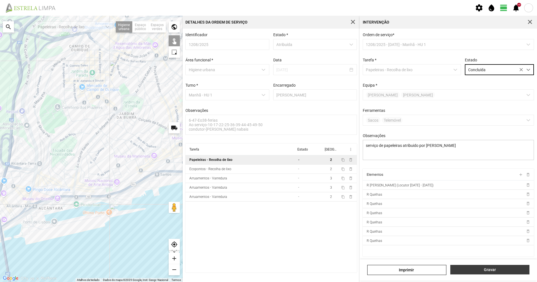
click at [480, 265] on button "Gravar" at bounding box center [490, 269] width 79 height 10
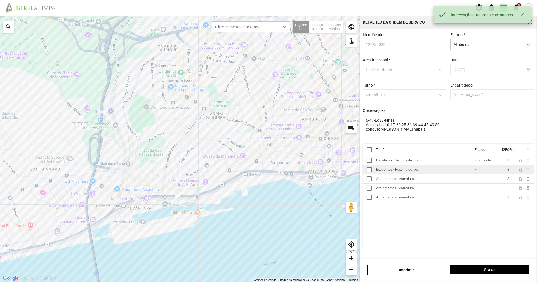
click at [469, 171] on td "Ecopontos - Recolha de lixo" at bounding box center [423, 169] width 99 height 9
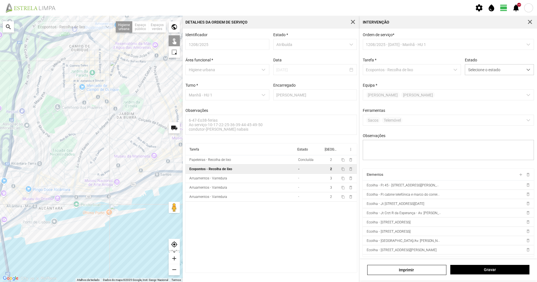
click at [173, 175] on div "A carregar..." at bounding box center [91, 149] width 183 height 266
click at [473, 67] on span "Selecione o estado" at bounding box center [494, 69] width 58 height 10
click at [477, 90] on li "Concluída" at bounding box center [496, 91] width 67 height 10
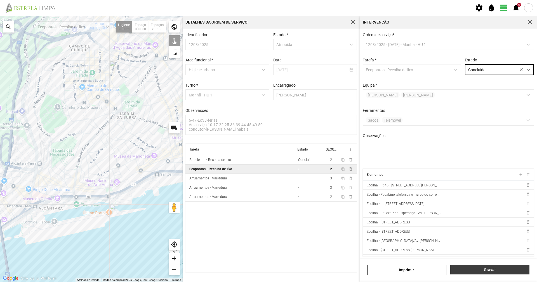
click at [466, 273] on button "Gravar" at bounding box center [490, 269] width 79 height 10
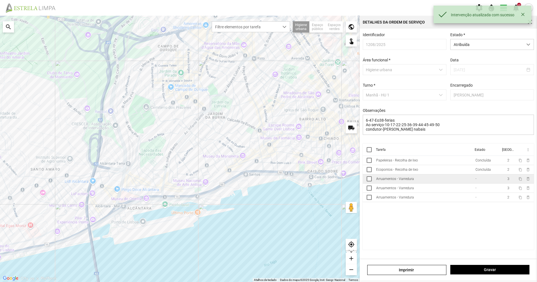
click at [430, 183] on td "Arruamentos - Varredura" at bounding box center [423, 178] width 99 height 9
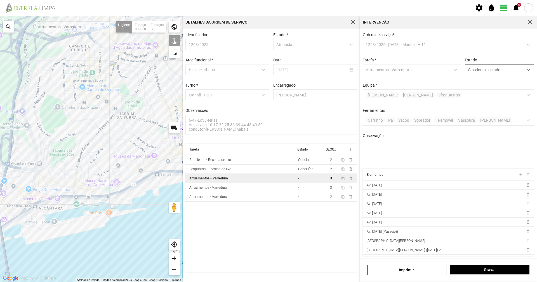
click at [507, 71] on span "Selecione o estado" at bounding box center [494, 69] width 58 height 10
click at [494, 93] on li "Concluída" at bounding box center [496, 91] width 67 height 10
click at [505, 269] on span "Gravar" at bounding box center [490, 269] width 73 height 4
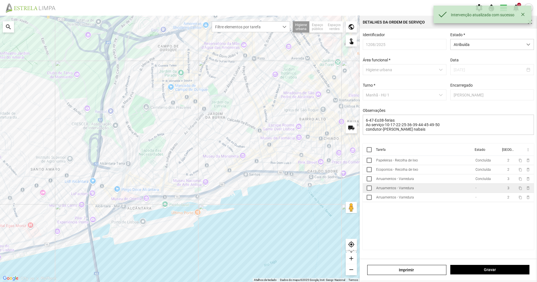
click at [471, 188] on td "Arruamentos - Varredura" at bounding box center [423, 187] width 99 height 9
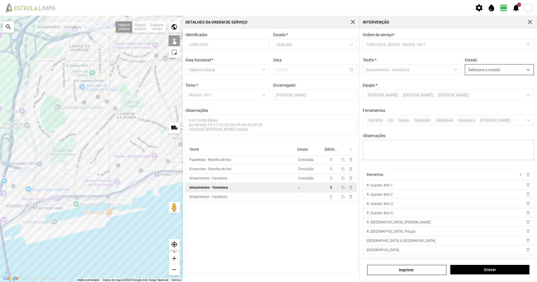
click at [524, 68] on div "dropdown trigger" at bounding box center [528, 69] width 11 height 10
click at [510, 95] on li "Concluída" at bounding box center [496, 91] width 67 height 10
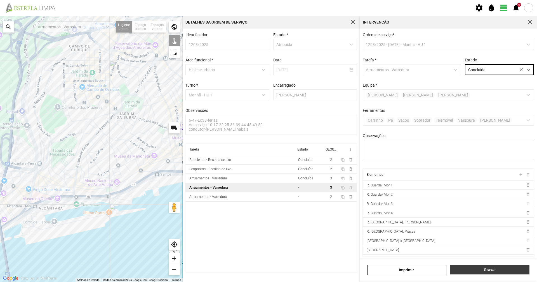
click at [487, 273] on button "Gravar" at bounding box center [490, 269] width 79 height 10
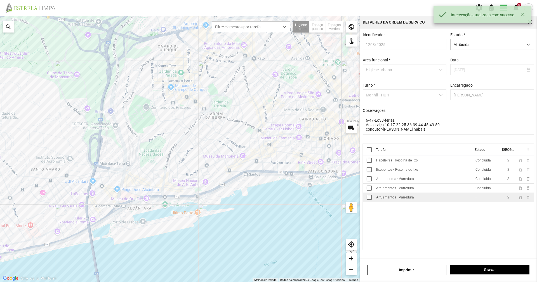
click at [453, 199] on td "Arruamentos - Varredura" at bounding box center [423, 197] width 99 height 9
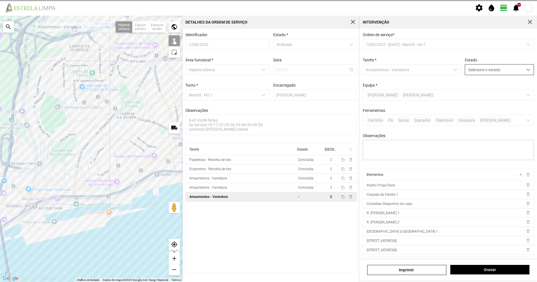
click at [509, 71] on span "Selecione o estado" at bounding box center [494, 69] width 58 height 10
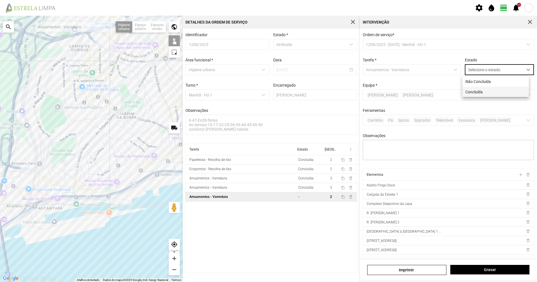
scroll to position [3, 25]
click at [506, 94] on li "Concluída" at bounding box center [496, 91] width 67 height 10
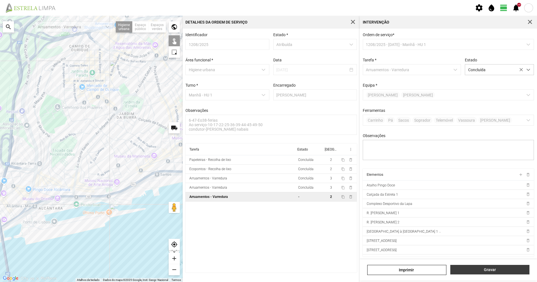
click at [520, 269] on span "Gravar" at bounding box center [490, 269] width 73 height 4
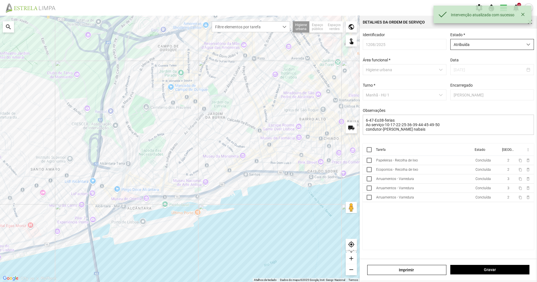
click at [474, 49] on span "Atribuída" at bounding box center [487, 44] width 72 height 10
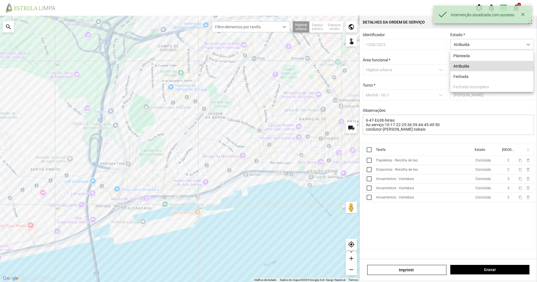
drag, startPoint x: 480, startPoint y: 76, endPoint x: 466, endPoint y: 140, distance: 65.3
click at [480, 77] on li "Fechada" at bounding box center [492, 76] width 83 height 10
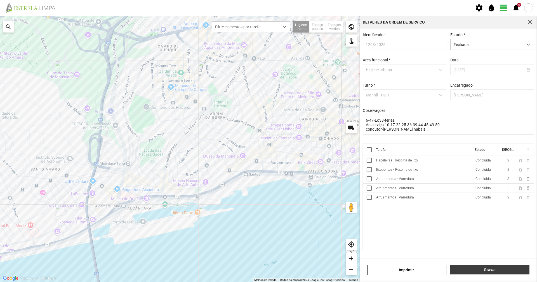
click at [500, 269] on span "Gravar" at bounding box center [490, 269] width 73 height 4
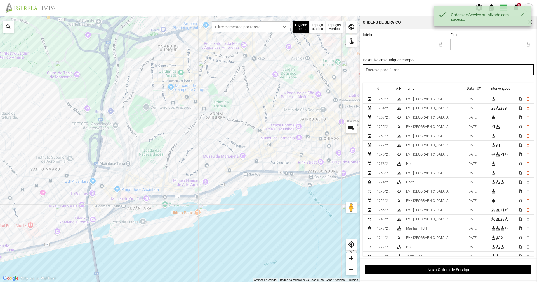
click at [449, 74] on input "text" at bounding box center [449, 69] width 172 height 11
paste input "manhã"
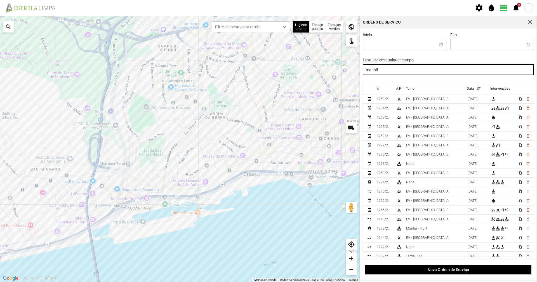
type input "manhã"
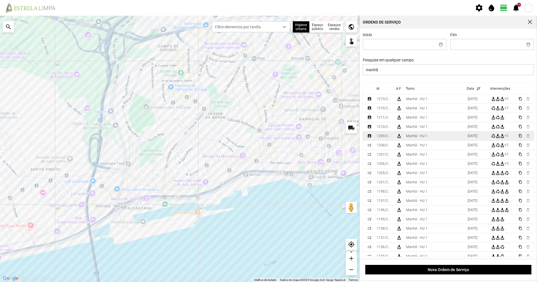
click at [428, 138] on td "Manhã - HU 1" at bounding box center [435, 135] width 62 height 9
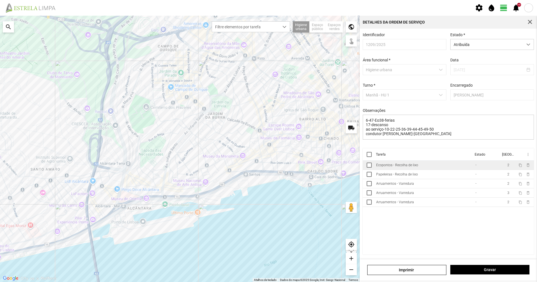
click at [437, 168] on td "Ecopontos - Recolha de lixo" at bounding box center [423, 164] width 99 height 9
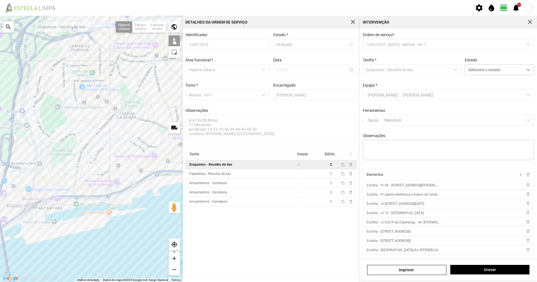
click at [151, 181] on div "A carregar..." at bounding box center [91, 149] width 183 height 266
click at [144, 181] on div "A carregar..." at bounding box center [91, 149] width 183 height 266
drag, startPoint x: 161, startPoint y: 175, endPoint x: 166, endPoint y: 174, distance: 5.1
click at [166, 174] on div "A carregar..." at bounding box center [91, 149] width 183 height 266
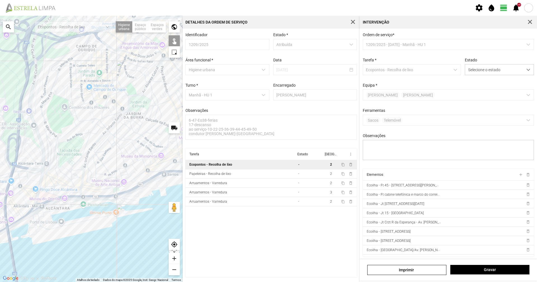
click at [161, 176] on div "A carregar..." at bounding box center [91, 149] width 183 height 266
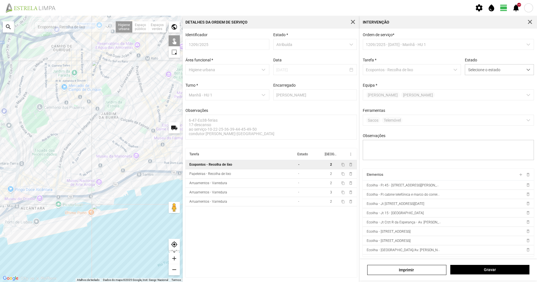
drag, startPoint x: 161, startPoint y: 185, endPoint x: 137, endPoint y: 185, distance: 24.9
click at [137, 185] on div "A carregar..." at bounding box center [91, 149] width 183 height 266
click at [157, 174] on div "A carregar..." at bounding box center [91, 149] width 183 height 266
click at [511, 75] on span "Selecione o estado" at bounding box center [494, 69] width 58 height 10
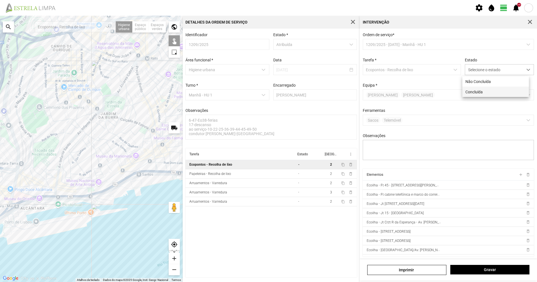
click at [500, 91] on li "Concluída" at bounding box center [496, 91] width 67 height 10
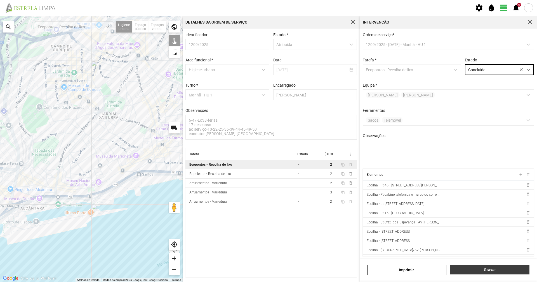
click at [490, 273] on button "Gravar" at bounding box center [490, 269] width 79 height 10
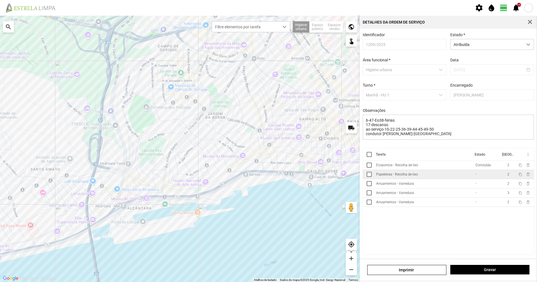
click at [466, 177] on td "Papeleiras - Recolha de lixo" at bounding box center [423, 174] width 99 height 9
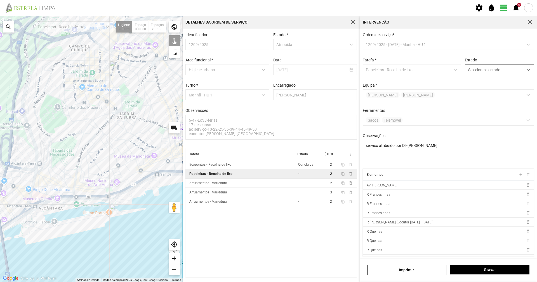
click at [503, 70] on span "Selecione o estado" at bounding box center [494, 69] width 58 height 10
click at [497, 88] on li "Concluída" at bounding box center [496, 91] width 67 height 10
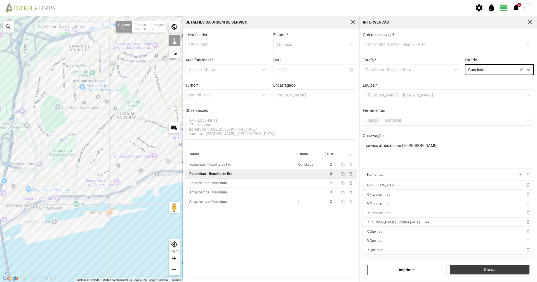
click at [469, 268] on span "Gravar" at bounding box center [490, 269] width 73 height 4
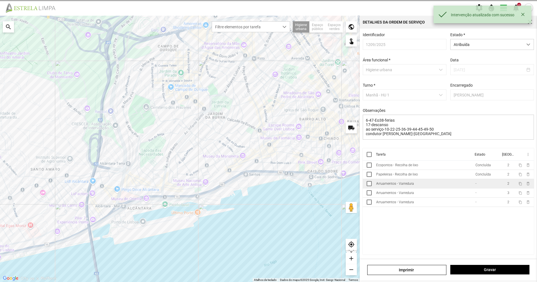
click at [453, 184] on td "Arruamentos - Varredura" at bounding box center [423, 183] width 99 height 9
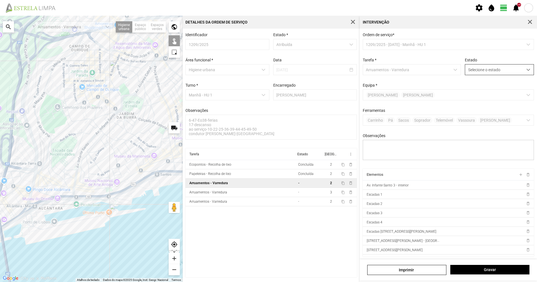
click at [482, 72] on span "Selecione o estado" at bounding box center [494, 69] width 58 height 10
click at [477, 87] on li "Concluída" at bounding box center [496, 91] width 67 height 10
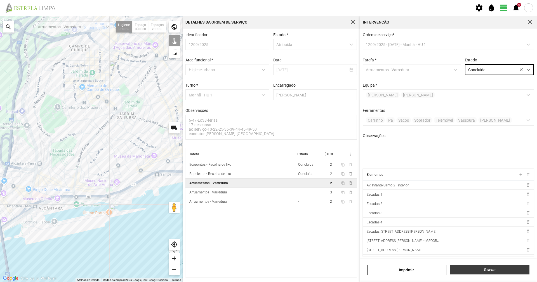
click at [485, 269] on span "Gravar" at bounding box center [490, 269] width 73 height 4
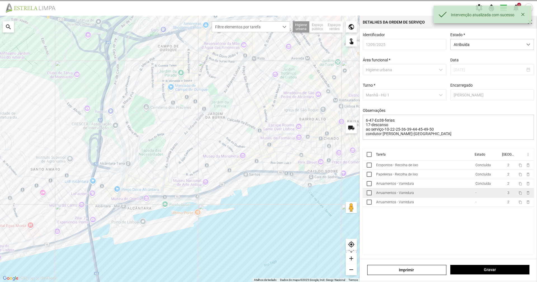
click at [453, 197] on td "Arruamentos - Varredura" at bounding box center [423, 192] width 99 height 9
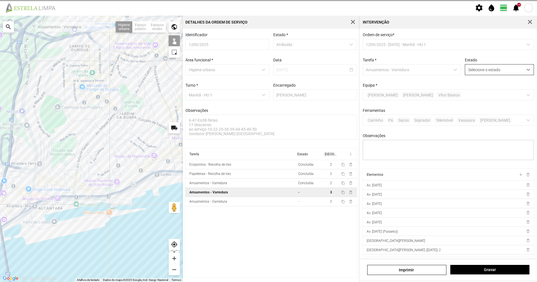
click at [470, 68] on span "Selecione o estado" at bounding box center [494, 69] width 58 height 10
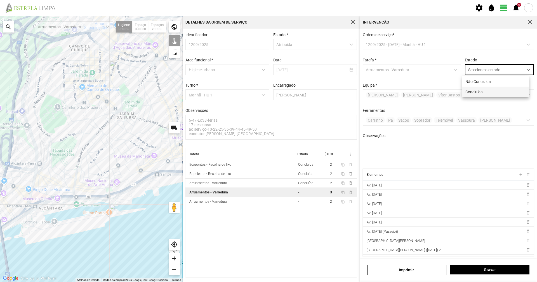
click at [469, 92] on li "Concluída" at bounding box center [496, 91] width 67 height 10
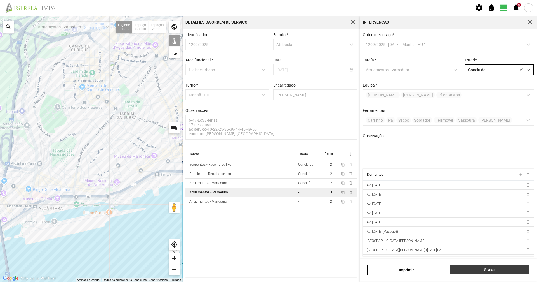
click at [480, 268] on span "Gravar" at bounding box center [490, 269] width 73 height 4
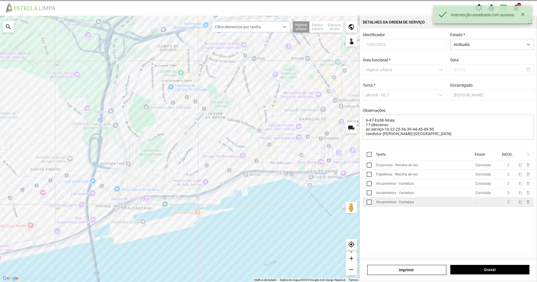
click at [459, 204] on td "Arruamentos - Varredura" at bounding box center [423, 201] width 99 height 9
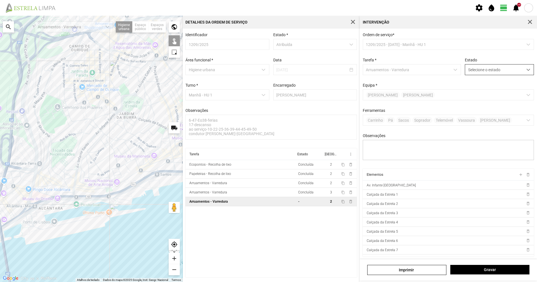
click at [480, 73] on span "Selecione o estado" at bounding box center [494, 69] width 58 height 10
click at [482, 91] on li "Concluída" at bounding box center [496, 91] width 67 height 10
click at [487, 274] on button "Gravar" at bounding box center [490, 269] width 79 height 10
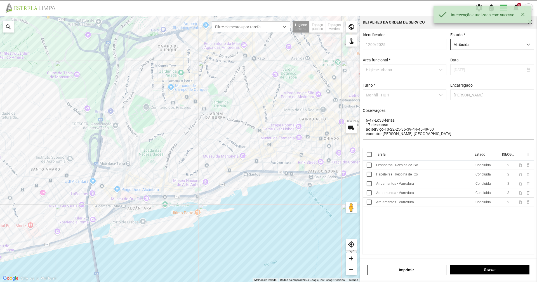
click at [482, 41] on span "Atribuída" at bounding box center [487, 44] width 72 height 10
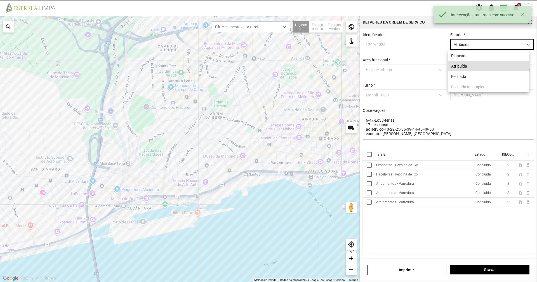
scroll to position [3, 25]
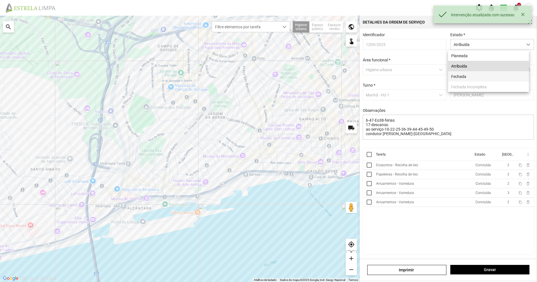
click at [479, 79] on li "Fechada" at bounding box center [488, 76] width 81 height 10
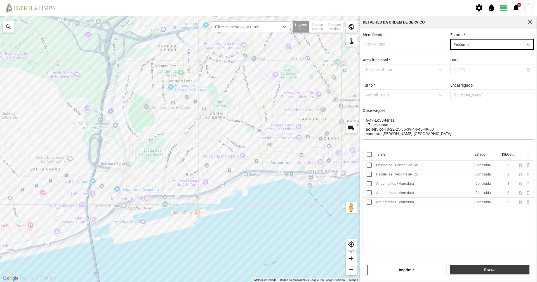
click at [466, 272] on button "Gravar" at bounding box center [490, 269] width 79 height 10
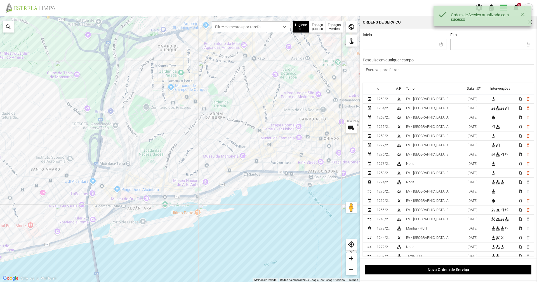
click at [416, 77] on div "Início Fim Pesquise em qualquer campo" at bounding box center [448, 57] width 175 height 50
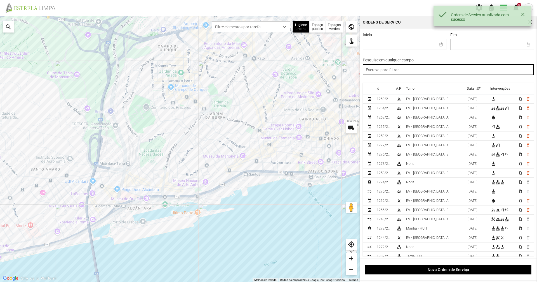
click at [420, 74] on input "text" at bounding box center [449, 69] width 172 height 11
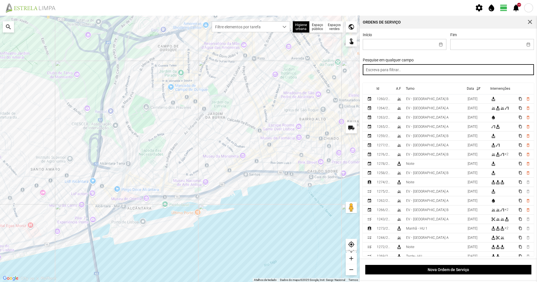
paste input "manhã"
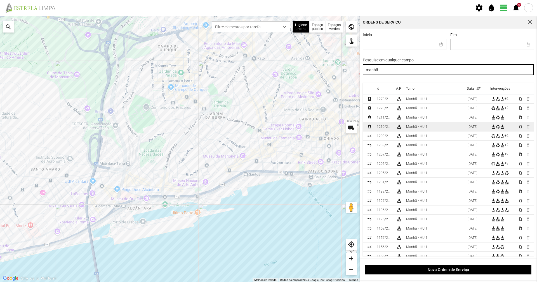
type input "manhã"
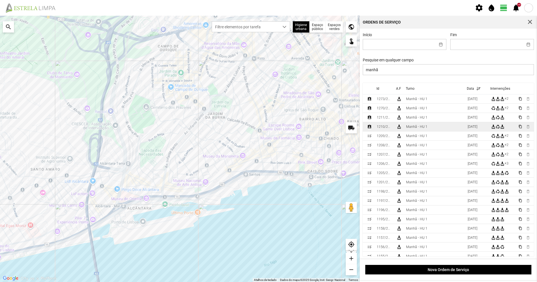
click at [446, 131] on td "Manhã - HU 1" at bounding box center [435, 126] width 62 height 9
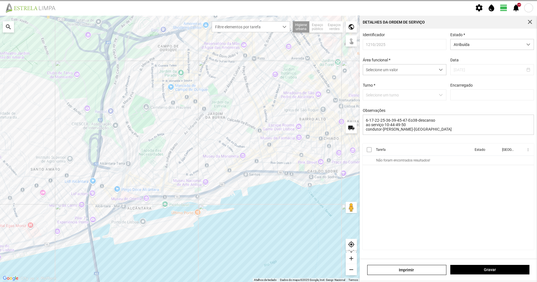
type input "[PERSON_NAME]"
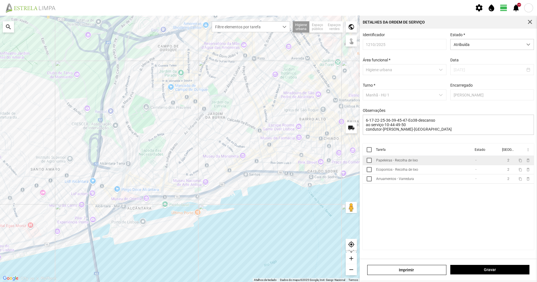
click at [448, 165] on td "Papeleiras - Recolha de lixo" at bounding box center [423, 160] width 99 height 9
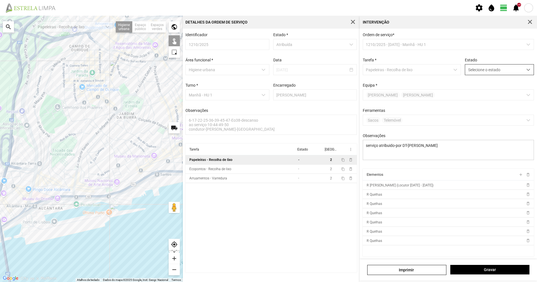
click at [517, 67] on span "Selecione o estado" at bounding box center [494, 69] width 58 height 10
click at [513, 92] on li "Concluída" at bounding box center [496, 91] width 67 height 10
click at [481, 273] on button "Gravar" at bounding box center [490, 269] width 79 height 10
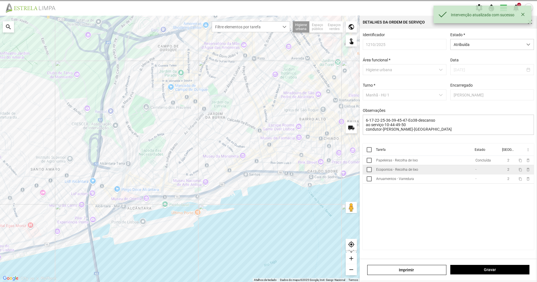
click at [473, 172] on td "-" at bounding box center [486, 169] width 27 height 9
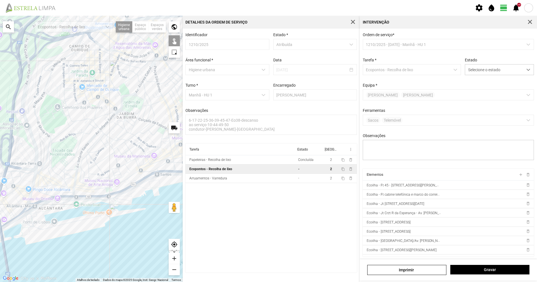
click at [146, 183] on div "A carregar..." at bounding box center [91, 149] width 183 height 266
click at [156, 175] on div "A carregar..." at bounding box center [91, 149] width 183 height 266
click at [174, 175] on div "A carregar..." at bounding box center [91, 149] width 183 height 266
click at [478, 75] on div "Selecione o estado" at bounding box center [499, 69] width 69 height 11
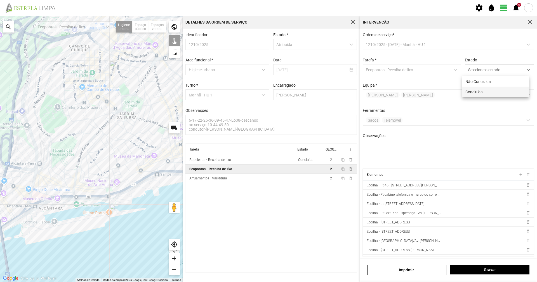
click at [475, 90] on li "Concluída" at bounding box center [496, 91] width 67 height 10
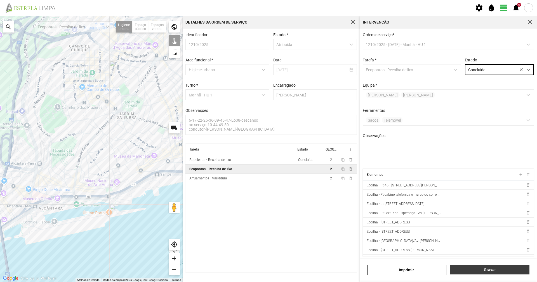
click at [484, 273] on button "Gravar" at bounding box center [490, 269] width 79 height 10
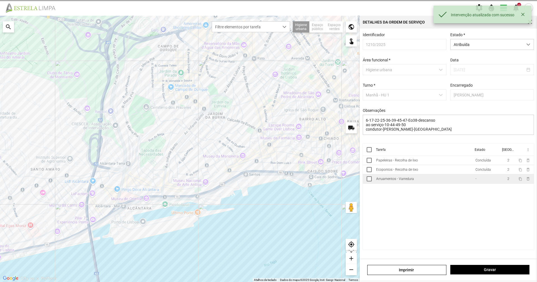
click at [430, 179] on td "Arruamentos - Varredura" at bounding box center [423, 178] width 99 height 9
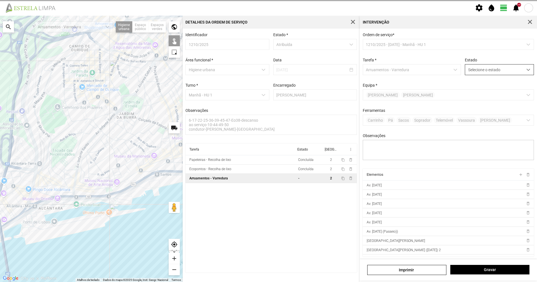
click at [500, 67] on span "Selecione o estado" at bounding box center [494, 69] width 58 height 10
click at [495, 87] on li "Concluída" at bounding box center [496, 91] width 67 height 10
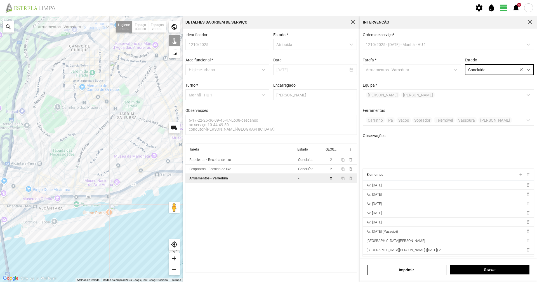
click at [482, 275] on div "[PERSON_NAME]" at bounding box center [448, 269] width 177 height 21
click at [482, 274] on div "Gravar" at bounding box center [490, 269] width 83 height 10
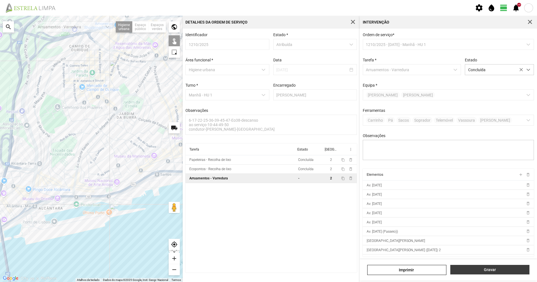
click at [483, 272] on button "Gravar" at bounding box center [490, 269] width 79 height 10
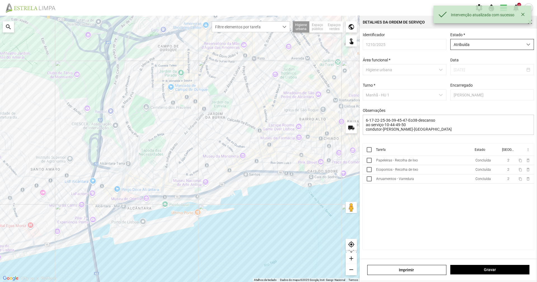
drag, startPoint x: 484, startPoint y: 41, endPoint x: 485, endPoint y: 45, distance: 3.7
click at [485, 41] on span "Atribuída" at bounding box center [487, 44] width 72 height 10
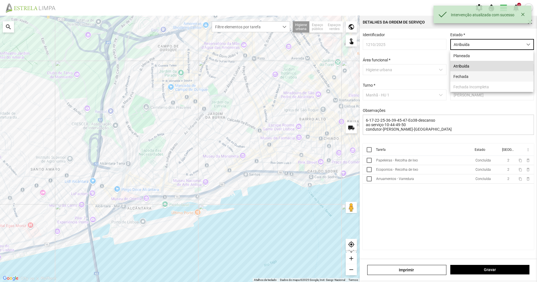
click at [478, 75] on li "Fechada" at bounding box center [492, 76] width 83 height 10
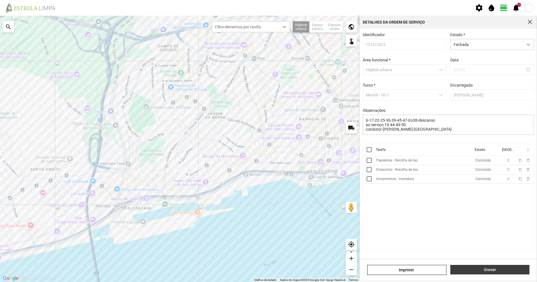
click at [467, 266] on button "Gravar" at bounding box center [490, 269] width 79 height 10
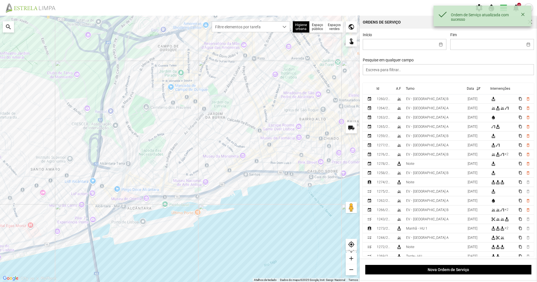
click at [412, 76] on div "Início Fim Pesquise em qualquer campo" at bounding box center [448, 57] width 175 height 50
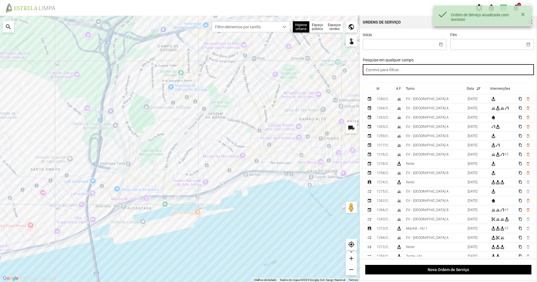
click at [415, 73] on input "text" at bounding box center [449, 69] width 172 height 11
paste input "manhã"
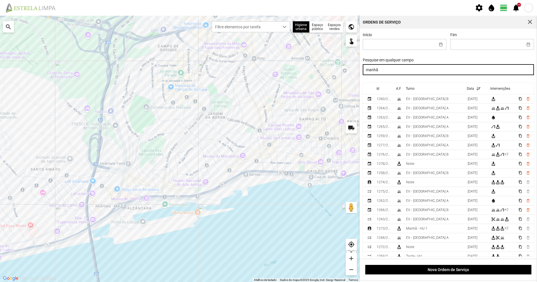
type input "manhã"
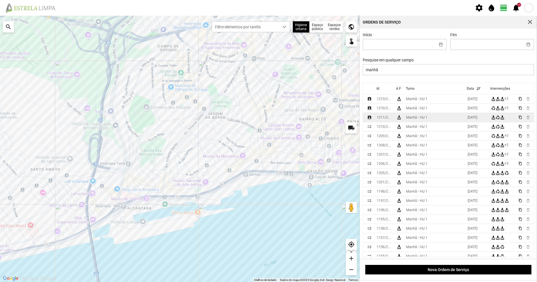
click at [429, 120] on td "Manhã - HU 1" at bounding box center [435, 117] width 62 height 9
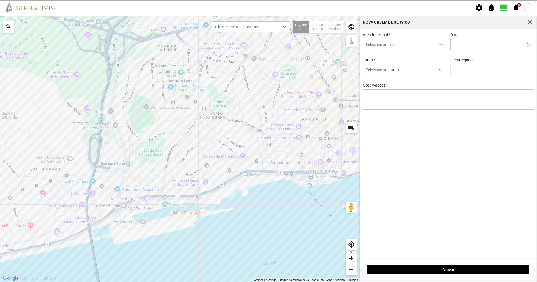
type input "[DATE]"
type textarea "6-17-22-25-36-39-45-47-Eo38-descanso ao serviço-10-44-49-50 condutor-[PERSON_NA…"
type input "[PERSON_NAME]"
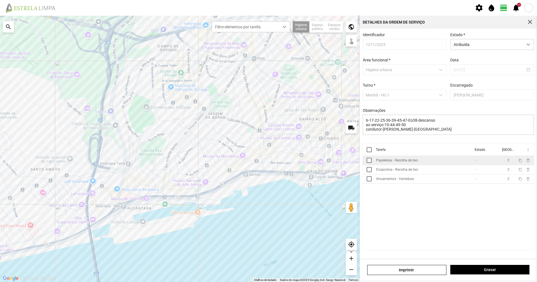
click at [426, 163] on td "Papeleiras - Recolha de lixo" at bounding box center [423, 160] width 99 height 9
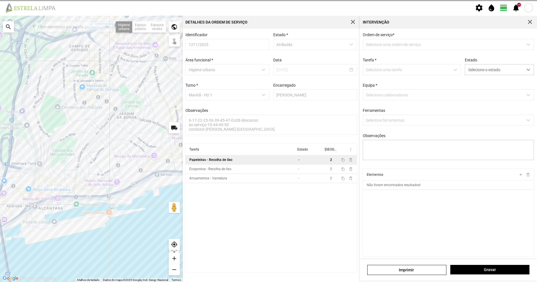
type textarea "tarefa, atribuida por DT [PERSON_NAME]"
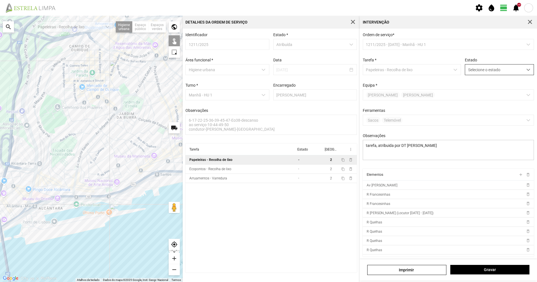
click at [484, 73] on span "Selecione o estado" at bounding box center [494, 69] width 58 height 10
click at [479, 95] on li "Concluída" at bounding box center [496, 91] width 67 height 10
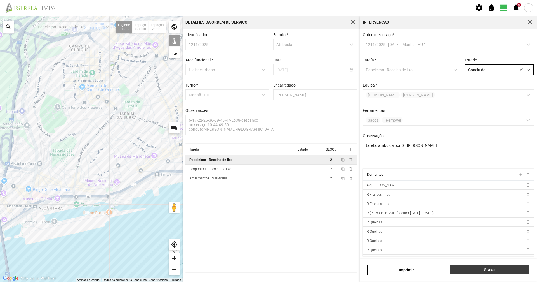
click at [484, 268] on span "Gravar" at bounding box center [490, 269] width 73 height 4
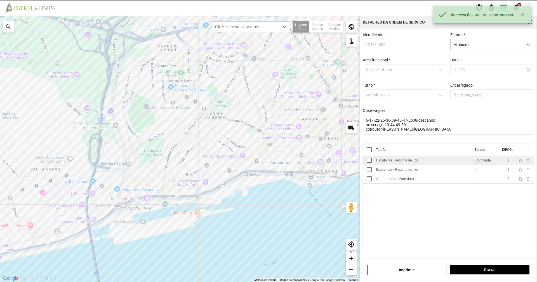
click at [451, 165] on td "Papeleiras - Recolha de lixo" at bounding box center [423, 160] width 99 height 9
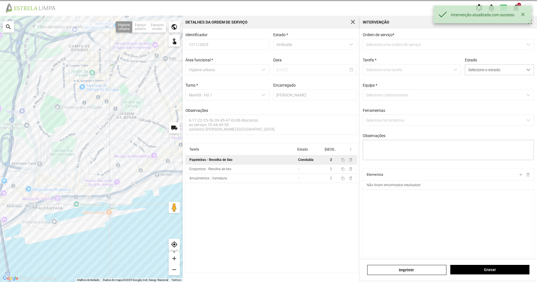
type textarea "tarefa, atribuida por DT [PERSON_NAME]"
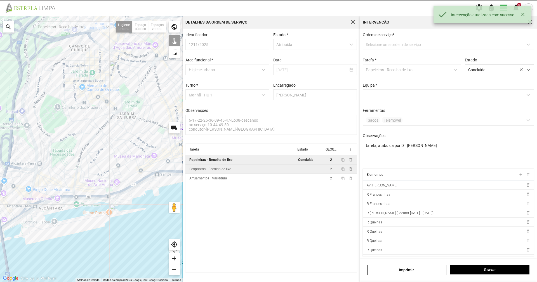
click at [303, 169] on td "-" at bounding box center [309, 168] width 27 height 9
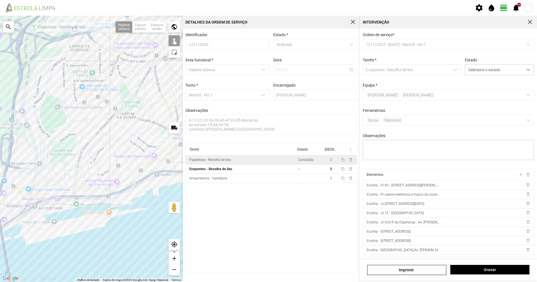
click at [146, 180] on div "A carregar..." at bounding box center [91, 149] width 183 height 266
click at [158, 175] on div "A carregar..." at bounding box center [91, 149] width 183 height 266
click at [157, 176] on div "A carregar..." at bounding box center [91, 149] width 183 height 266
click at [172, 175] on div "A carregar..." at bounding box center [91, 149] width 183 height 266
click at [477, 68] on span "Selecione o estado" at bounding box center [494, 69] width 58 height 10
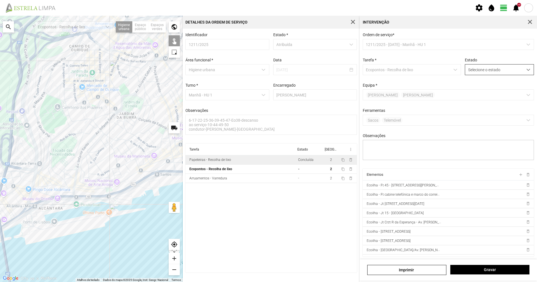
scroll to position [3, 25]
click at [477, 89] on li "Concluída" at bounding box center [496, 91] width 67 height 10
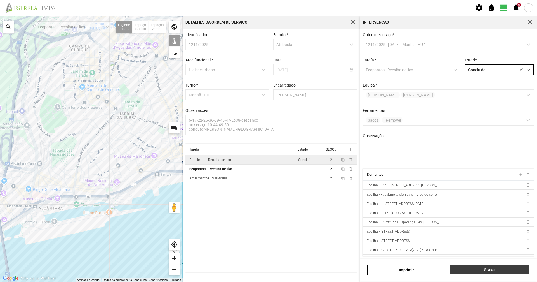
click at [468, 268] on span "Gravar" at bounding box center [490, 269] width 73 height 4
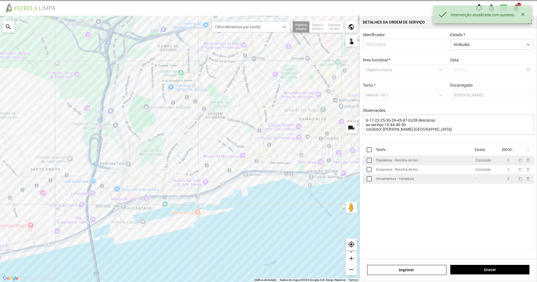
click at [431, 183] on td "Arruamentos - Varredura" at bounding box center [423, 178] width 99 height 9
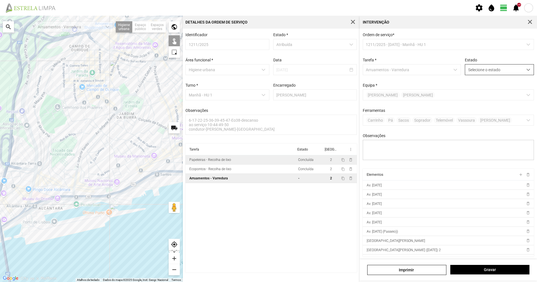
click at [502, 71] on span "Selecione o estado" at bounding box center [494, 69] width 58 height 10
click at [500, 97] on p-multiselect "[PERSON_NAME]" at bounding box center [449, 94] width 172 height 11
click at [494, 76] on div "Ordem de serviço * 1211/2025 - [DATE] - Manhã - HU 1 Tarefa * Arruamentos - Var…" at bounding box center [448, 100] width 175 height 136
click at [495, 73] on span "Selecione o estado" at bounding box center [494, 69] width 58 height 10
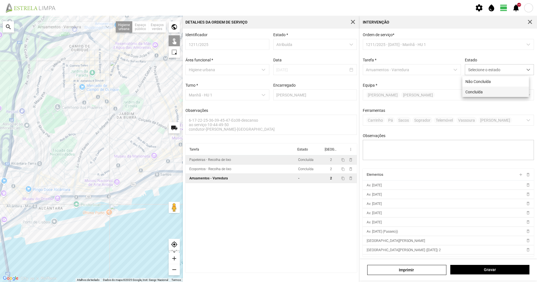
click at [484, 90] on li "Concluída" at bounding box center [496, 91] width 67 height 10
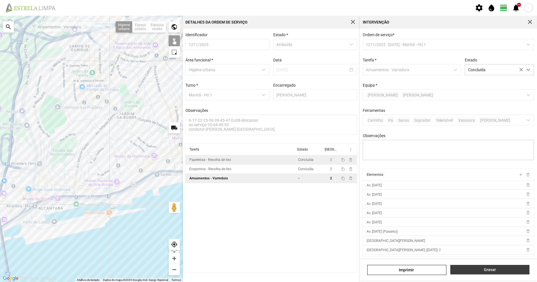
click at [489, 270] on span "Gravar" at bounding box center [490, 269] width 73 height 4
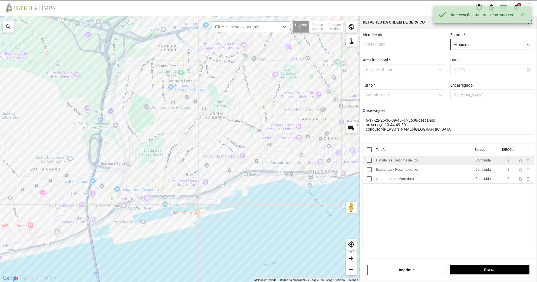
click at [498, 41] on span "Atribuída" at bounding box center [487, 44] width 72 height 10
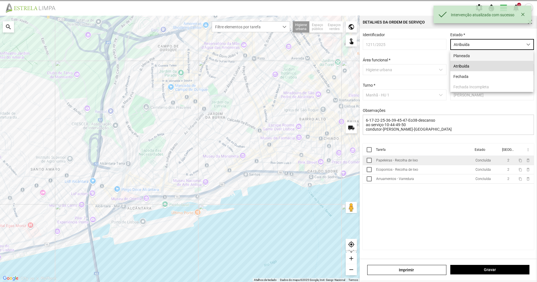
scroll to position [3, 25]
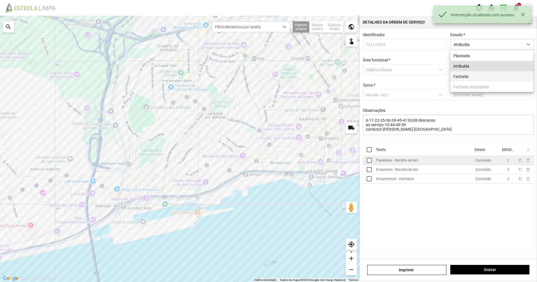
click at [495, 77] on li "Fechada" at bounding box center [492, 76] width 83 height 10
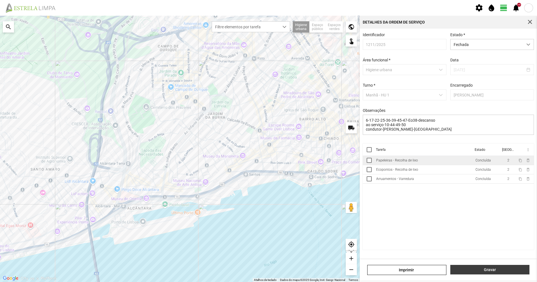
click at [487, 266] on button "Gravar" at bounding box center [490, 269] width 79 height 10
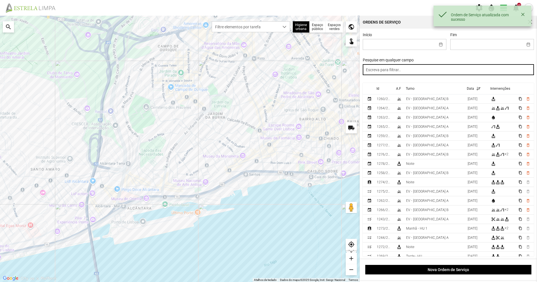
click at [433, 71] on input "text" at bounding box center [449, 69] width 172 height 11
paste input "manhã"
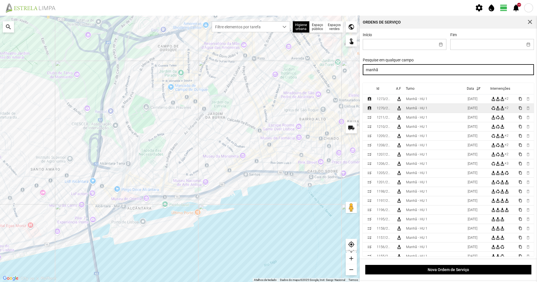
type input "manhã"
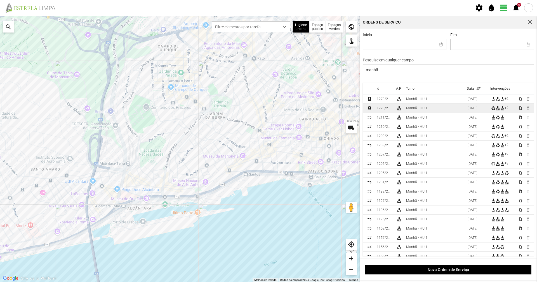
click at [432, 106] on td "Manhã - HU 1" at bounding box center [435, 108] width 62 height 9
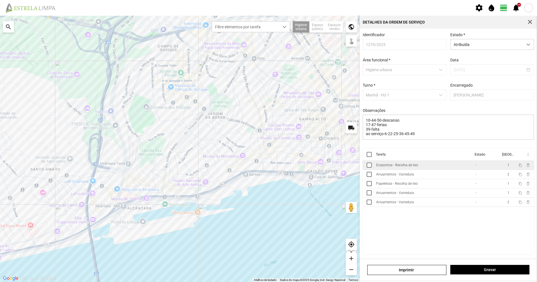
click at [405, 167] on div "Ecopontos - Recolha de lixo" at bounding box center [397, 165] width 42 height 4
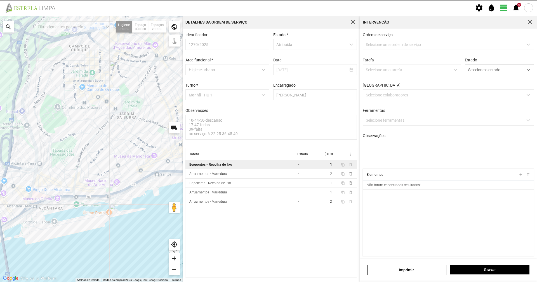
type textarea "marco-condutor-[PERSON_NAME]"
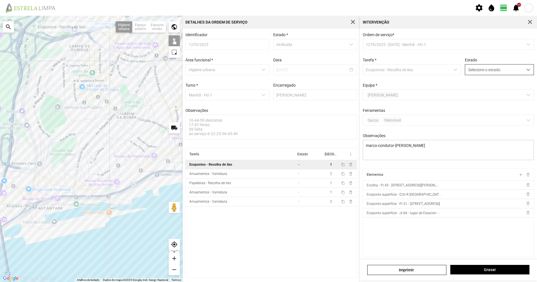
click at [476, 72] on span "Selecione o estado" at bounding box center [494, 69] width 58 height 10
click at [476, 90] on li "Concluída" at bounding box center [496, 91] width 67 height 10
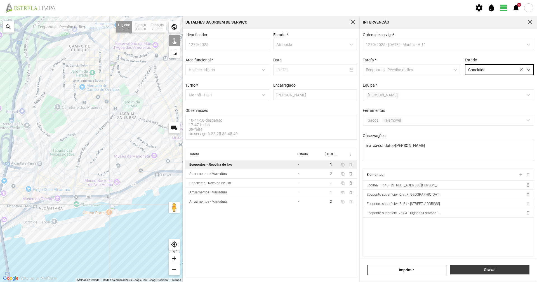
click at [473, 271] on span "Gravar" at bounding box center [490, 269] width 73 height 4
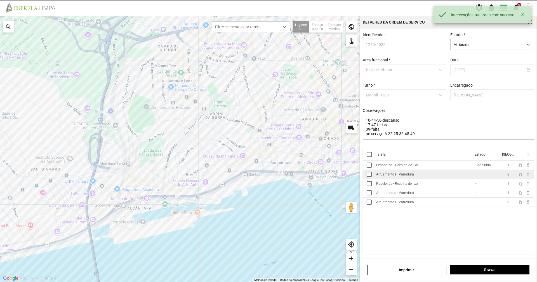
click at [446, 179] on td "Arruamentos - Varredura" at bounding box center [423, 174] width 99 height 9
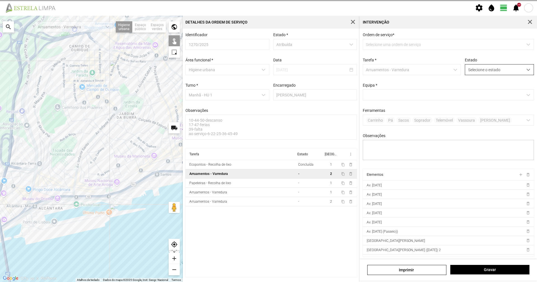
click at [490, 67] on span "Selecione o estado" at bounding box center [494, 69] width 58 height 10
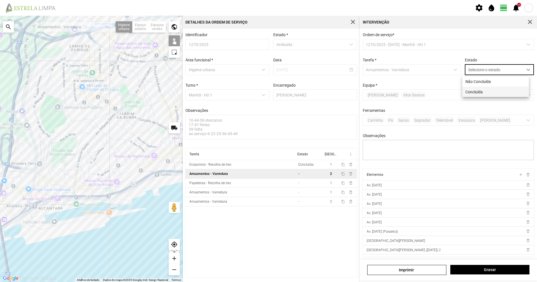
click at [492, 90] on li "Concluída" at bounding box center [496, 91] width 67 height 10
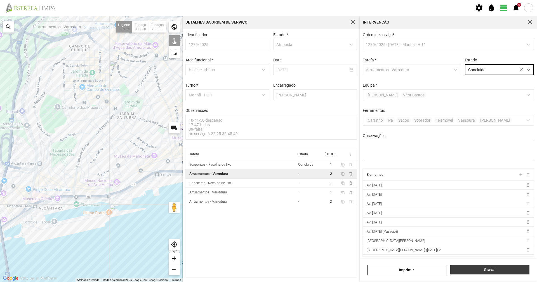
click at [485, 273] on button "Gravar" at bounding box center [490, 269] width 79 height 10
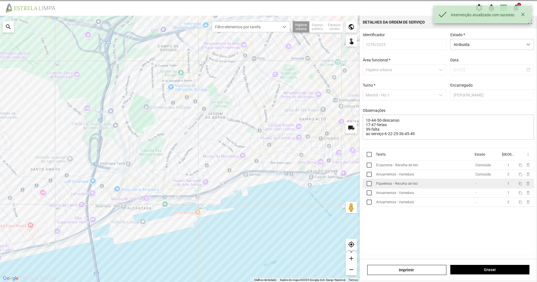
click at [421, 182] on td "Papeleiras - Recolha de lixo" at bounding box center [423, 183] width 99 height 9
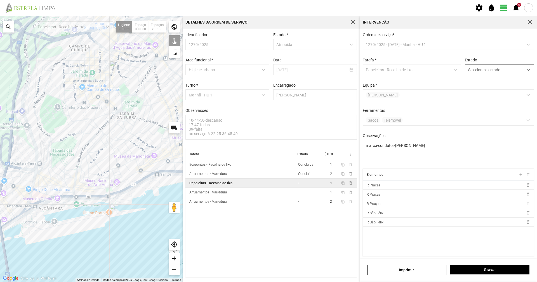
click at [472, 72] on span "Selecione o estado" at bounding box center [494, 69] width 58 height 10
click at [469, 93] on li "Concluída" at bounding box center [496, 91] width 67 height 10
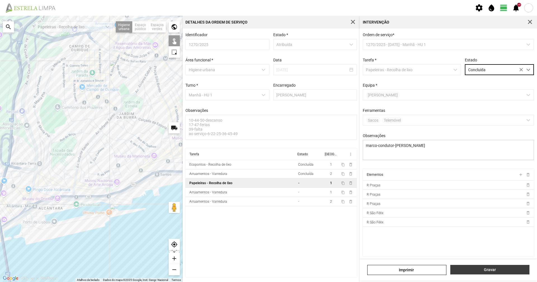
click at [505, 267] on button "Gravar" at bounding box center [490, 269] width 79 height 10
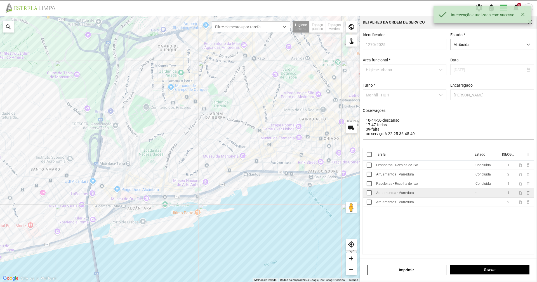
click at [468, 191] on td "Arruamentos - Varredura" at bounding box center [423, 192] width 99 height 9
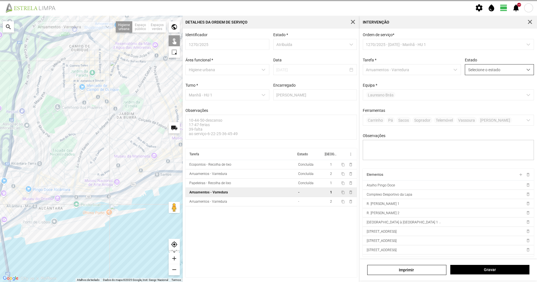
click at [477, 74] on span "Selecione o estado" at bounding box center [494, 69] width 58 height 10
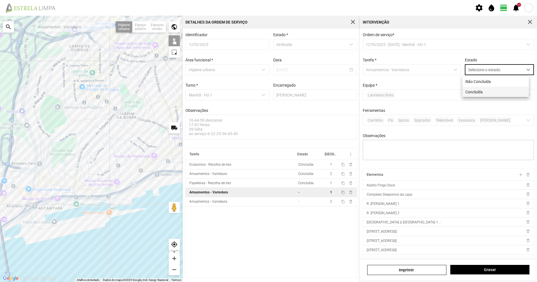
click at [479, 89] on li "Concluída" at bounding box center [496, 91] width 67 height 10
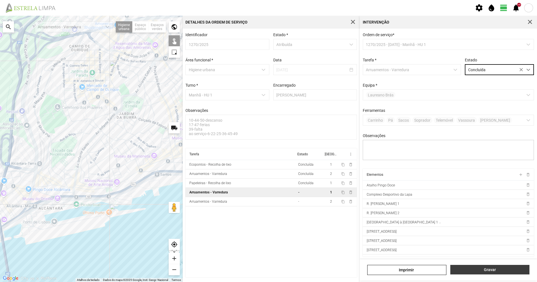
click at [484, 270] on span "Gravar" at bounding box center [490, 269] width 73 height 4
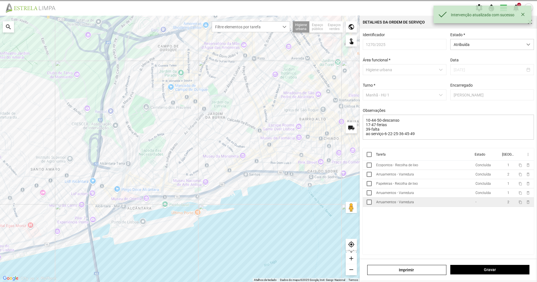
click at [465, 203] on td "Arruamentos - Varredura" at bounding box center [423, 201] width 99 height 9
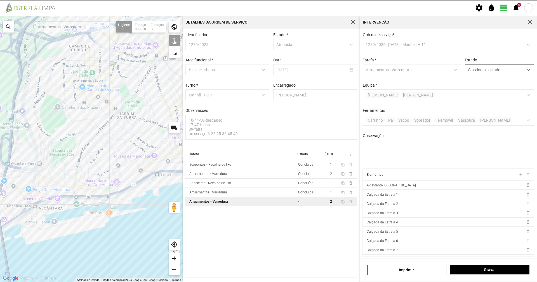
click at [487, 70] on span "Selecione o estado" at bounding box center [494, 69] width 58 height 10
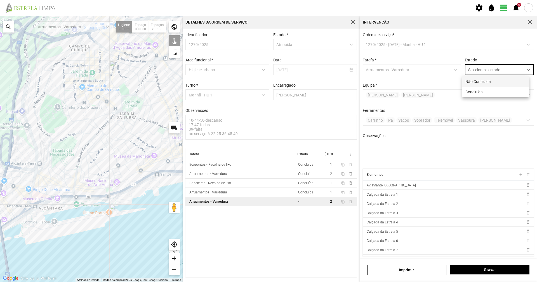
scroll to position [3, 25]
drag, startPoint x: 485, startPoint y: 89, endPoint x: 486, endPoint y: 93, distance: 3.9
click at [485, 89] on li "Concluída" at bounding box center [496, 91] width 67 height 10
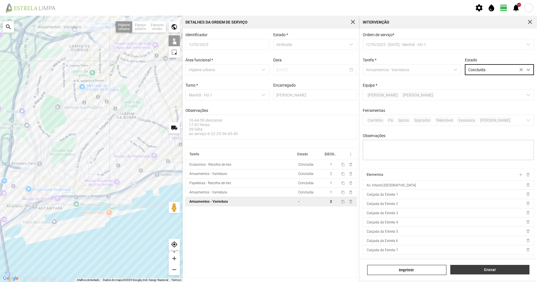
click at [507, 269] on span "Gravar" at bounding box center [490, 269] width 73 height 4
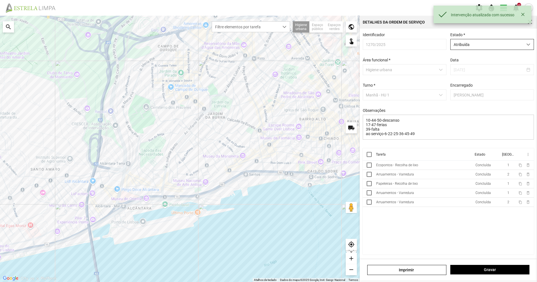
click at [510, 47] on span "Atribuída" at bounding box center [487, 44] width 72 height 10
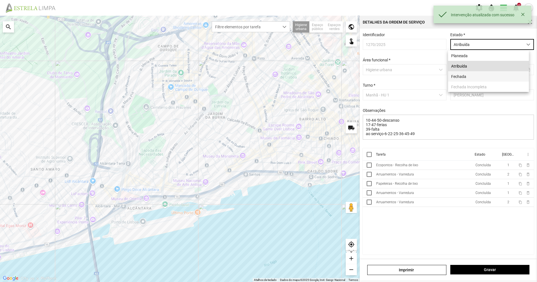
click at [490, 76] on li "Fechada" at bounding box center [488, 76] width 81 height 10
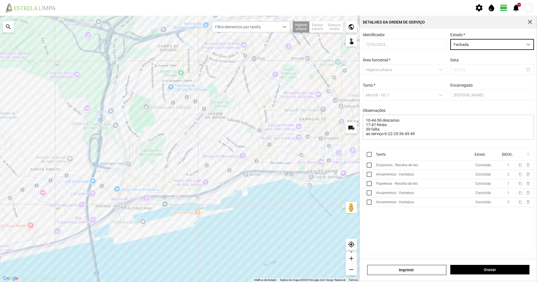
click at [496, 264] on div "[PERSON_NAME]" at bounding box center [448, 269] width 177 height 21
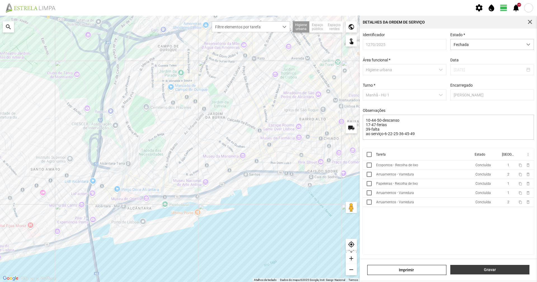
click at [495, 267] on button "Gravar" at bounding box center [490, 269] width 79 height 10
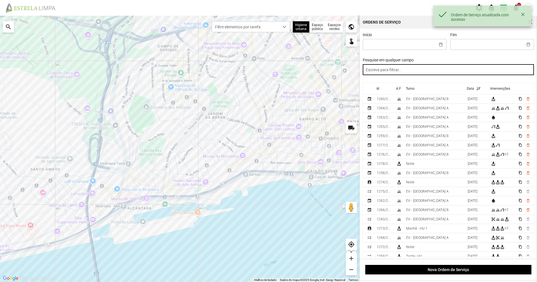
click at [431, 72] on input "text" at bounding box center [449, 69] width 172 height 11
paste input "manhã"
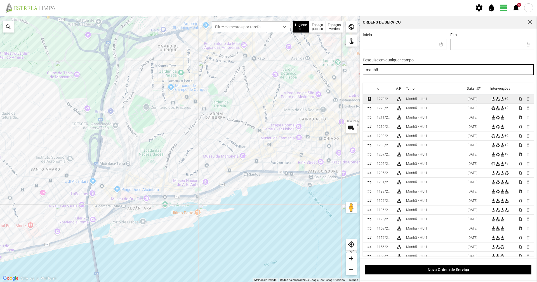
type input "manhã"
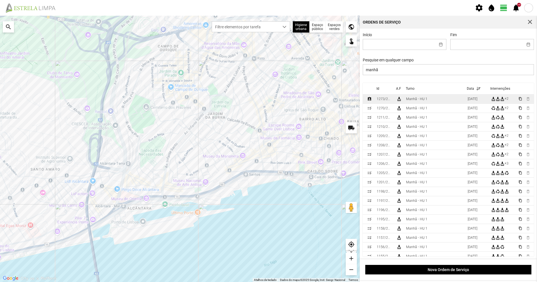
click at [436, 99] on td "Manhã - HU 1" at bounding box center [435, 98] width 62 height 9
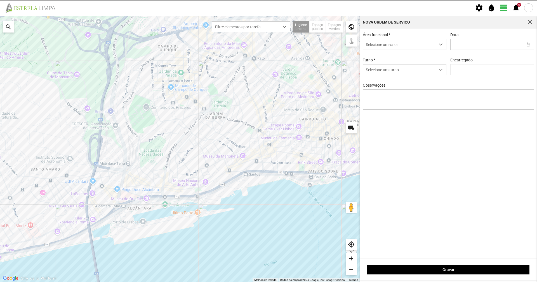
type input "[DATE]"
type textarea "10-descanso 17-44-47-ferias ao serviço-6-22-25-36-39-45-49-50"
type input "[PERSON_NAME]"
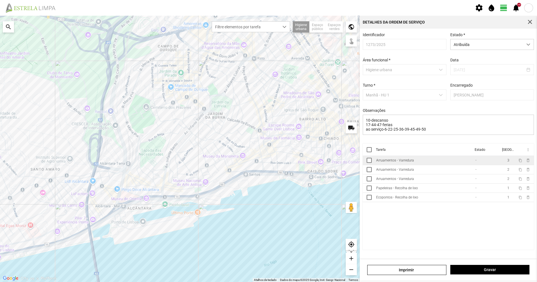
click at [421, 164] on td "Arruamentos - Varredura" at bounding box center [423, 160] width 99 height 9
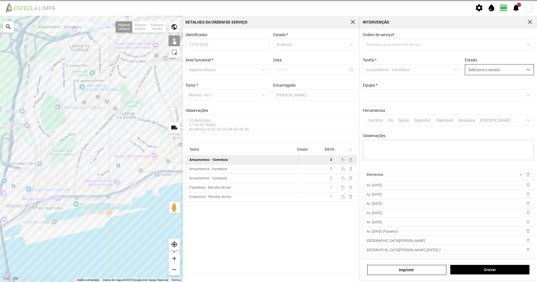
click at [491, 70] on span "Selecione o estado" at bounding box center [494, 69] width 58 height 10
click at [497, 94] on li "Concluída" at bounding box center [496, 91] width 67 height 10
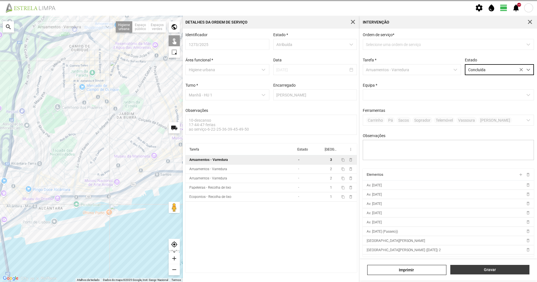
click at [479, 265] on button "Gravar" at bounding box center [490, 269] width 79 height 10
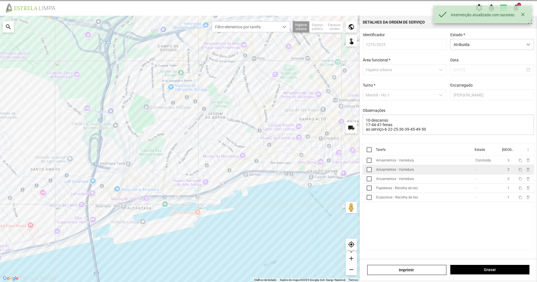
click at [442, 172] on td "Arruamentos - Varredura" at bounding box center [423, 169] width 99 height 9
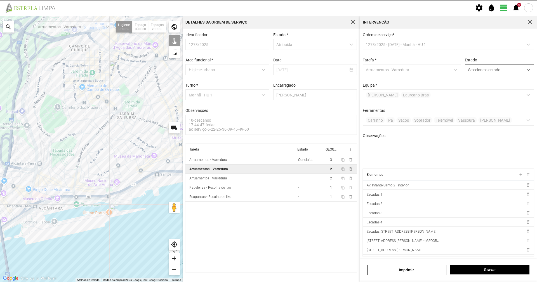
click at [473, 70] on span "Selecione o estado" at bounding box center [494, 69] width 58 height 10
click at [473, 89] on li "Concluída" at bounding box center [496, 91] width 67 height 10
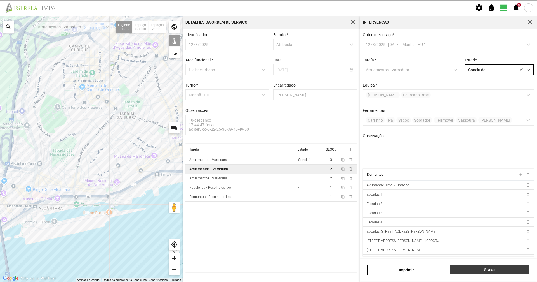
click at [482, 269] on span "Gravar" at bounding box center [490, 269] width 73 height 4
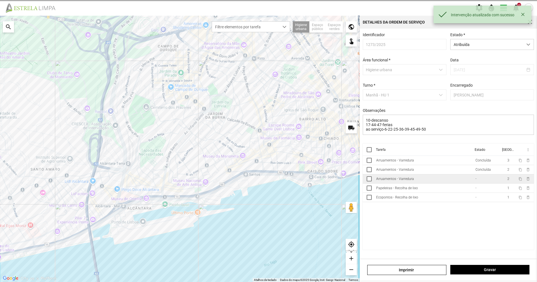
click at [446, 182] on td "Arruamentos - Varredura" at bounding box center [423, 178] width 99 height 9
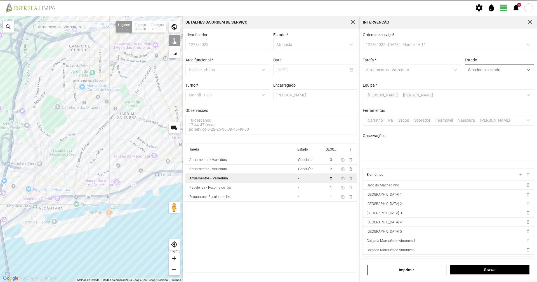
click at [482, 65] on span "Selecione o estado" at bounding box center [494, 69] width 58 height 10
click at [476, 92] on li "Concluída" at bounding box center [496, 91] width 67 height 10
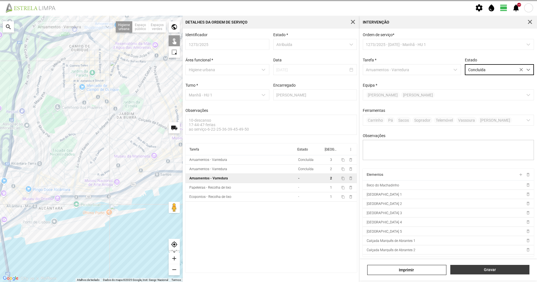
click at [504, 270] on span "Gravar" at bounding box center [490, 269] width 73 height 4
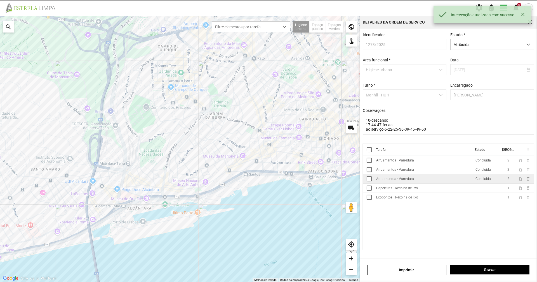
click at [476, 183] on td "Concluída" at bounding box center [486, 178] width 27 height 9
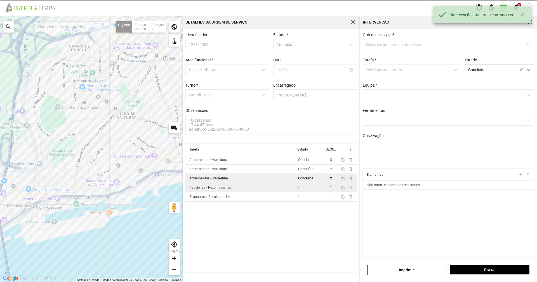
click at [297, 187] on td "-" at bounding box center [309, 187] width 27 height 9
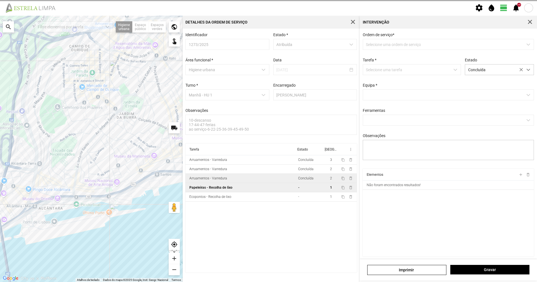
type textarea "papeleiras atribuidas por DT [PERSON_NAME]"
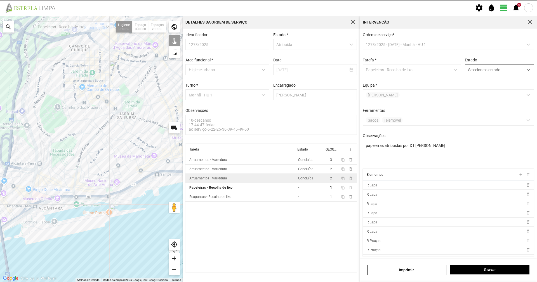
click at [479, 74] on span "Selecione o estado" at bounding box center [494, 69] width 58 height 10
click at [470, 93] on li "Concluída" at bounding box center [496, 91] width 67 height 10
click at [494, 269] on span "Gravar" at bounding box center [490, 269] width 73 height 4
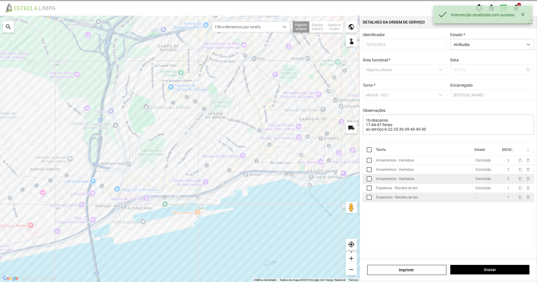
click at [469, 199] on td "Ecopontos - Recolha de lixo" at bounding box center [423, 197] width 99 height 9
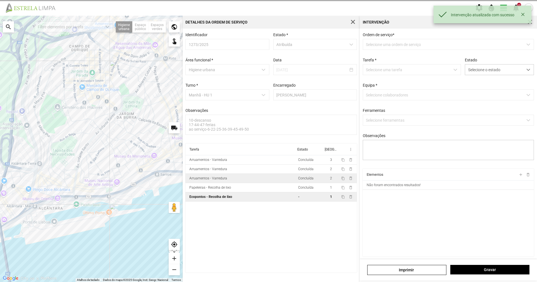
type textarea "marco -condutor-ajudante-[PERSON_NAME]"
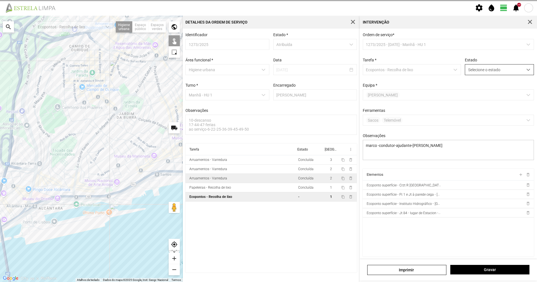
click at [484, 72] on span "Selecione o estado" at bounding box center [494, 69] width 58 height 10
click at [479, 94] on li "Concluída" at bounding box center [496, 91] width 67 height 10
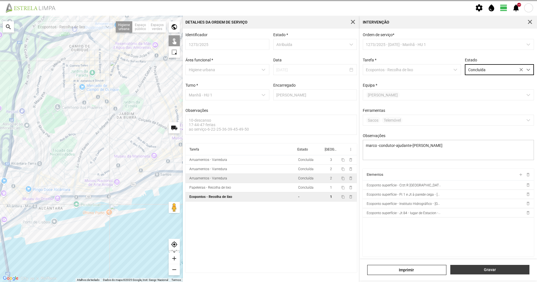
click at [486, 265] on button "Gravar" at bounding box center [490, 269] width 79 height 10
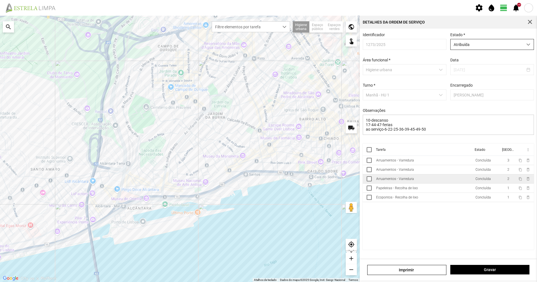
click at [490, 48] on span "Atribuída" at bounding box center [487, 44] width 72 height 10
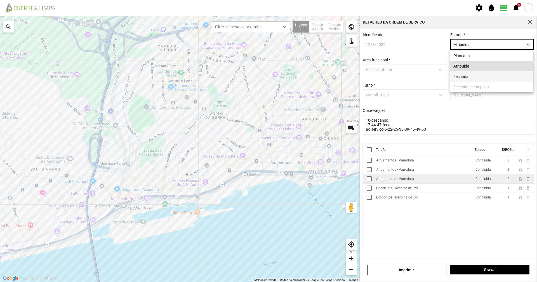
click at [492, 76] on li "Fechada" at bounding box center [492, 76] width 83 height 10
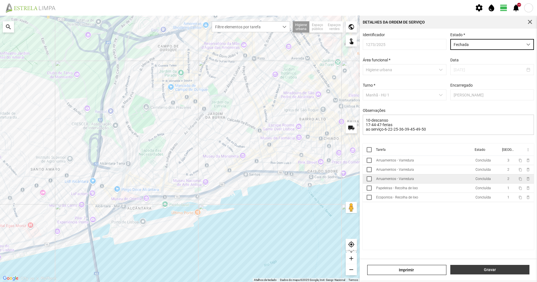
click at [490, 272] on button "Gravar" at bounding box center [490, 269] width 79 height 10
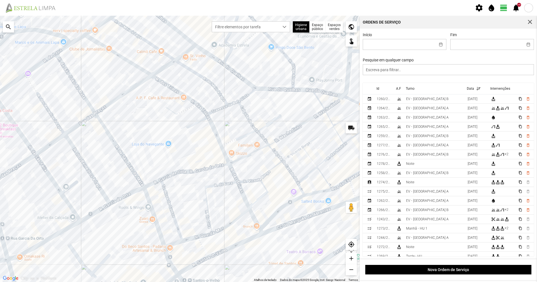
drag, startPoint x: 236, startPoint y: 134, endPoint x: 205, endPoint y: 154, distance: 37.1
click at [205, 154] on div "A carregar..." at bounding box center [180, 149] width 360 height 266
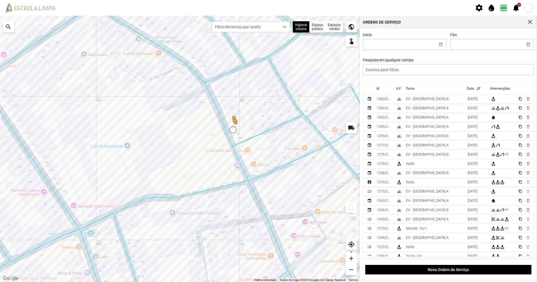
drag, startPoint x: 352, startPoint y: 207, endPoint x: 233, endPoint y: 129, distance: 142.2
click at [233, 129] on div "Para ativar a funcionalidade de arrastar com o teclado, prima Alt + Enter. Quan…" at bounding box center [180, 149] width 360 height 266
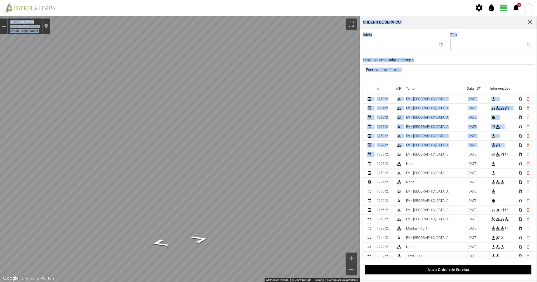
click at [182, 154] on div "Para navegar no mapa com gestos de toque, toque duas vezes sem soltar no mapa e…" at bounding box center [268, 149] width 537 height 266
click at [4, 26] on div "Sair do Street View" at bounding box center [4, 26] width 4 height 3
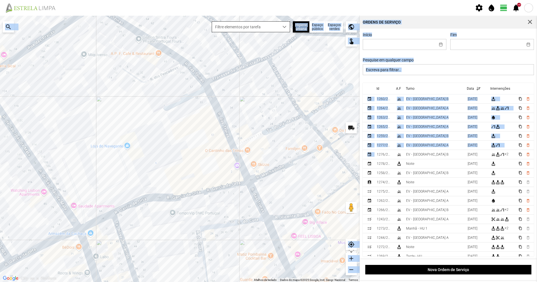
click at [238, 32] on span "Filtre elementos por tarefa" at bounding box center [245, 27] width 67 height 10
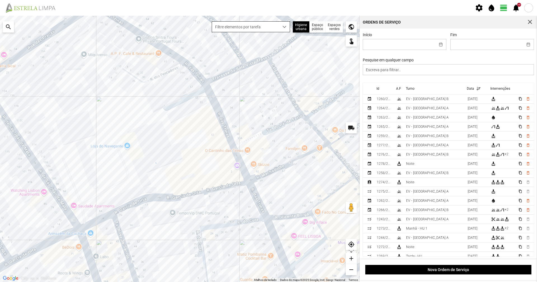
scroll to position [3, 25]
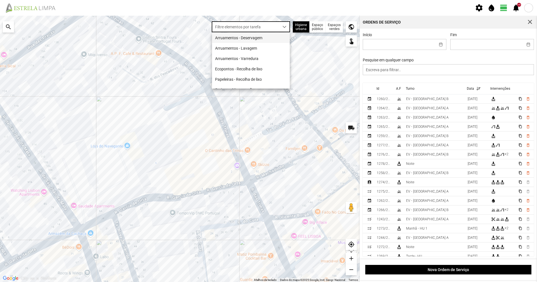
click at [239, 38] on li "Arruamentos - Deservagem" at bounding box center [251, 37] width 78 height 10
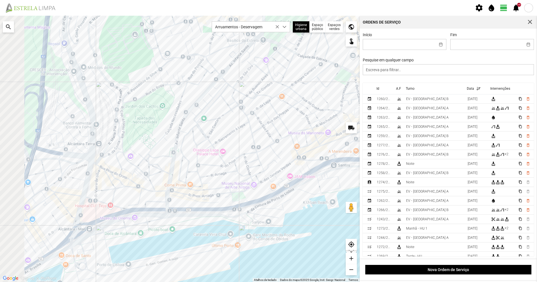
drag, startPoint x: 249, startPoint y: 153, endPoint x: 280, endPoint y: 146, distance: 31.6
click at [280, 146] on div "A carregar..." at bounding box center [180, 149] width 360 height 266
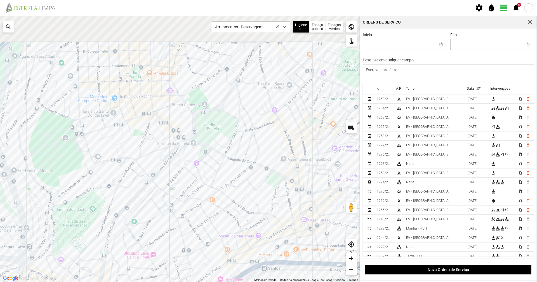
drag, startPoint x: 275, startPoint y: 66, endPoint x: 150, endPoint y: 192, distance: 177.5
click at [150, 192] on div "A carregar..." at bounding box center [180, 149] width 360 height 266
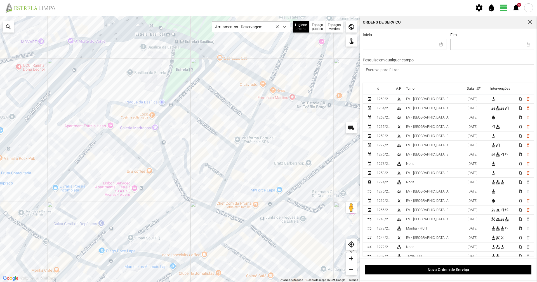
drag, startPoint x: 235, startPoint y: 164, endPoint x: 214, endPoint y: 152, distance: 24.7
click at [214, 152] on div "A carregar..." at bounding box center [180, 149] width 360 height 266
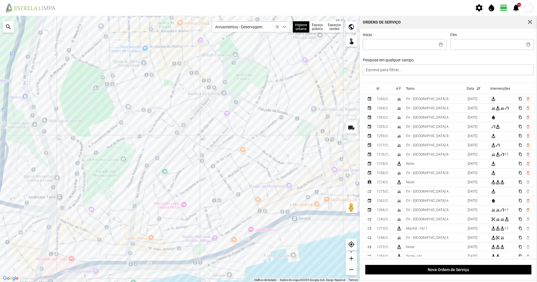
drag, startPoint x: 225, startPoint y: 175, endPoint x: 246, endPoint y: 122, distance: 56.6
click at [248, 124] on div "A carregar..." at bounding box center [180, 149] width 360 height 266
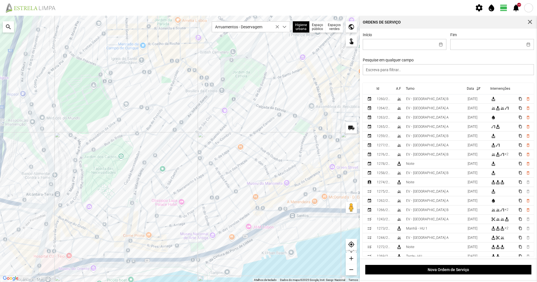
click at [239, 121] on div "A carregar..." at bounding box center [180, 149] width 360 height 266
drag, startPoint x: 239, startPoint y: 121, endPoint x: 231, endPoint y: 123, distance: 8.4
click at [238, 121] on div "A carregar..." at bounding box center [180, 149] width 360 height 266
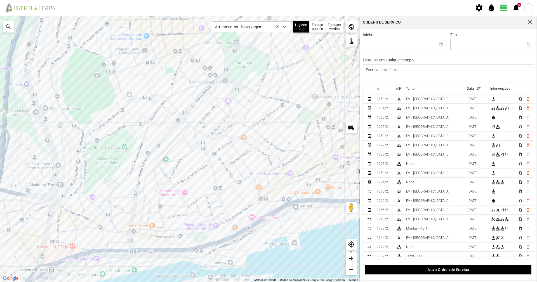
click at [223, 123] on div "A carregar..." at bounding box center [180, 149] width 360 height 266
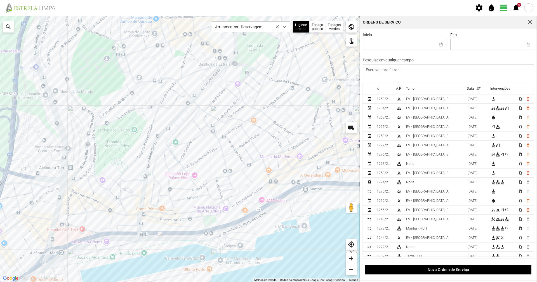
drag, startPoint x: 217, startPoint y: 175, endPoint x: 224, endPoint y: 163, distance: 14.2
click at [224, 163] on div "A carregar..." at bounding box center [180, 149] width 360 height 266
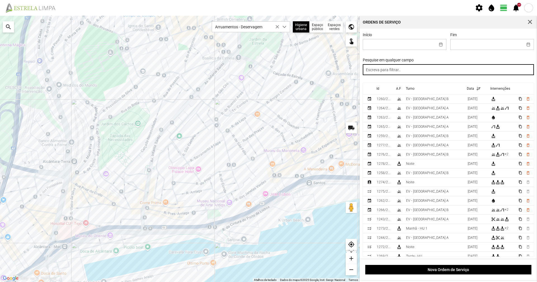
click at [430, 65] on input "text" at bounding box center [449, 69] width 172 height 11
type input "tarde"
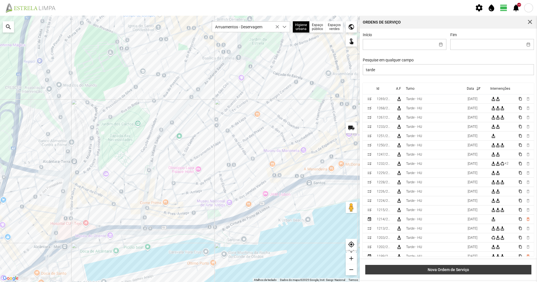
click at [491, 269] on span "Nova Ordem de Serviço" at bounding box center [449, 269] width 160 height 4
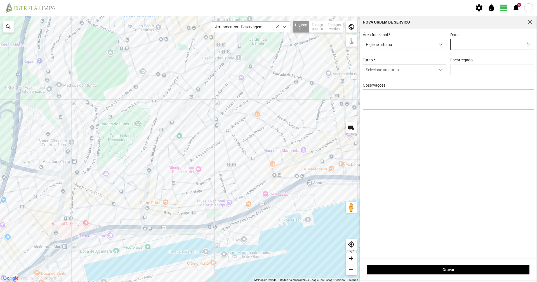
click at [477, 46] on input "text" at bounding box center [487, 44] width 72 height 10
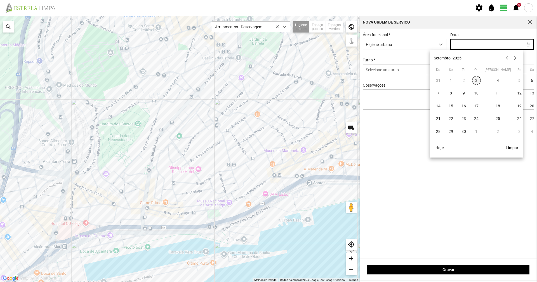
click at [479, 81] on span "3" at bounding box center [476, 80] width 9 height 9
type input "[DATE]"
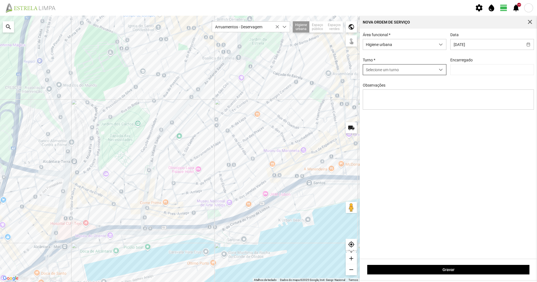
click at [419, 71] on span "Selecione um turno" at bounding box center [399, 69] width 72 height 10
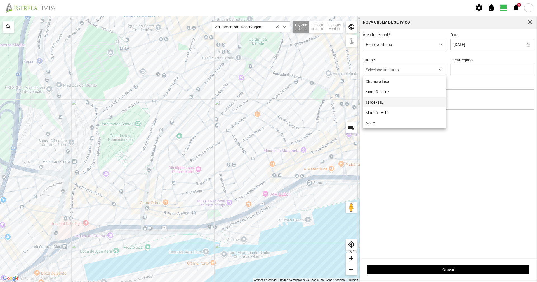
click at [397, 107] on li "Tarde - HU" at bounding box center [404, 102] width 83 height 10
type input "[PERSON_NAME]"
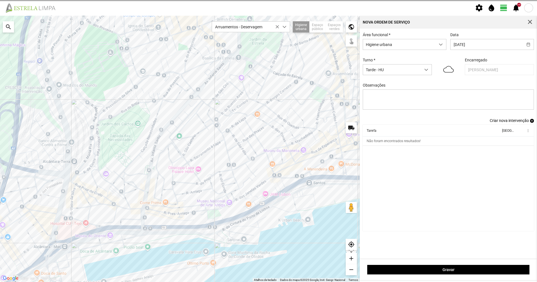
click at [514, 120] on span "Criar nova intervenção" at bounding box center [509, 120] width 39 height 4
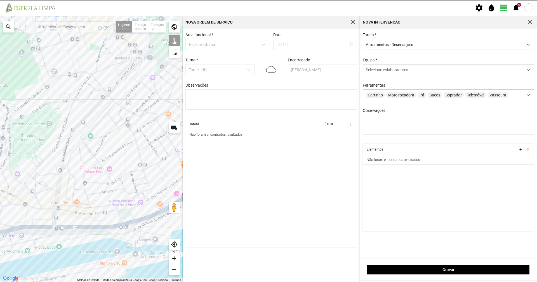
click at [432, 45] on span "Arruamentos - Deservagem" at bounding box center [443, 44] width 160 height 10
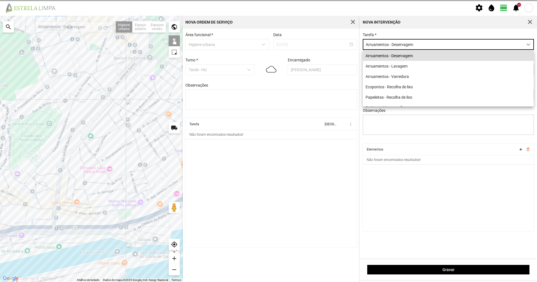
scroll to position [3, 25]
click at [419, 36] on div "Tarefa * Arruamentos - Deservagem" at bounding box center [448, 40] width 175 height 17
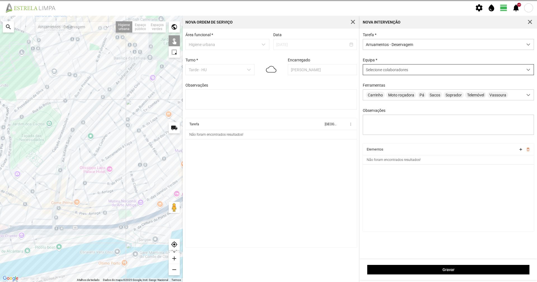
click at [413, 67] on div "Selecione colaboradores" at bounding box center [443, 69] width 160 height 10
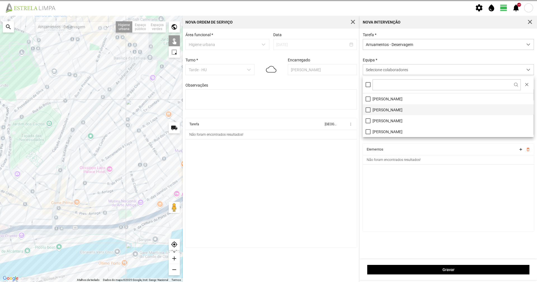
click at [371, 113] on li "[PERSON_NAME]" at bounding box center [448, 109] width 171 height 11
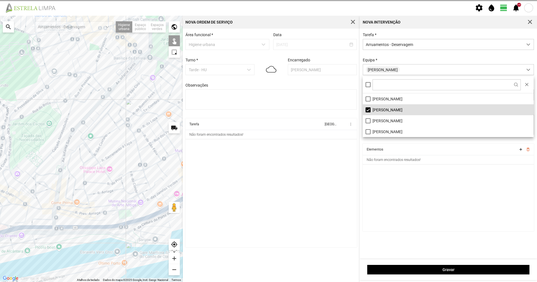
click at [389, 57] on div "Tarefa * Arruamentos - Deservagem Equipa * [PERSON_NAME] Carrinho Moto roçadora…" at bounding box center [448, 87] width 175 height 111
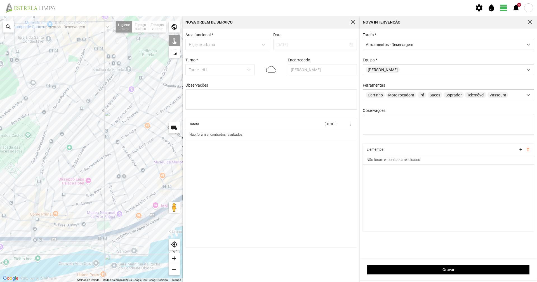
drag, startPoint x: 144, startPoint y: 100, endPoint x: 77, endPoint y: 142, distance: 79.0
click at [77, 142] on div "A carregar..." at bounding box center [91, 149] width 183 height 266
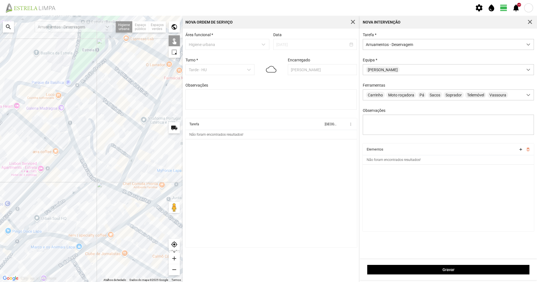
click at [161, 96] on div "A carregar..." at bounding box center [91, 149] width 183 height 266
click at [154, 110] on div "A carregar..." at bounding box center [91, 149] width 183 height 266
click at [141, 139] on div "A carregar..." at bounding box center [91, 149] width 183 height 266
click at [127, 168] on div "A carregar..." at bounding box center [91, 149] width 183 height 266
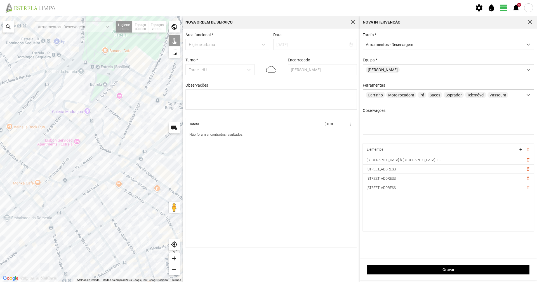
drag, startPoint x: 151, startPoint y: 154, endPoint x: 137, endPoint y: 130, distance: 27.9
click at [137, 130] on div "A carregar..." at bounding box center [91, 149] width 183 height 266
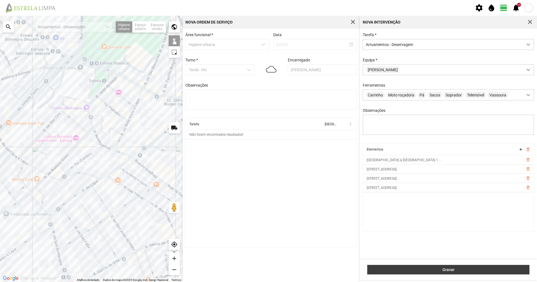
click at [403, 268] on span "Gravar" at bounding box center [449, 269] width 156 height 4
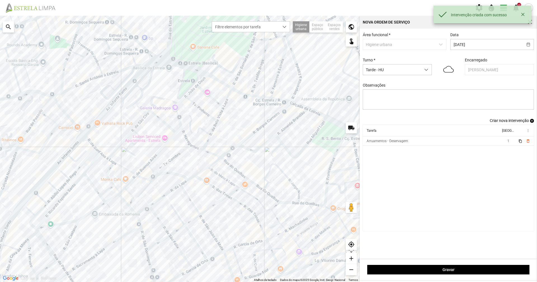
click at [500, 121] on span "Criar nova intervenção" at bounding box center [509, 120] width 39 height 4
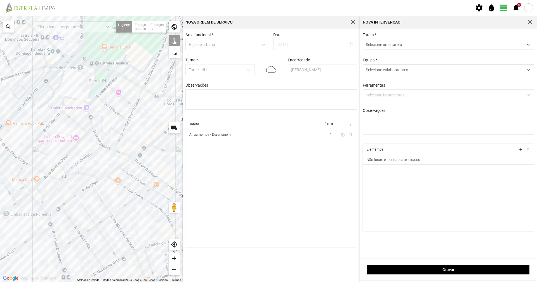
click at [417, 42] on span "Selecione uma tarefa" at bounding box center [443, 44] width 160 height 10
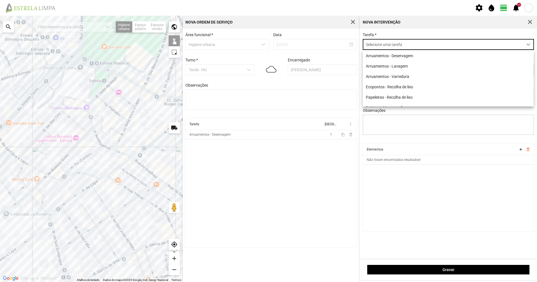
scroll to position [3, 25]
click at [411, 51] on li "Arruamentos - Deservagem" at bounding box center [448, 55] width 171 height 10
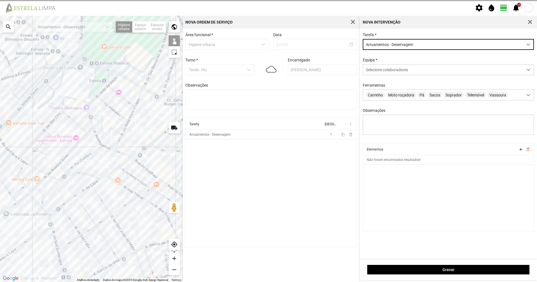
click at [385, 58] on div "Tarefa * Arruamentos - Deservagem Equipa * Selecione colaboradores Ferramentas …" at bounding box center [448, 87] width 175 height 111
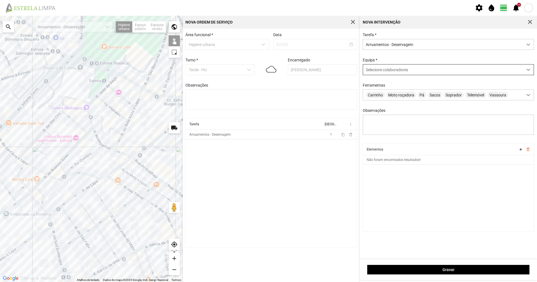
click at [385, 72] on span "Selecione colaboradores" at bounding box center [387, 69] width 42 height 4
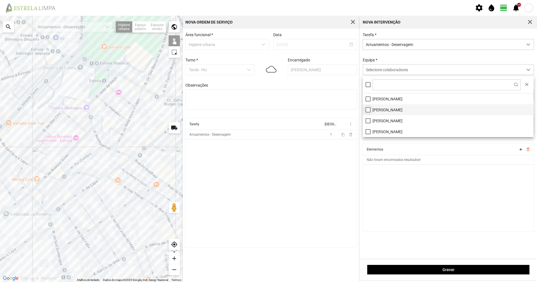
click at [371, 111] on li "[PERSON_NAME]" at bounding box center [448, 109] width 171 height 11
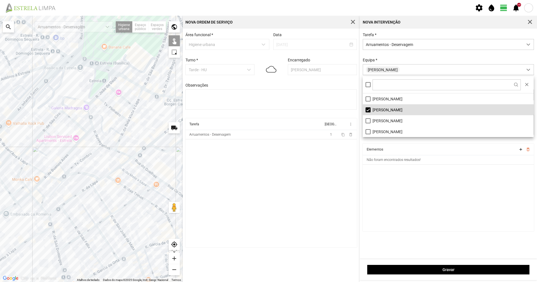
click at [382, 57] on div "Tarefa * Arruamentos - Deservagem Equipa * [PERSON_NAME] Carrinho Moto roçadora…" at bounding box center [448, 87] width 175 height 111
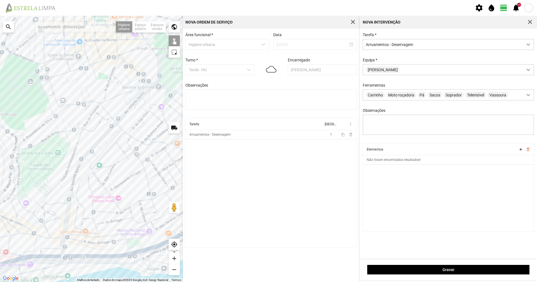
drag, startPoint x: 98, startPoint y: 141, endPoint x: 141, endPoint y: 131, distance: 44.5
click at [141, 131] on div "A carregar..." at bounding box center [91, 149] width 183 height 266
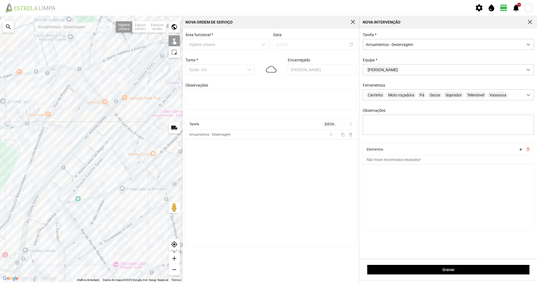
drag, startPoint x: 151, startPoint y: 135, endPoint x: 126, endPoint y: 138, distance: 24.2
click at [126, 138] on div "A carregar..." at bounding box center [91, 149] width 183 height 266
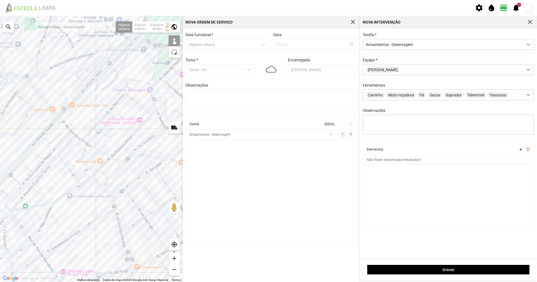
click at [461, 275] on div "Gravar" at bounding box center [448, 269] width 177 height 21
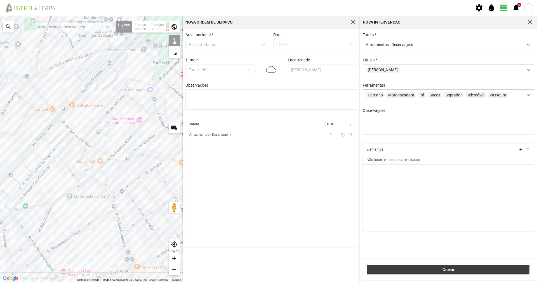
click at [462, 271] on span "Gravar" at bounding box center [449, 269] width 156 height 4
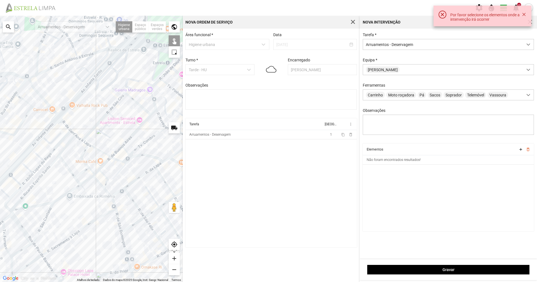
click at [532, 32] on div "Tarefa * Arruamentos - Deservagem Equipa * [PERSON_NAME] Carrinho Moto roçadora…" at bounding box center [448, 144] width 177 height 230
click at [526, 17] on button "button" at bounding box center [524, 15] width 5 height 8
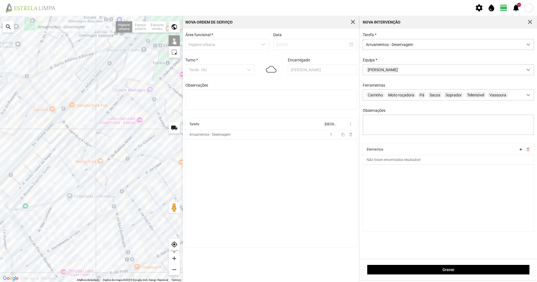
click at [536, 21] on div "Nova intervenção" at bounding box center [448, 22] width 177 height 13
click at [531, 22] on span "button" at bounding box center [530, 22] width 5 height 5
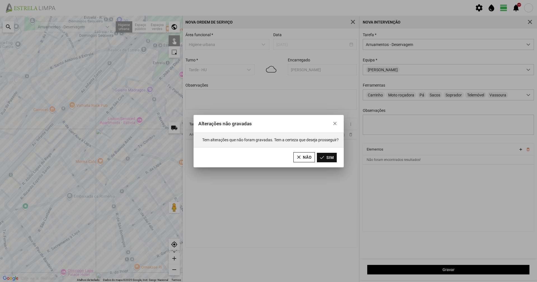
click at [332, 154] on button "Sim" at bounding box center [327, 158] width 20 height 10
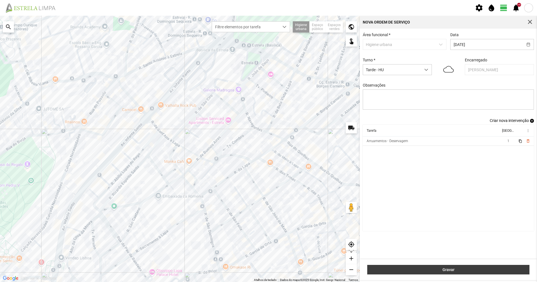
click at [479, 266] on button "Gravar" at bounding box center [448, 269] width 162 height 10
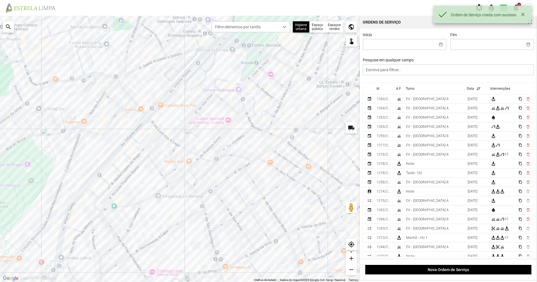
click at [207, 98] on div "A carregar..." at bounding box center [180, 149] width 360 height 266
click at [207, 101] on div "A carregar..." at bounding box center [180, 149] width 360 height 266
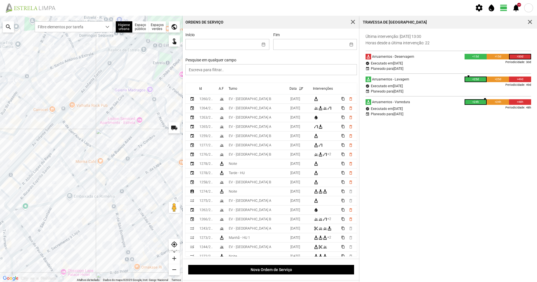
click at [35, 167] on div "A carregar..." at bounding box center [91, 149] width 183 height 266
click at [36, 169] on div "A carregar..." at bounding box center [91, 149] width 183 height 266
click at [37, 169] on div "A carregar..." at bounding box center [91, 149] width 183 height 266
click at [73, 137] on div "A carregar..." at bounding box center [91, 149] width 183 height 266
click at [111, 27] on div "dropdown trigger" at bounding box center [107, 27] width 11 height 10
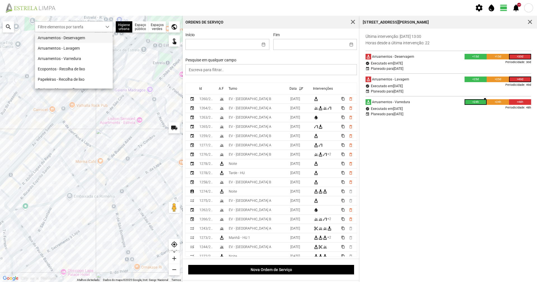
click at [107, 37] on li "Arruamentos - Deservagem" at bounding box center [74, 37] width 78 height 10
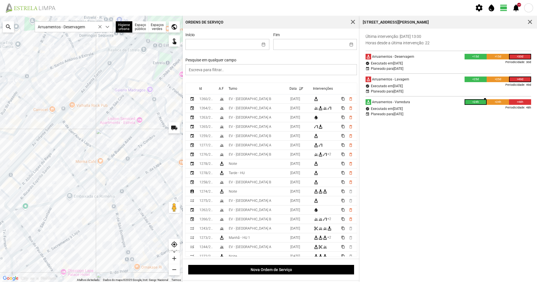
drag, startPoint x: 110, startPoint y: 123, endPoint x: 112, endPoint y: 107, distance: 15.6
click at [112, 107] on div "A carregar..." at bounding box center [91, 149] width 183 height 266
click at [83, 160] on div "A carregar..." at bounding box center [91, 149] width 183 height 266
click at [68, 168] on div "A carregar..." at bounding box center [91, 149] width 183 height 266
click at [131, 137] on div "A carregar..." at bounding box center [91, 149] width 183 height 266
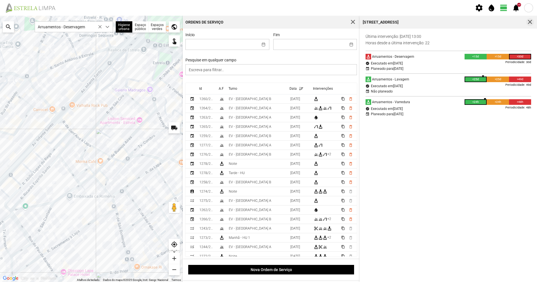
click at [532, 21] on span "button" at bounding box center [530, 22] width 5 height 5
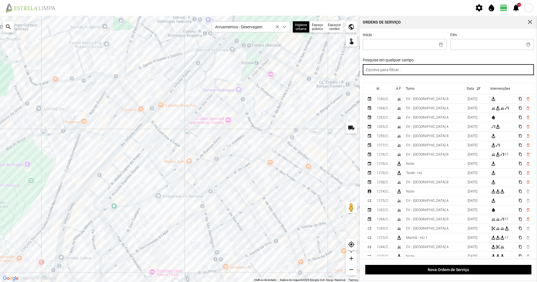
click at [459, 65] on input "text" at bounding box center [449, 69] width 172 height 11
type input "tarde"
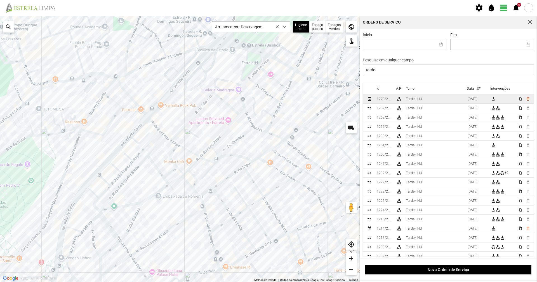
click at [420, 99] on div "Tarde - HU" at bounding box center [414, 99] width 16 height 4
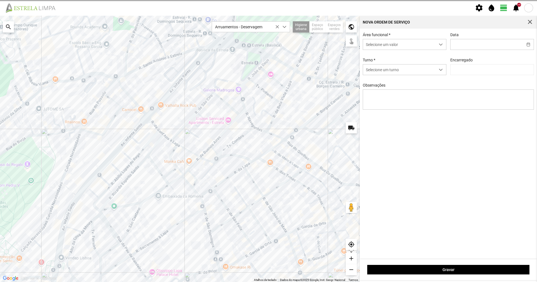
type input "[DATE]"
type input "[PERSON_NAME]"
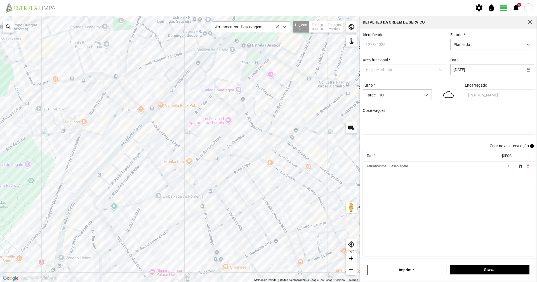
click at [522, 143] on div "Identificador 1278/2025 Estado * Planeada Área funcional * Higiene urbana Data …" at bounding box center [448, 87] width 175 height 111
click at [520, 146] on span "Criar nova intervenção" at bounding box center [509, 145] width 39 height 4
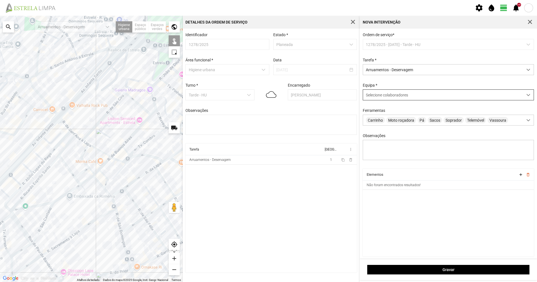
click at [373, 100] on div "Selecione colaboradores" at bounding box center [443, 95] width 160 height 10
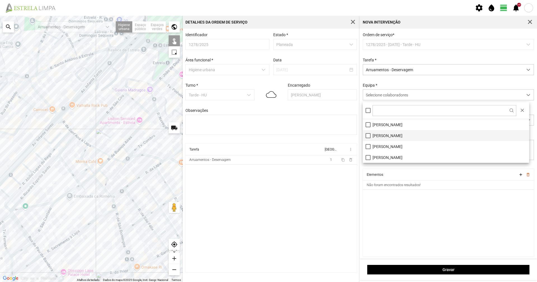
click at [374, 137] on li "[PERSON_NAME]" at bounding box center [446, 135] width 167 height 11
click at [393, 77] on div "Ordem de serviço * 1278/2025 - [DATE] - Tarde - HU Tarefa * Arruamentos - Deser…" at bounding box center [448, 100] width 175 height 136
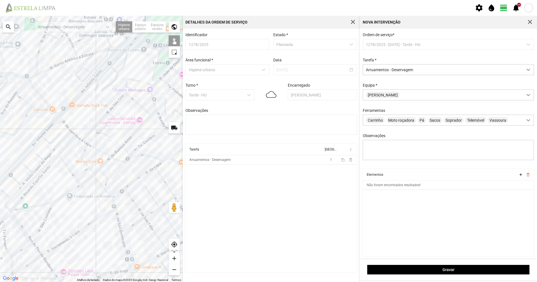
click at [137, 130] on div "A carregar..." at bounding box center [91, 149] width 183 height 266
click at [154, 112] on div "A carregar..." at bounding box center [91, 149] width 183 height 266
click at [117, 153] on div "A carregar..." at bounding box center [91, 149] width 183 height 266
click at [106, 163] on div "A carregar..." at bounding box center [91, 149] width 183 height 266
click at [97, 173] on div "A carregar..." at bounding box center [91, 149] width 183 height 266
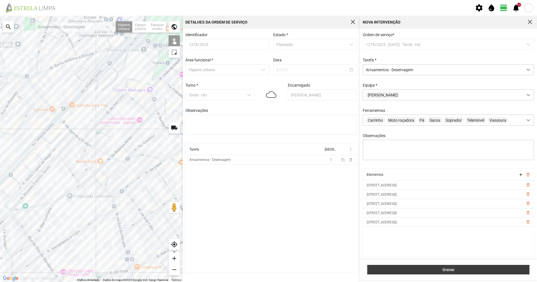
click at [418, 266] on button "Gravar" at bounding box center [448, 269] width 162 height 10
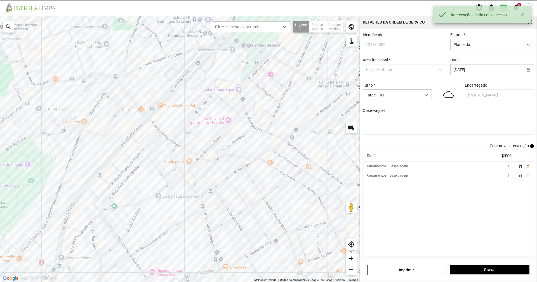
click at [493, 151] on div "Identificador 1278/2025 Estado * Planeada Área funcional * Higiene urbana Data …" at bounding box center [448, 144] width 177 height 230
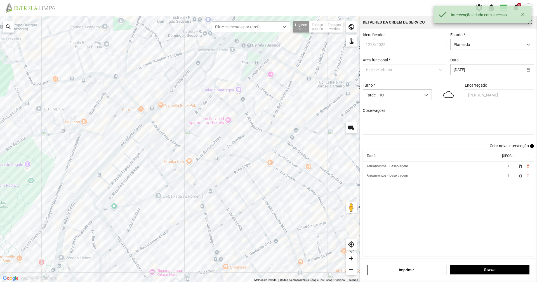
click at [493, 147] on span "Criar nova intervenção" at bounding box center [509, 145] width 39 height 4
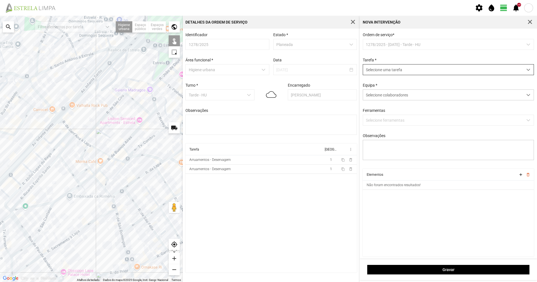
click at [433, 67] on span "Selecione uma tarefa" at bounding box center [443, 69] width 160 height 10
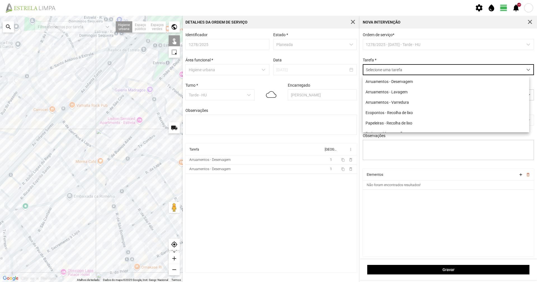
scroll to position [3, 25]
click at [418, 81] on li "Arruamentos - Deservagem" at bounding box center [446, 81] width 167 height 10
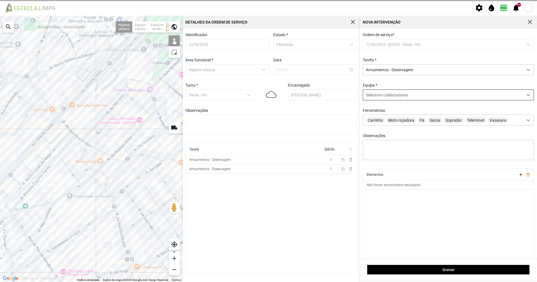
click at [395, 96] on span "Selecione colaboradores" at bounding box center [387, 95] width 42 height 4
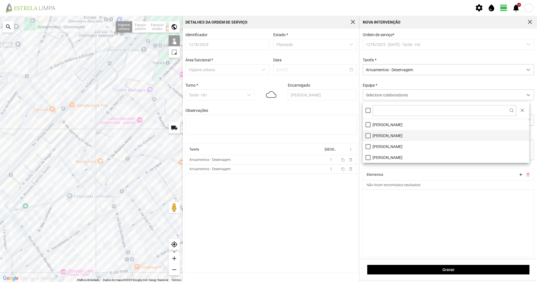
click at [377, 136] on li "[PERSON_NAME]" at bounding box center [446, 135] width 167 height 11
drag, startPoint x: 71, startPoint y: 217, endPoint x: 118, endPoint y: 134, distance: 96.1
click at [118, 134] on div "A carregar..." at bounding box center [91, 149] width 183 height 266
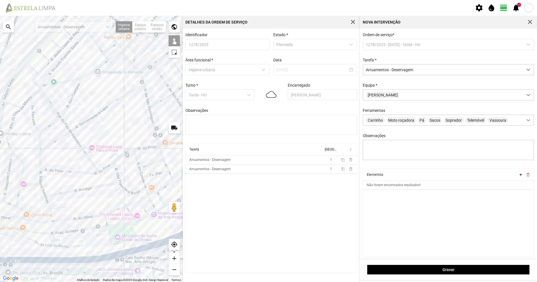
drag, startPoint x: 63, startPoint y: 213, endPoint x: 91, endPoint y: 90, distance: 125.8
click at [91, 90] on div "A carregar..." at bounding box center [91, 149] width 183 height 266
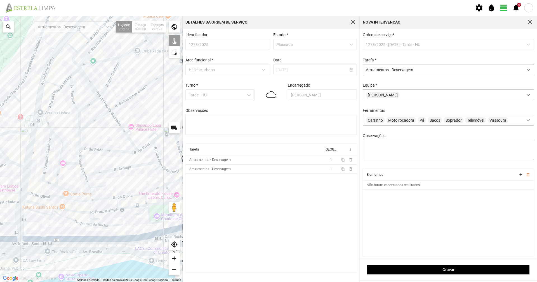
drag, startPoint x: 78, startPoint y: 116, endPoint x: 119, endPoint y: 95, distance: 45.4
click at [119, 95] on div "A carregar..." at bounding box center [91, 149] width 183 height 266
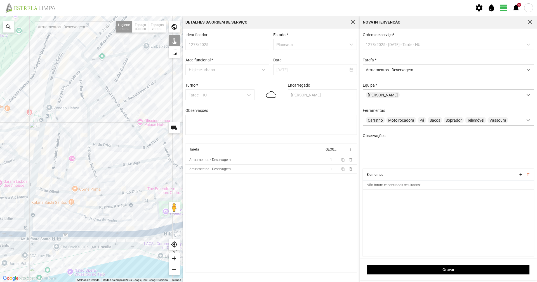
click at [102, 144] on div "A carregar..." at bounding box center [91, 149] width 183 height 266
click at [156, 140] on div "A carregar..." at bounding box center [91, 149] width 183 height 266
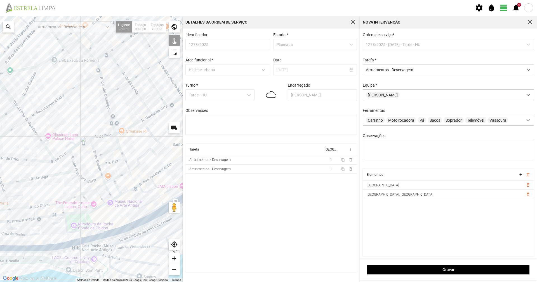
drag, startPoint x: 157, startPoint y: 140, endPoint x: 62, endPoint y: 153, distance: 95.5
click at [63, 154] on div "A carregar..." at bounding box center [91, 149] width 183 height 266
click at [73, 146] on div "A carregar..." at bounding box center [91, 149] width 183 height 266
click at [92, 138] on div "A carregar..." at bounding box center [91, 149] width 183 height 266
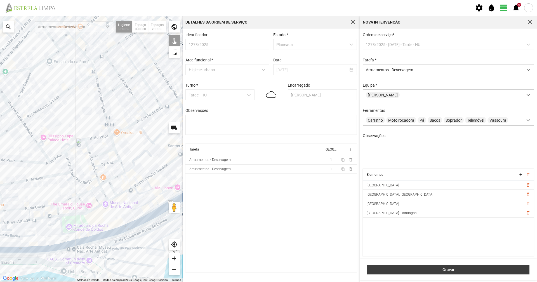
click at [435, 270] on span "Gravar" at bounding box center [449, 269] width 156 height 4
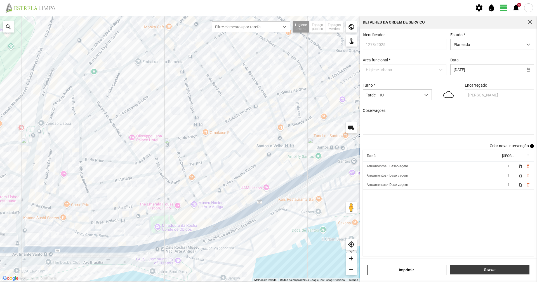
click at [470, 266] on button "Gravar" at bounding box center [490, 269] width 79 height 10
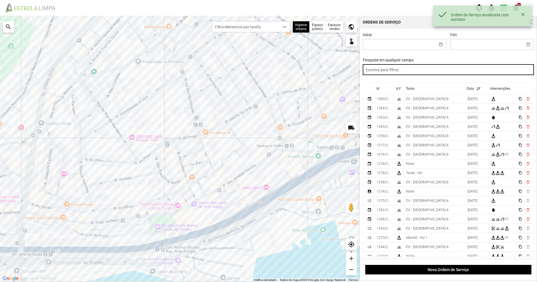
click at [415, 71] on input "text" at bounding box center [449, 69] width 172 height 11
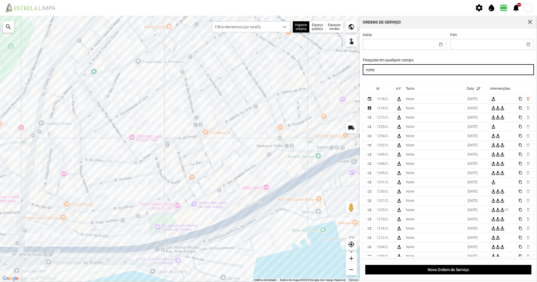
drag, startPoint x: 412, startPoint y: 71, endPoint x: 325, endPoint y: 65, distance: 86.7
click at [325, 65] on div "Para navegar no mapa com gestos de toque, toque duas vezes sem soltar no mapa e…" at bounding box center [268, 149] width 537 height 266
type input "manhã"
drag, startPoint x: 390, startPoint y: 71, endPoint x: 295, endPoint y: 71, distance: 95.1
click at [295, 71] on div "Para navegar no mapa com gestos de toque, toque duas vezes sem soltar no mapa e…" at bounding box center [268, 149] width 537 height 266
